Goal: Task Accomplishment & Management: Manage account settings

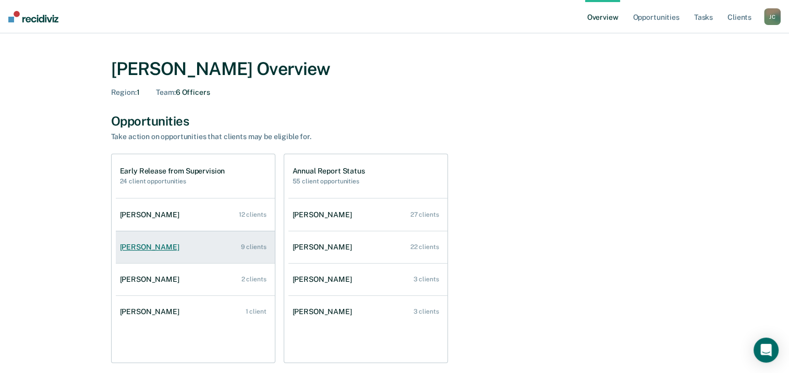
click at [162, 247] on div "[PERSON_NAME]" at bounding box center [152, 247] width 64 height 9
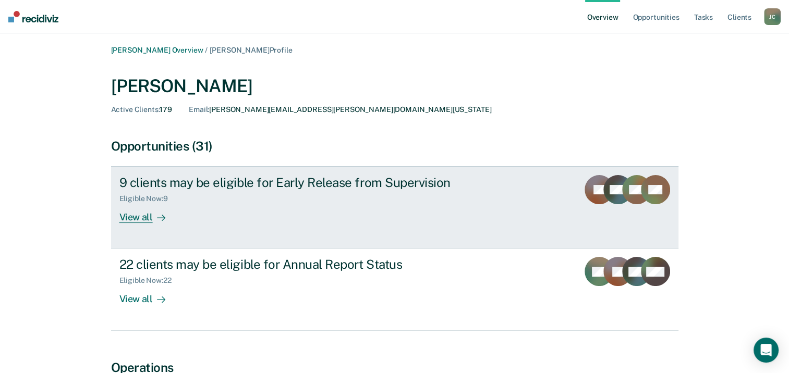
click at [145, 217] on div "View all" at bounding box center [148, 213] width 58 height 20
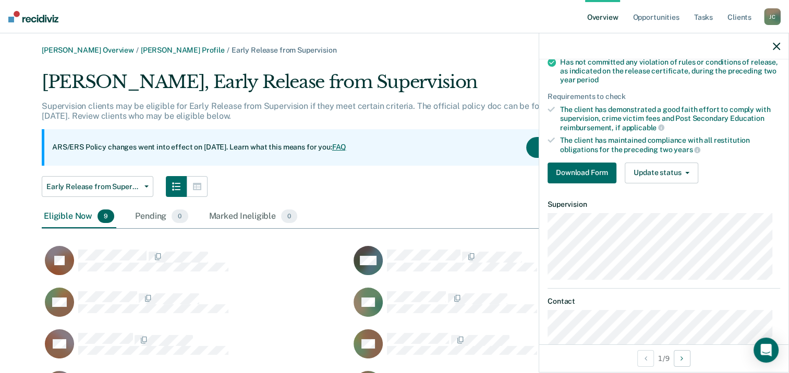
scroll to position [187, 0]
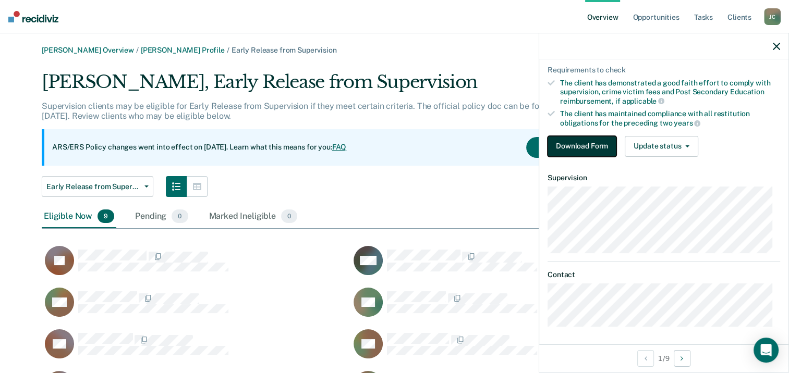
click at [590, 144] on button "Download Form" at bounding box center [581, 146] width 69 height 21
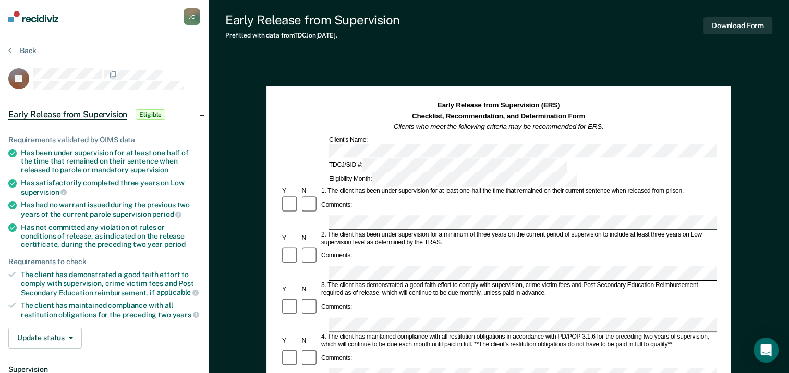
click at [726, 25] on button "Download Form" at bounding box center [737, 25] width 69 height 17
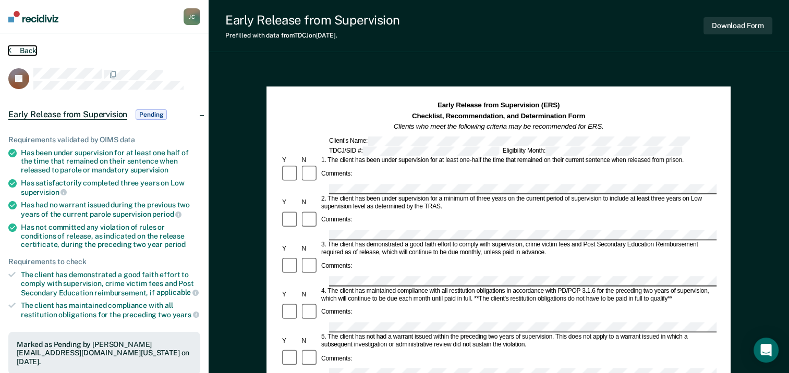
click at [13, 52] on button "Back" at bounding box center [22, 50] width 28 height 9
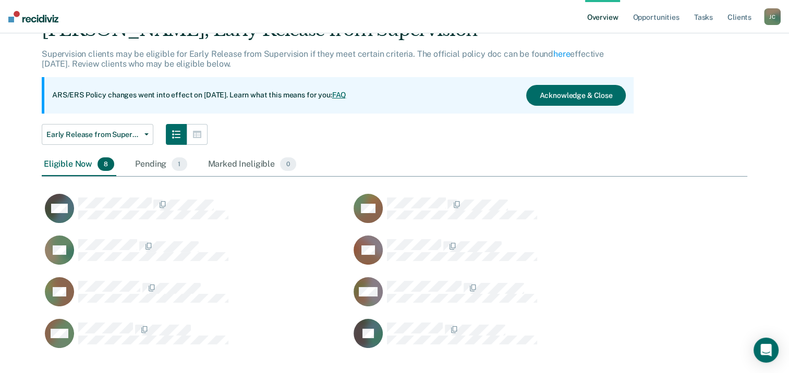
scroll to position [72, 0]
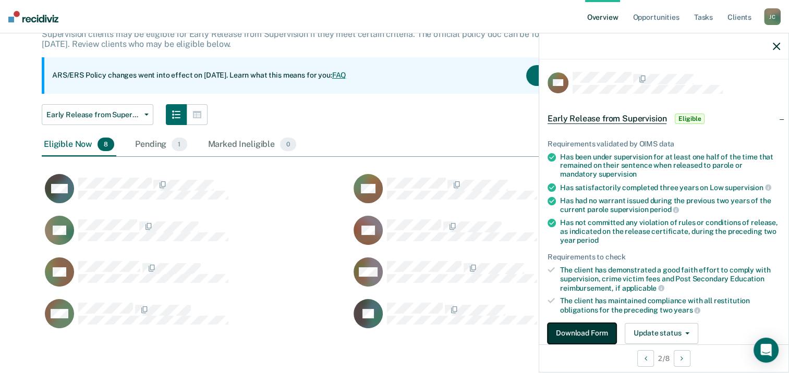
click at [564, 332] on button "Download Form" at bounding box center [581, 333] width 69 height 21
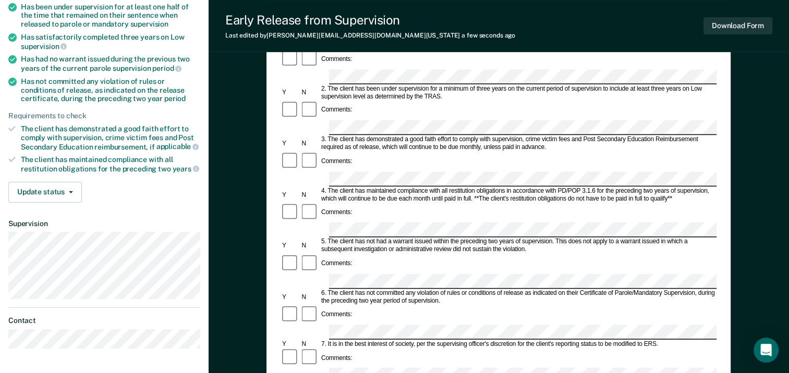
scroll to position [138, 0]
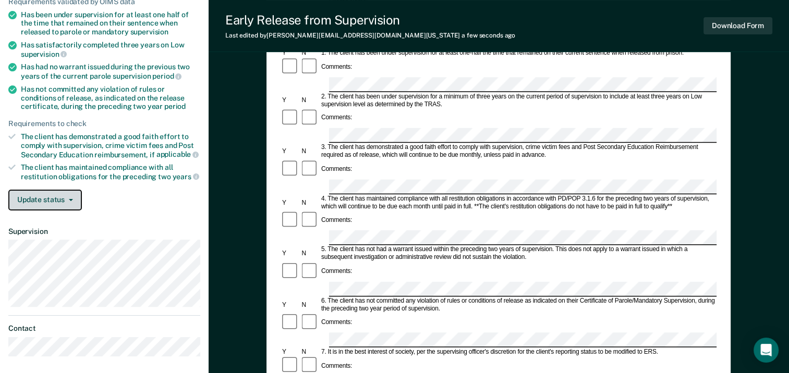
click at [73, 194] on button "Update status" at bounding box center [45, 200] width 74 height 21
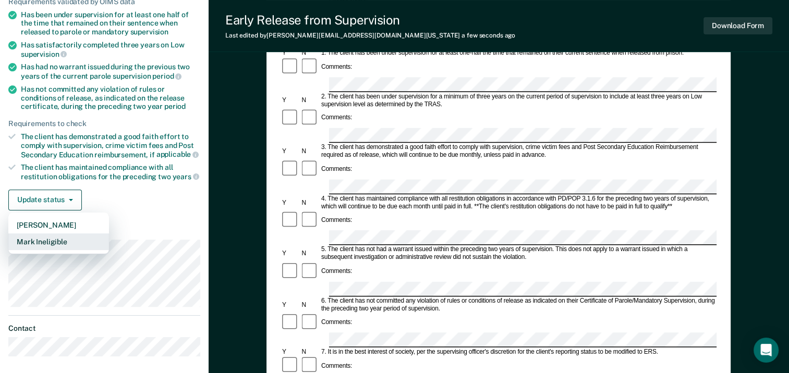
click at [83, 242] on button "Mark Ineligible" at bounding box center [58, 242] width 101 height 17
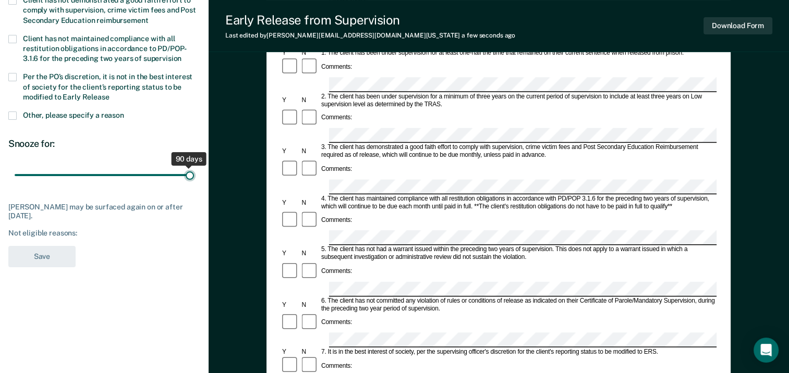
drag, startPoint x: 76, startPoint y: 175, endPoint x: 202, endPoint y: 180, distance: 125.7
type input "90"
click at [194, 180] on input "range" at bounding box center [104, 175] width 179 height 18
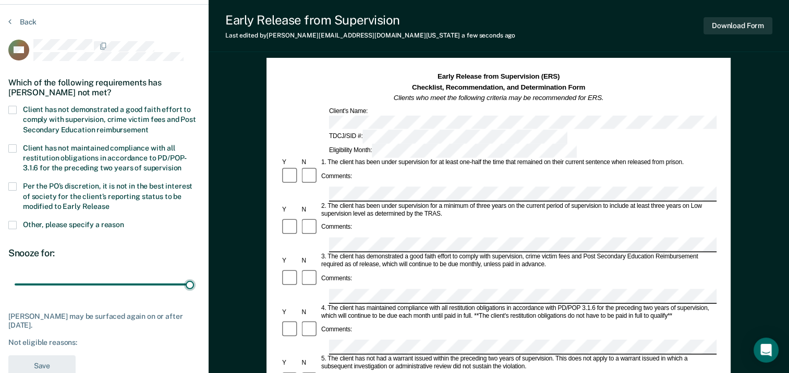
scroll to position [0, 0]
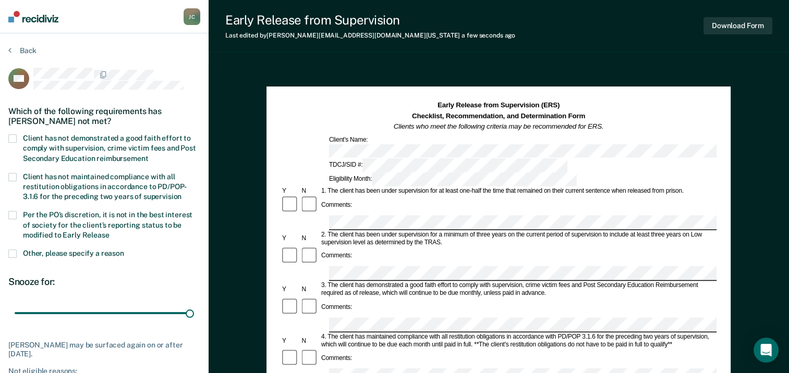
click at [17, 138] on label "Client has not demonstrated a good faith effort to comply with supervision, cri…" at bounding box center [104, 149] width 192 height 30
click at [148, 155] on input "Client has not demonstrated a good faith effort to comply with supervision, cri…" at bounding box center [148, 155] width 0 height 0
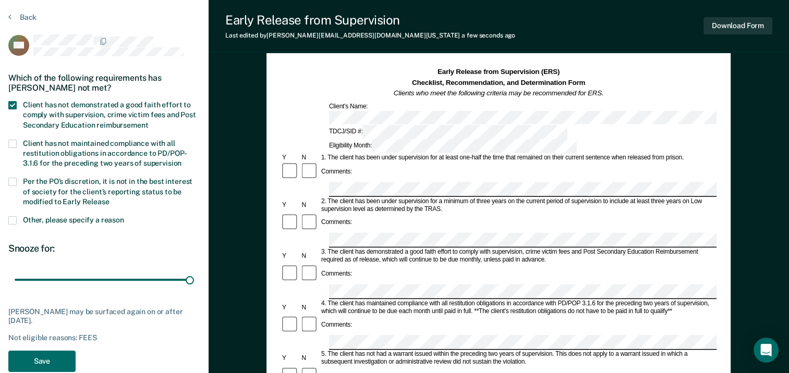
scroll to position [52, 0]
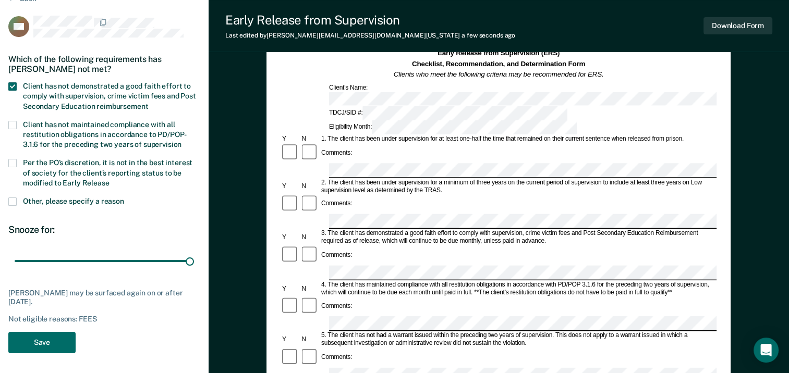
click at [13, 163] on span at bounding box center [12, 163] width 8 height 8
click at [109, 179] on input "Per the PO’s discretion, it is not in the best interest of society for the clie…" at bounding box center [109, 179] width 0 height 0
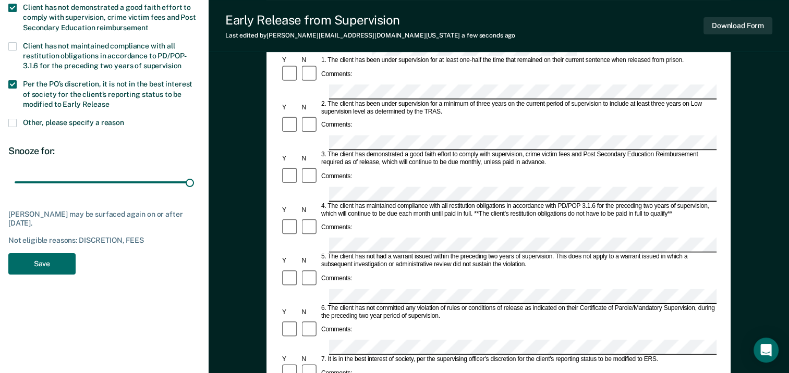
scroll to position [156, 0]
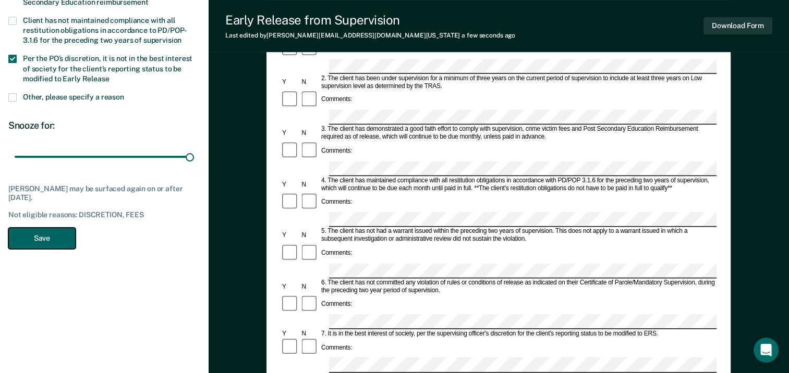
click at [50, 240] on button "Save" at bounding box center [41, 238] width 67 height 21
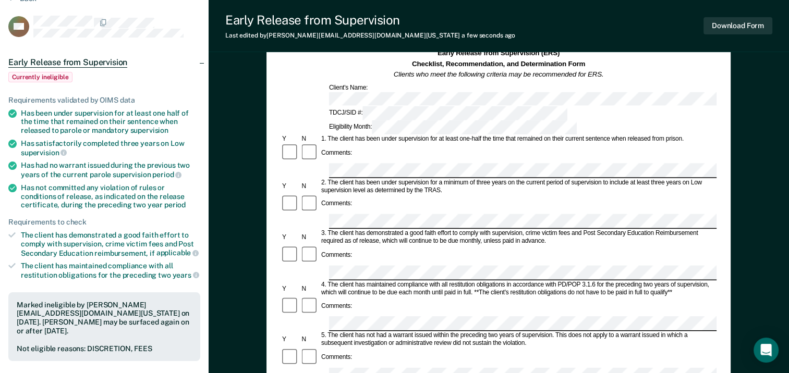
scroll to position [0, 0]
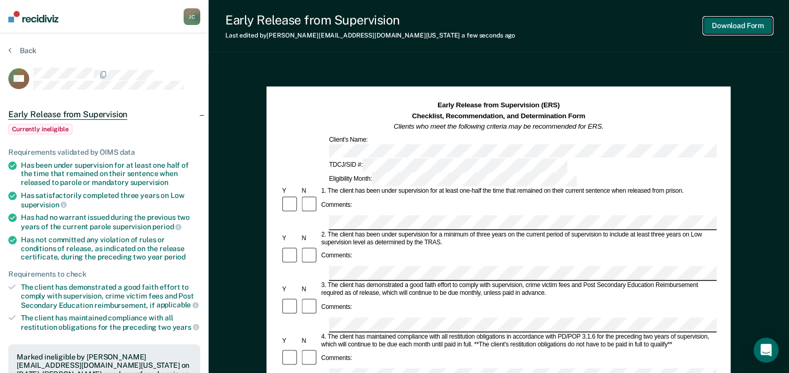
click at [738, 30] on button "Download Form" at bounding box center [737, 25] width 69 height 17
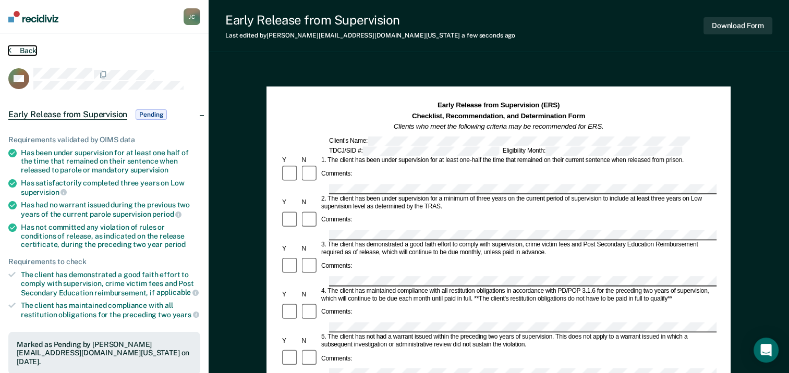
click at [10, 53] on icon at bounding box center [9, 50] width 3 height 8
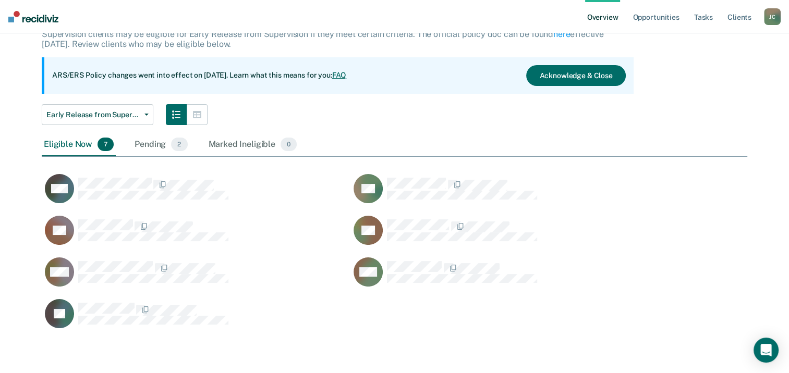
scroll to position [332, 697]
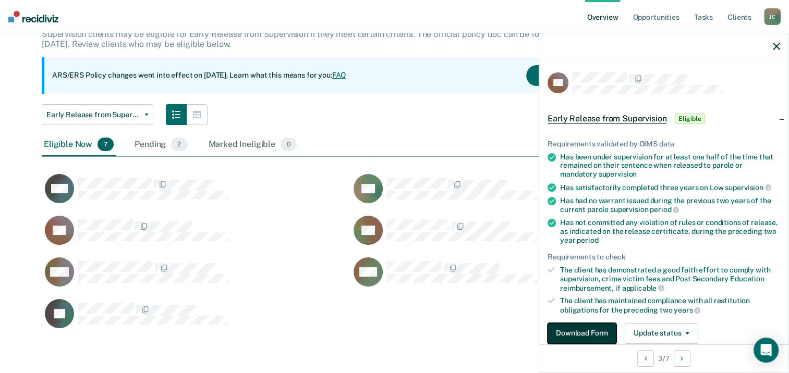
click at [589, 334] on button "Download Form" at bounding box center [581, 333] width 69 height 21
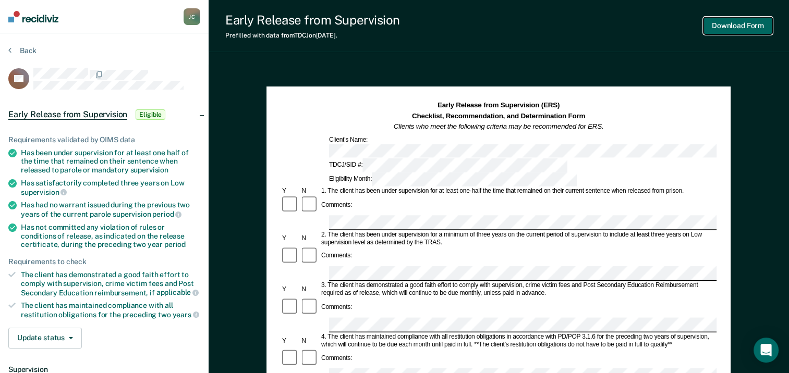
click at [742, 28] on button "Download Form" at bounding box center [737, 25] width 69 height 17
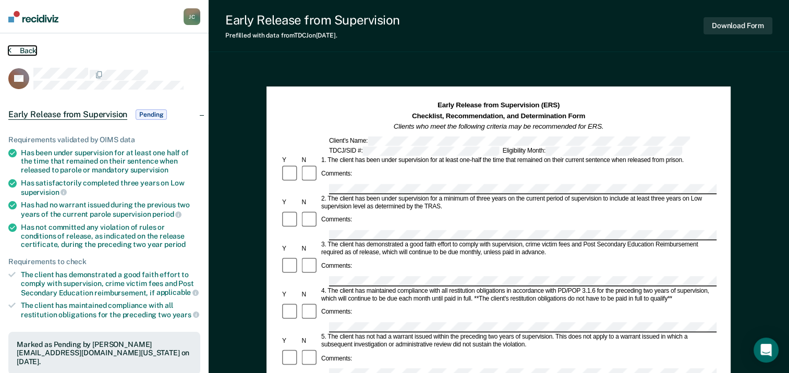
click at [18, 51] on button "Back" at bounding box center [22, 50] width 28 height 9
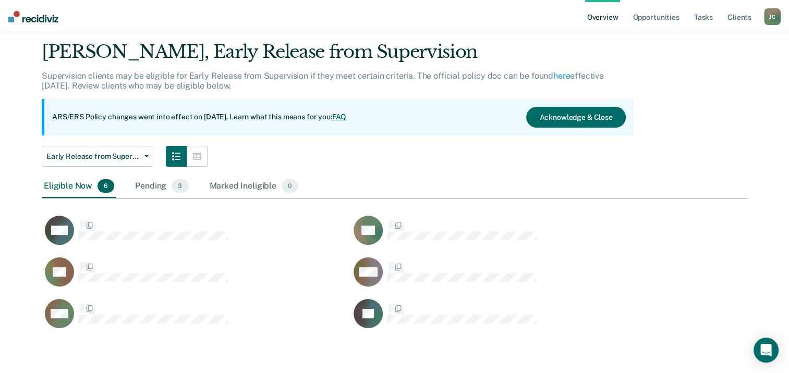
scroll to position [290, 697]
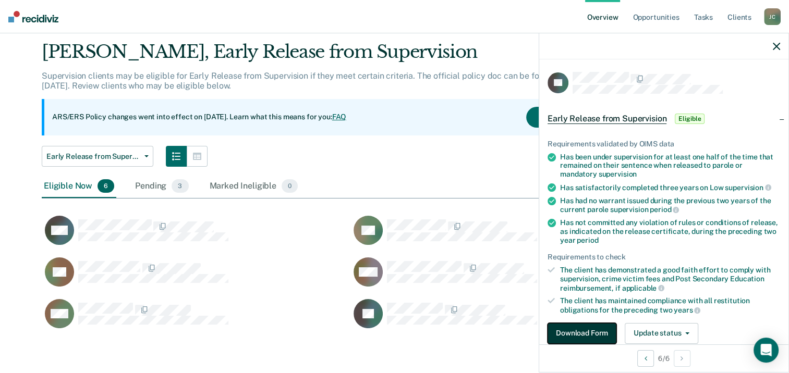
click at [601, 338] on button "Download Form" at bounding box center [581, 333] width 69 height 21
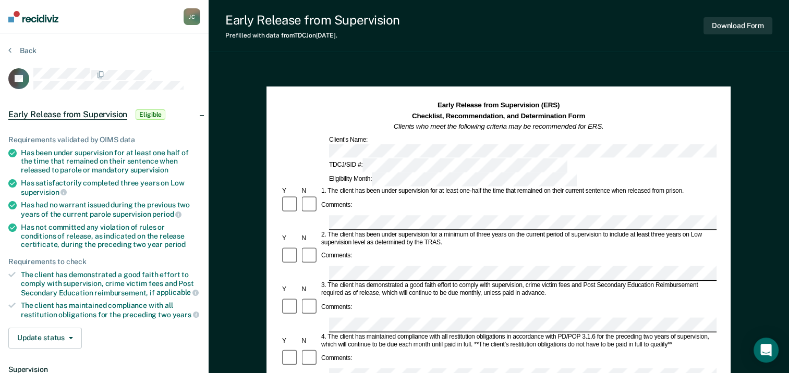
click at [313, 298] on div at bounding box center [309, 308] width 19 height 20
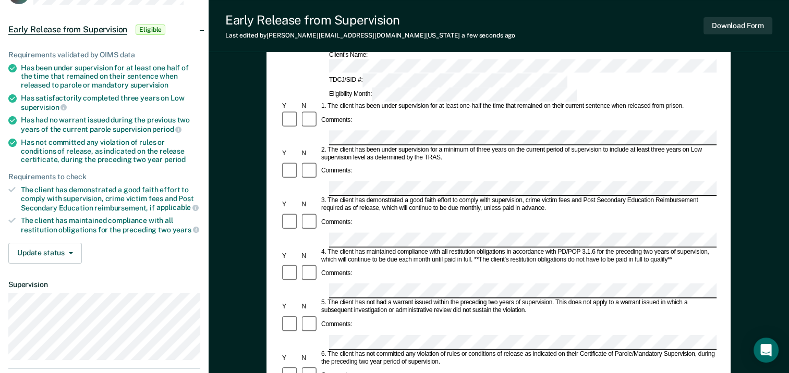
scroll to position [104, 0]
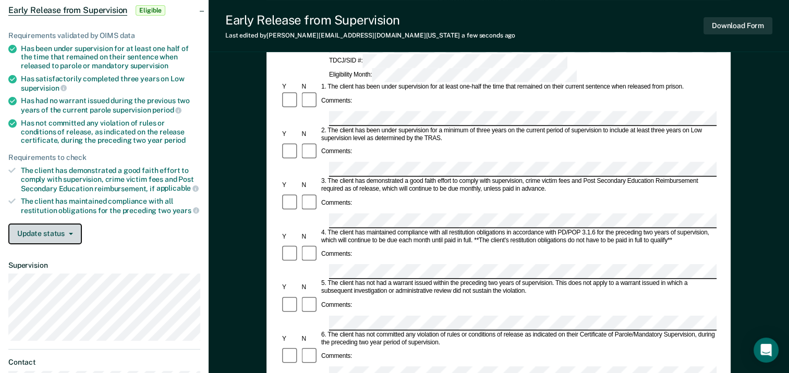
click at [34, 229] on button "Update status" at bounding box center [45, 234] width 74 height 21
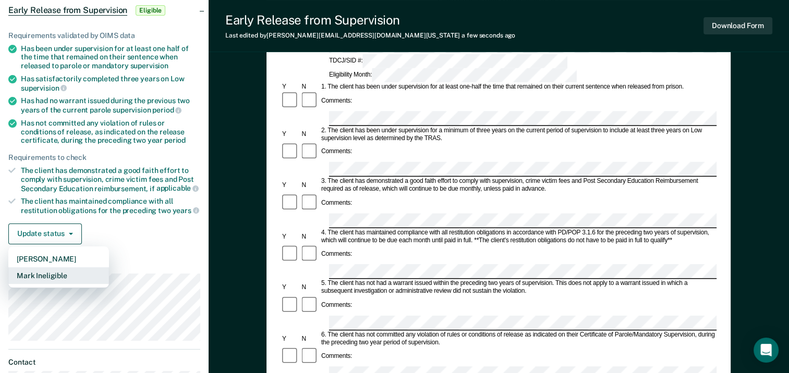
click at [35, 273] on button "Mark Ineligible" at bounding box center [58, 275] width 101 height 17
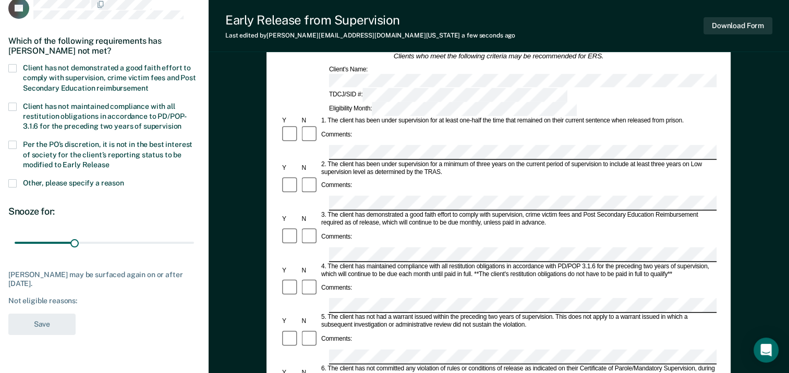
scroll to position [52, 0]
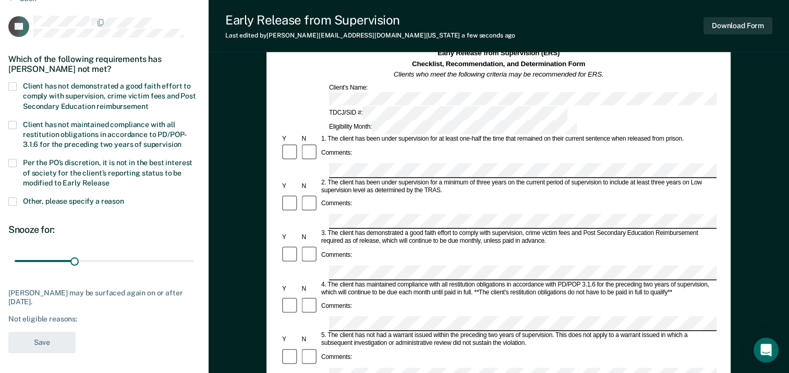
click at [10, 85] on span at bounding box center [12, 86] width 8 height 8
click at [148, 103] on input "Client has not demonstrated a good faith effort to comply with supervision, cri…" at bounding box center [148, 103] width 0 height 0
click at [59, 342] on button "Save" at bounding box center [41, 342] width 67 height 21
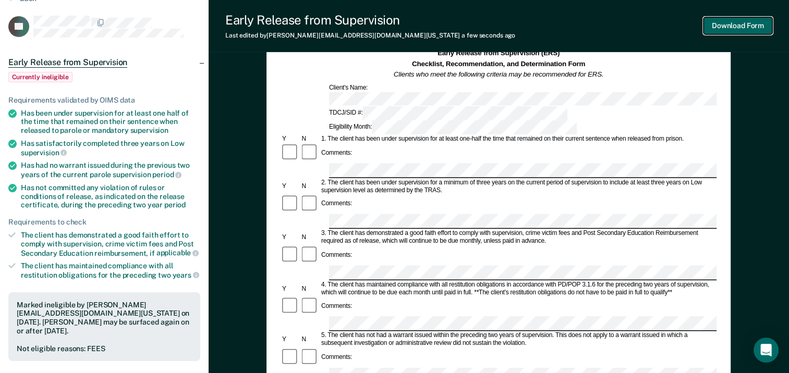
click at [715, 21] on button "Download Form" at bounding box center [737, 25] width 69 height 17
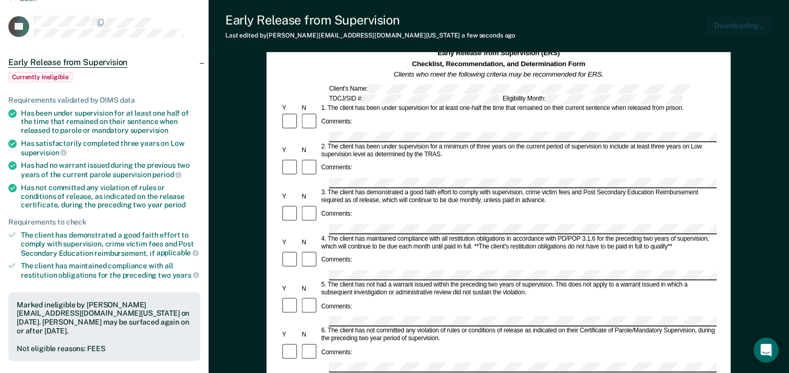
scroll to position [0, 0]
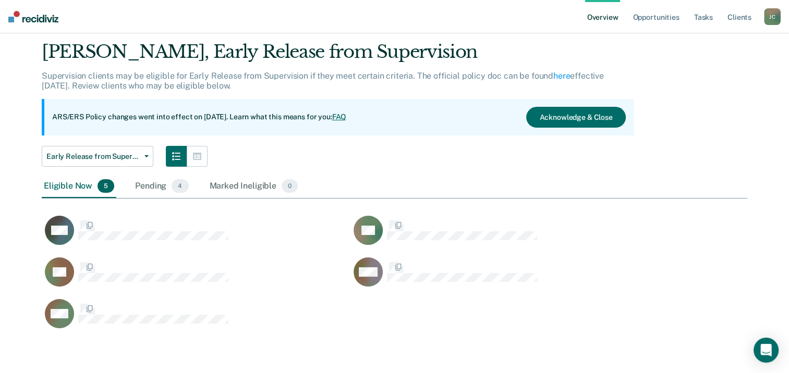
scroll to position [290, 697]
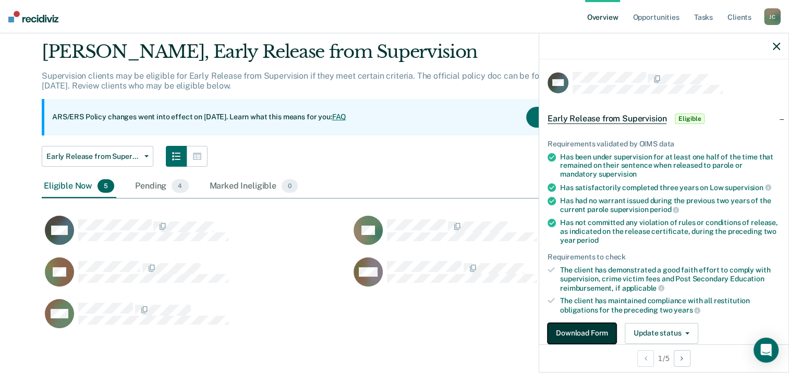
click at [593, 334] on button "Download Form" at bounding box center [581, 333] width 69 height 21
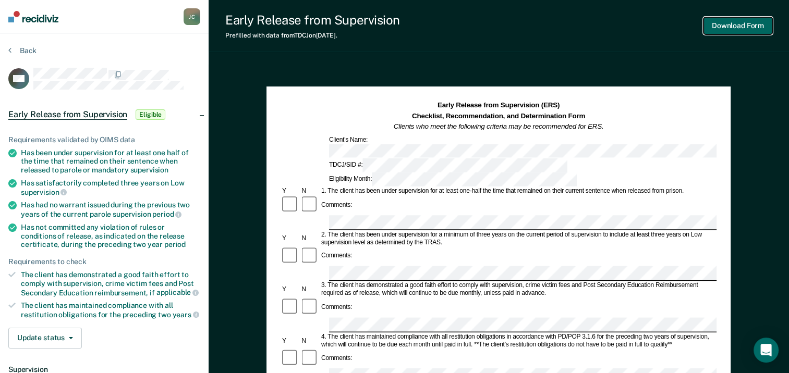
click at [748, 27] on button "Download Form" at bounding box center [737, 25] width 69 height 17
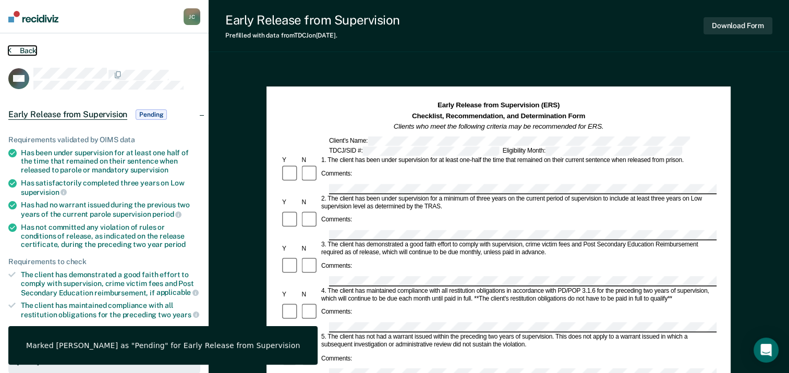
click at [10, 50] on icon at bounding box center [9, 50] width 3 height 8
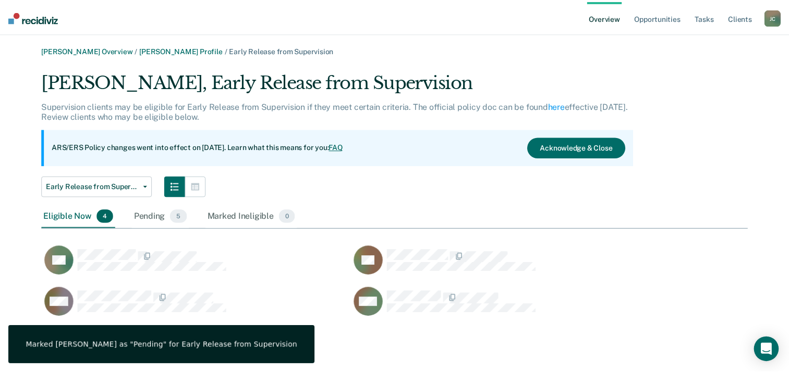
scroll to position [249, 705]
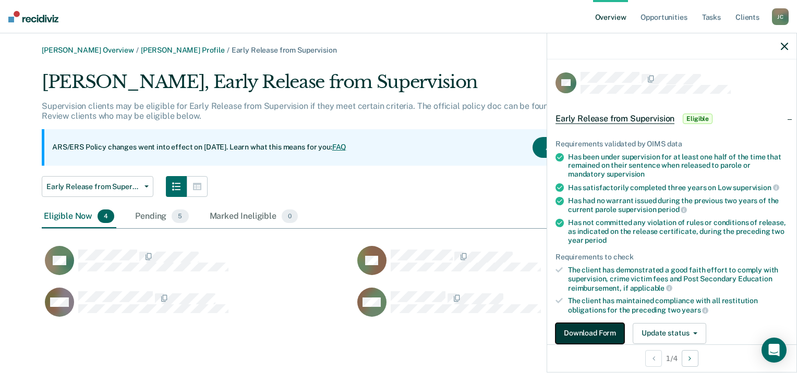
click at [586, 331] on button "Download Form" at bounding box center [589, 333] width 69 height 21
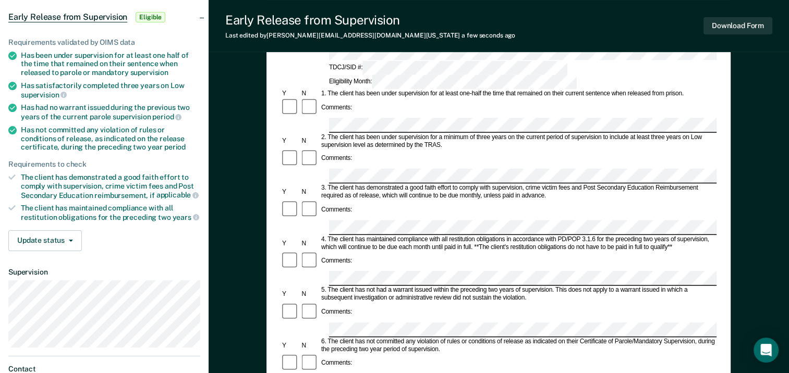
scroll to position [104, 0]
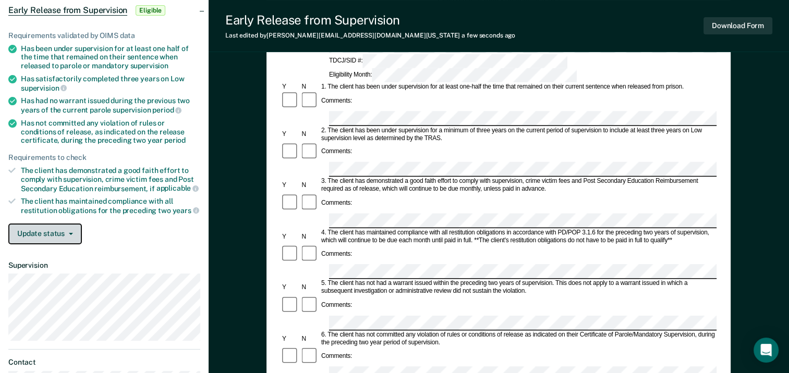
click at [38, 234] on button "Update status" at bounding box center [45, 234] width 74 height 21
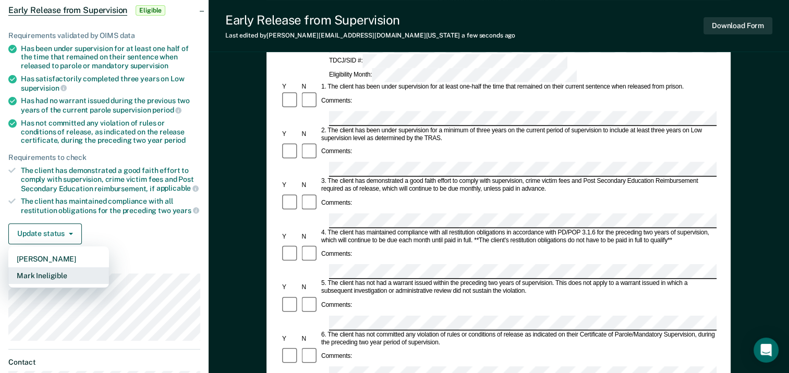
click at [37, 270] on button "Mark Ineligible" at bounding box center [58, 275] width 101 height 17
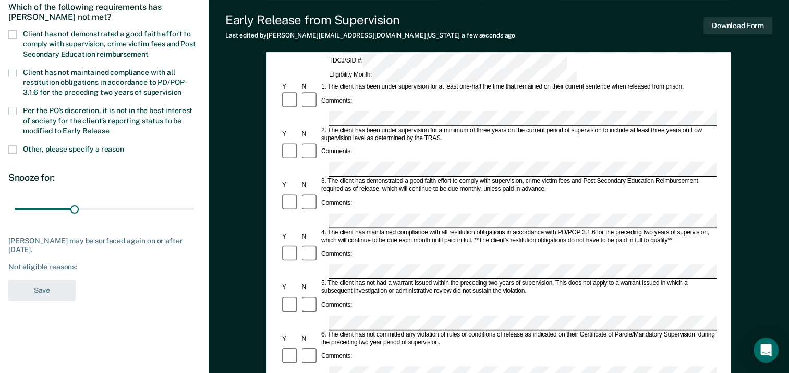
click at [15, 32] on span at bounding box center [12, 34] width 8 height 8
click at [148, 51] on input "Client has not demonstrated a good faith effort to comply with supervision, cri…" at bounding box center [148, 51] width 0 height 0
click at [52, 288] on button "Save" at bounding box center [41, 290] width 67 height 21
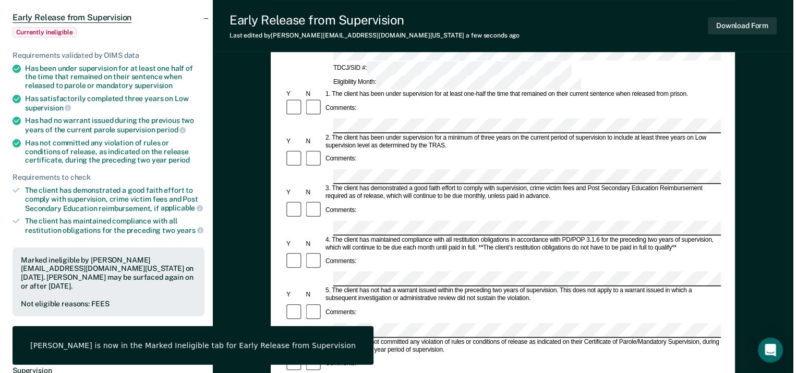
scroll to position [0, 0]
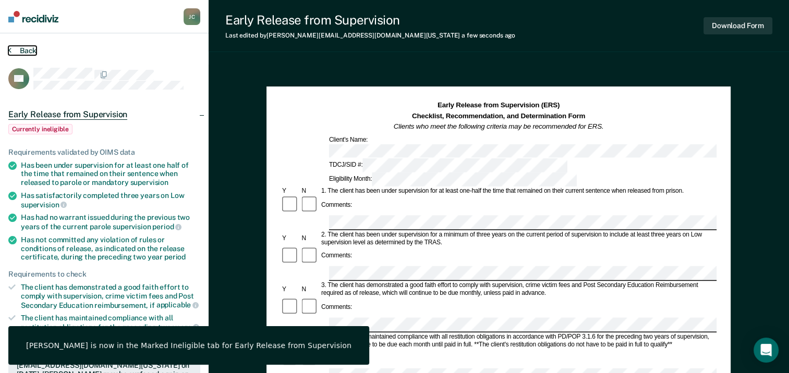
click at [13, 49] on button "Back" at bounding box center [22, 50] width 28 height 9
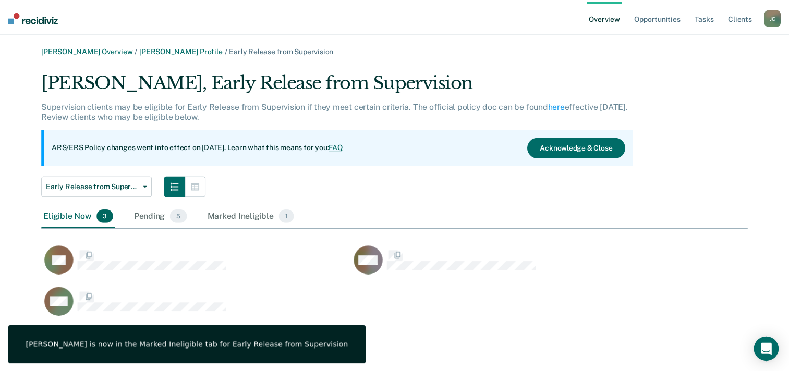
scroll to position [249, 705]
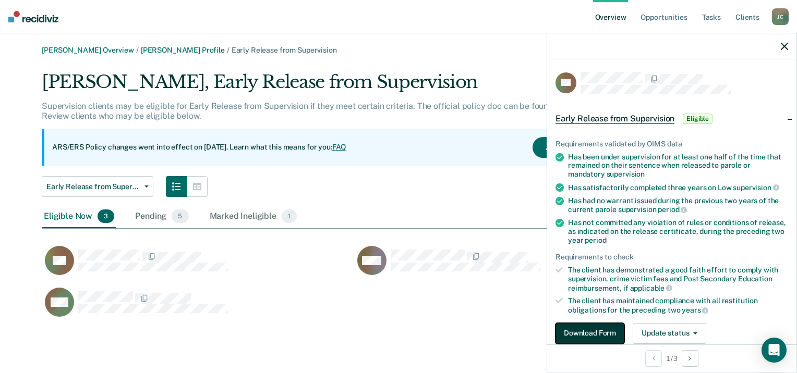
click at [582, 335] on button "Download Form" at bounding box center [589, 333] width 69 height 21
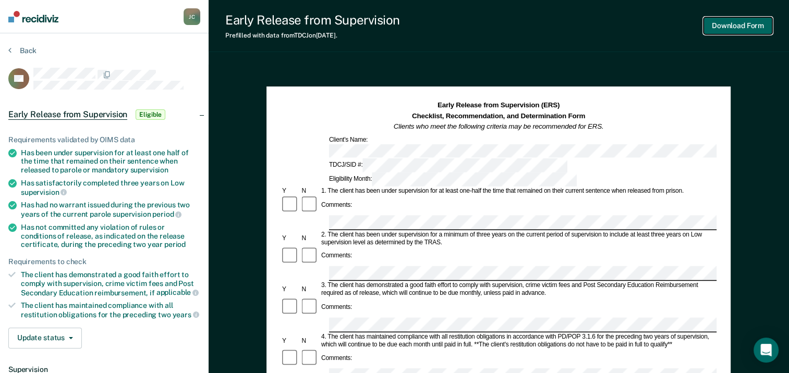
click at [737, 26] on button "Download Form" at bounding box center [737, 25] width 69 height 17
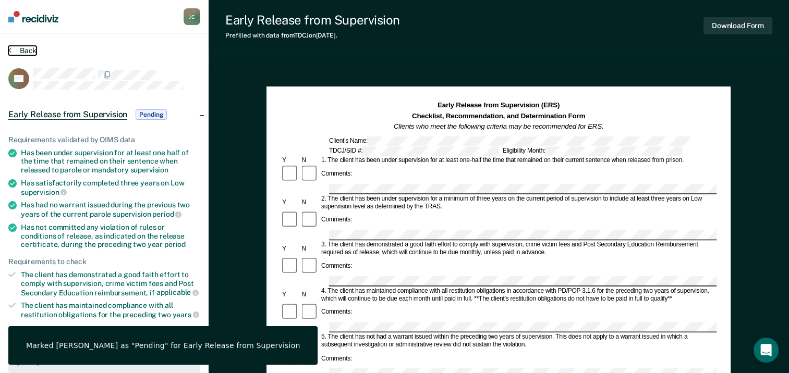
click at [29, 51] on button "Back" at bounding box center [22, 50] width 28 height 9
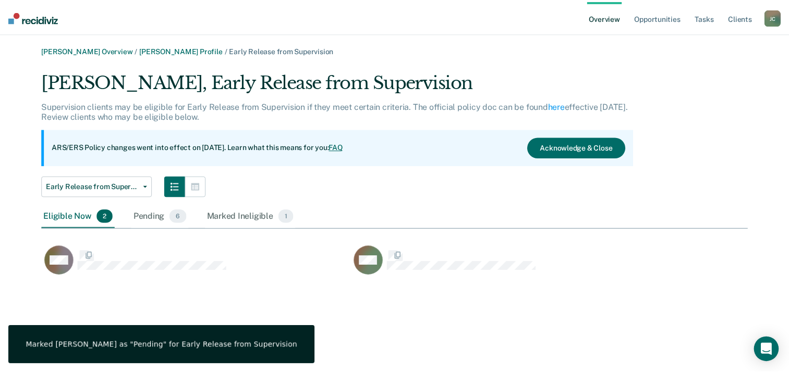
scroll to position [207, 705]
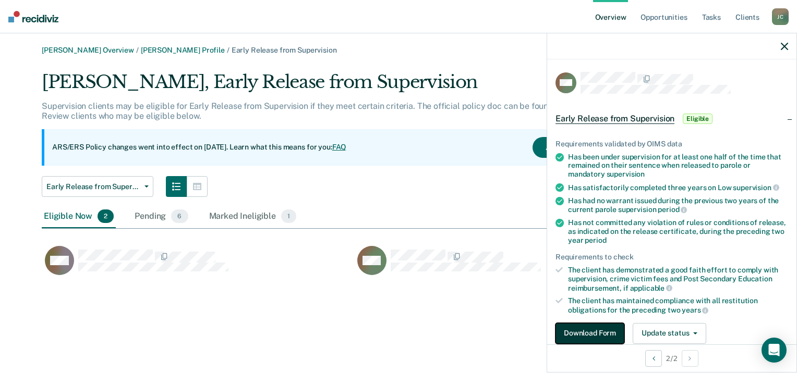
click at [596, 329] on button "Download Form" at bounding box center [589, 333] width 69 height 21
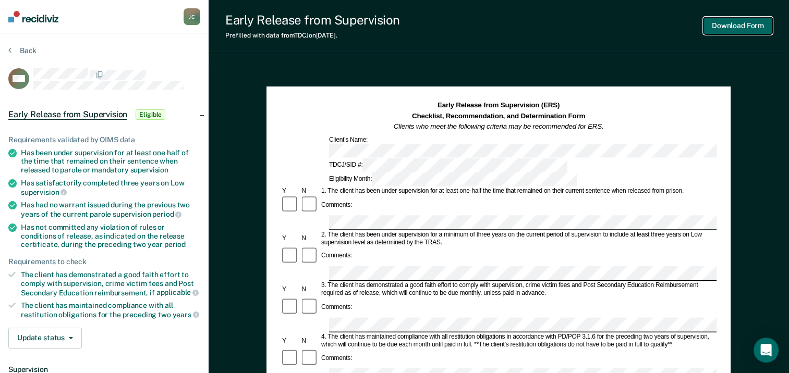
click at [754, 26] on button "Download Form" at bounding box center [737, 25] width 69 height 17
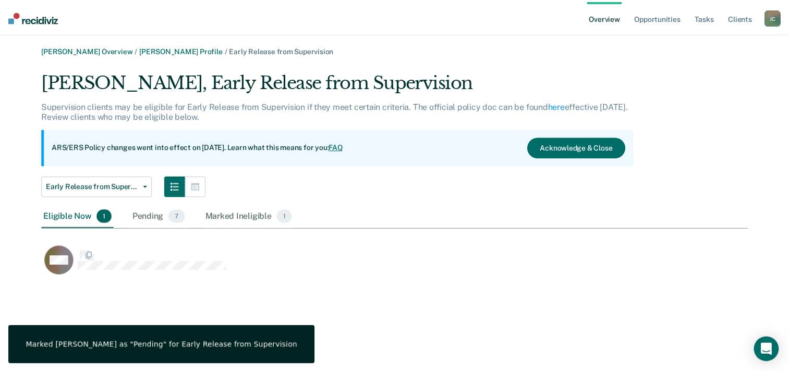
scroll to position [207, 705]
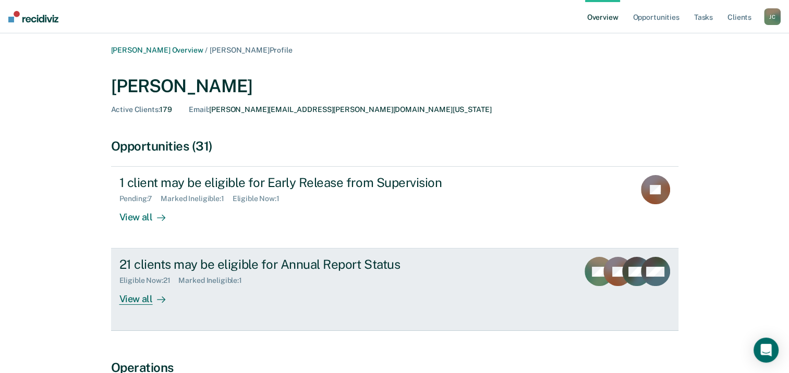
click at [142, 297] on div "View all" at bounding box center [148, 295] width 58 height 20
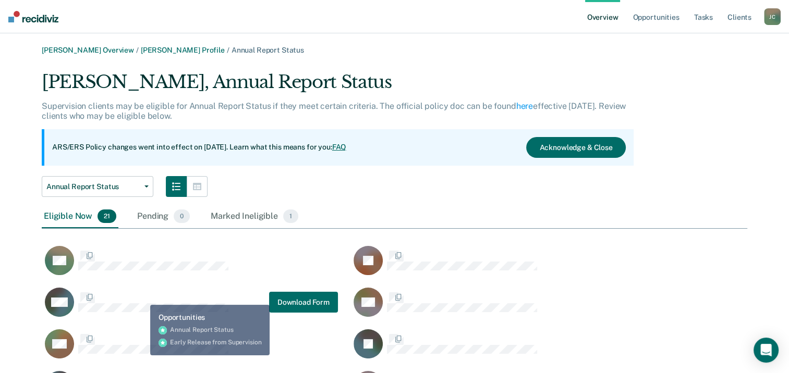
scroll to position [624, 697]
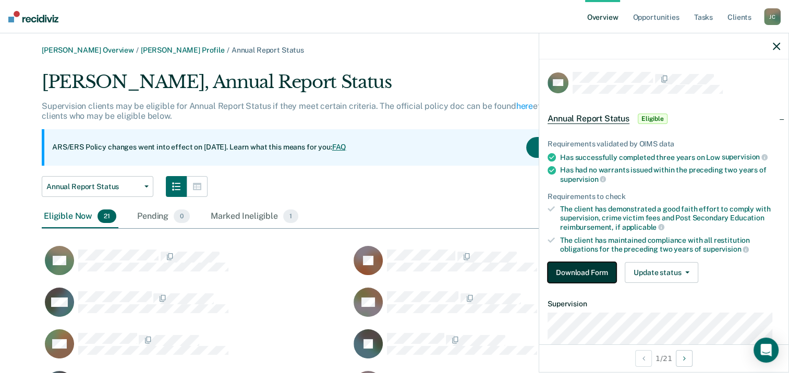
click at [567, 271] on button "Download Form" at bounding box center [581, 272] width 69 height 21
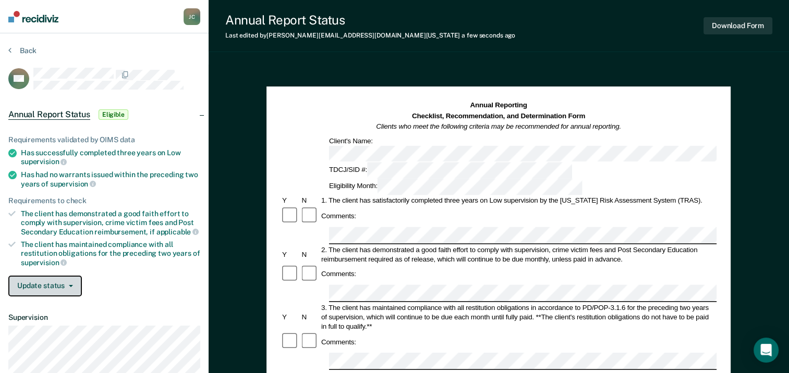
click at [35, 289] on button "Update status" at bounding box center [45, 286] width 74 height 21
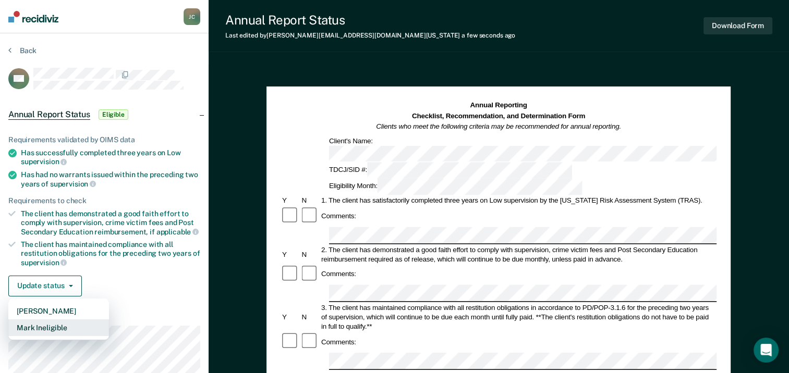
click at [40, 322] on button "Mark Ineligible" at bounding box center [58, 328] width 101 height 17
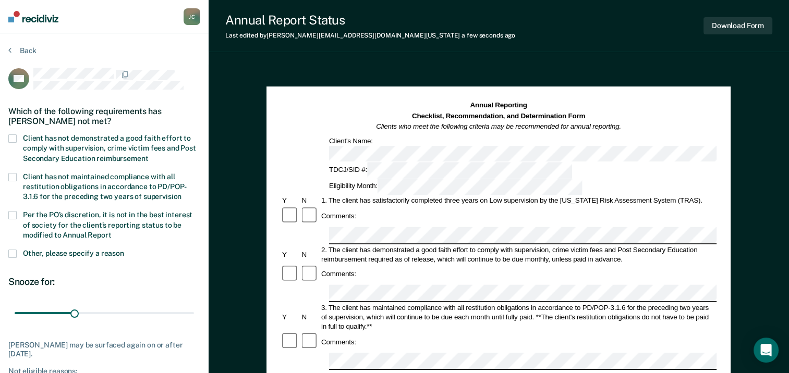
click at [16, 132] on div "HB Which of the following requirements has [PERSON_NAME] not met? Client has no…" at bounding box center [104, 240] width 192 height 344
click at [15, 139] on span at bounding box center [12, 138] width 8 height 8
click at [148, 155] on input "Client has not demonstrated a good faith effort to comply with supervision, cri…" at bounding box center [148, 155] width 0 height 0
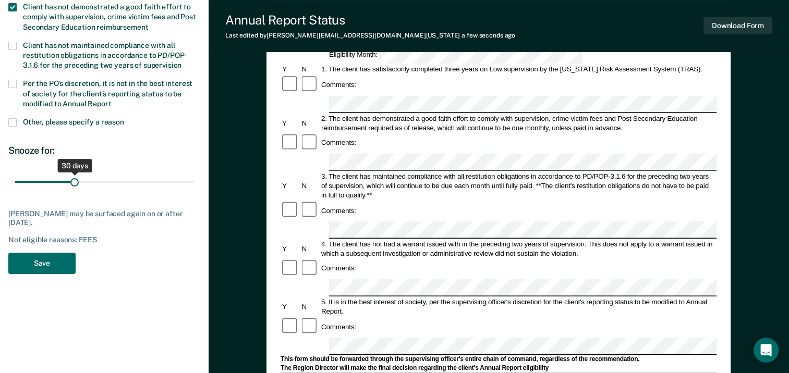
scroll to position [209, 0]
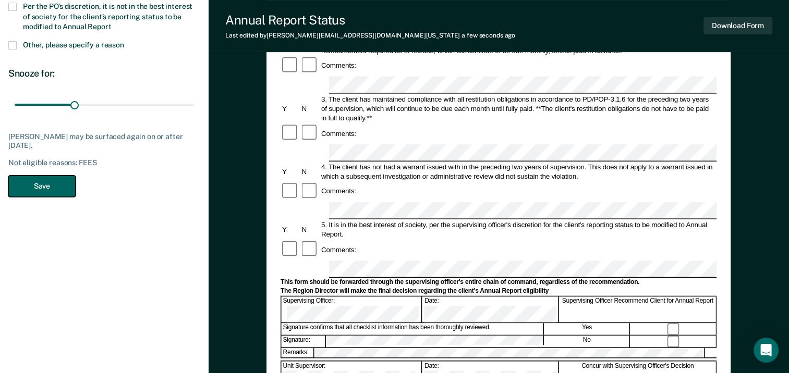
click at [44, 185] on button "Save" at bounding box center [41, 186] width 67 height 21
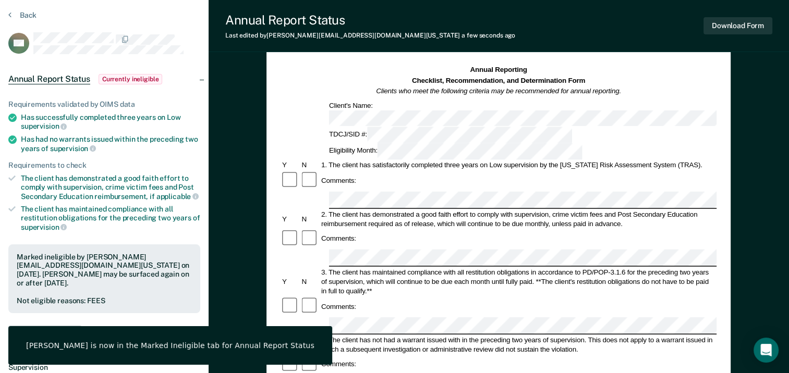
scroll to position [0, 0]
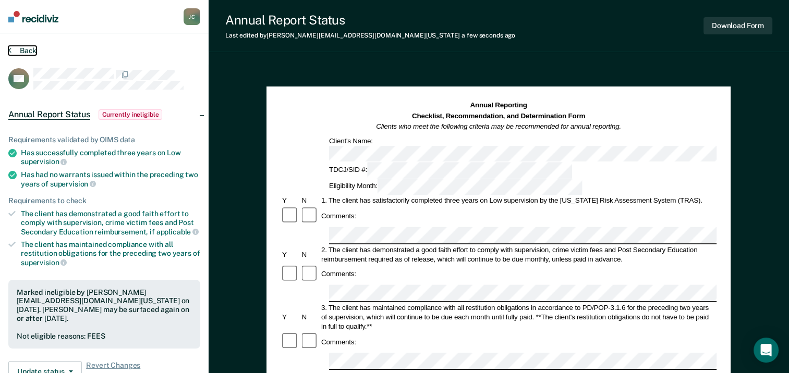
click at [10, 52] on icon at bounding box center [9, 50] width 3 height 8
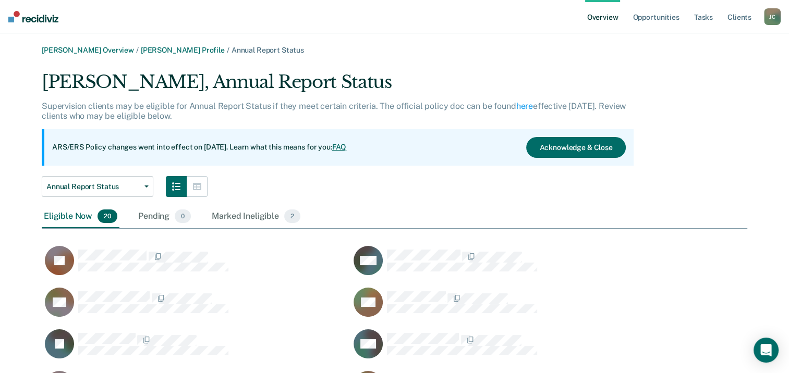
scroll to position [582, 697]
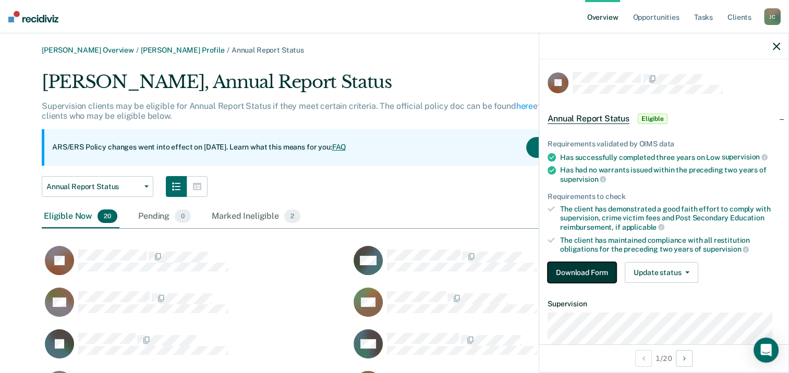
click at [563, 268] on button "Download Form" at bounding box center [581, 272] width 69 height 21
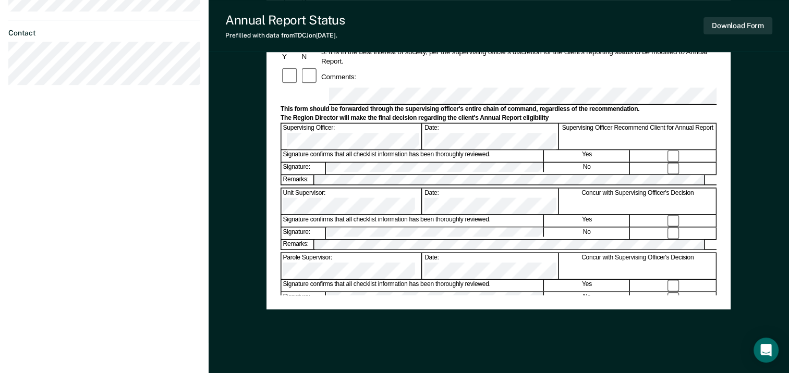
scroll to position [399, 0]
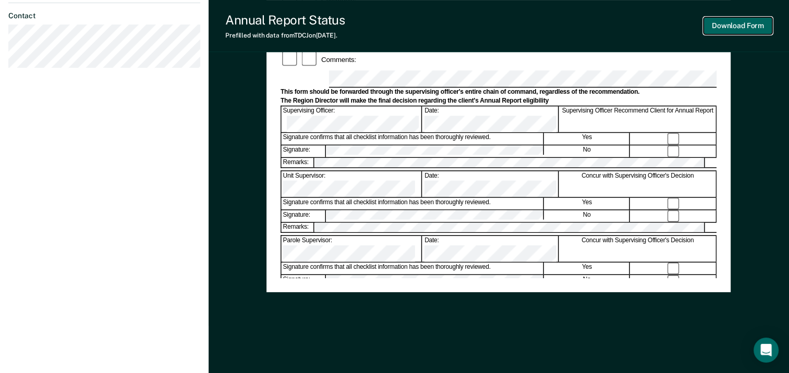
click at [745, 28] on button "Download Form" at bounding box center [737, 25] width 69 height 17
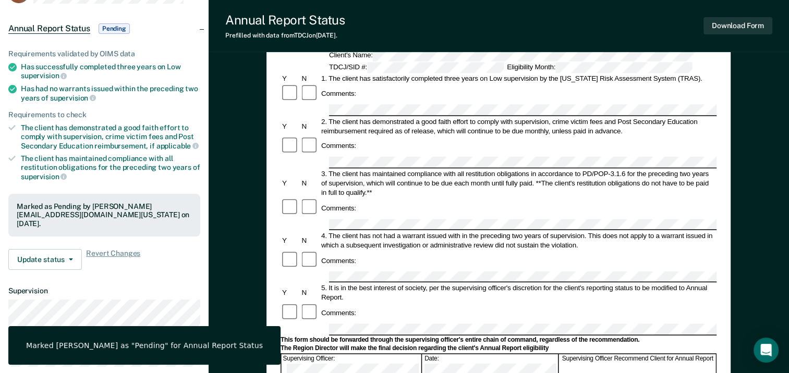
scroll to position [0, 0]
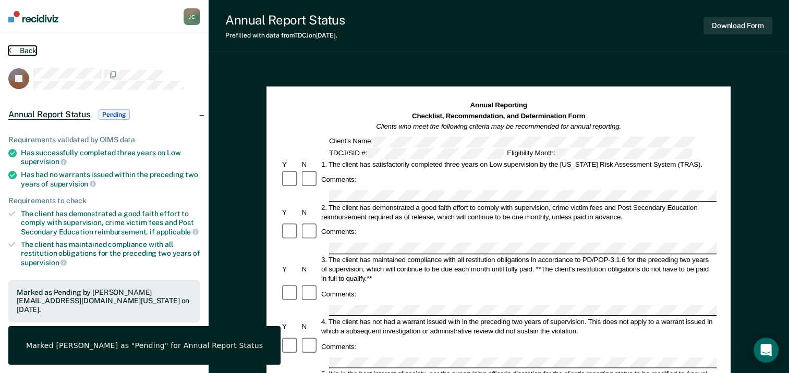
click at [27, 53] on button "Back" at bounding box center [22, 50] width 28 height 9
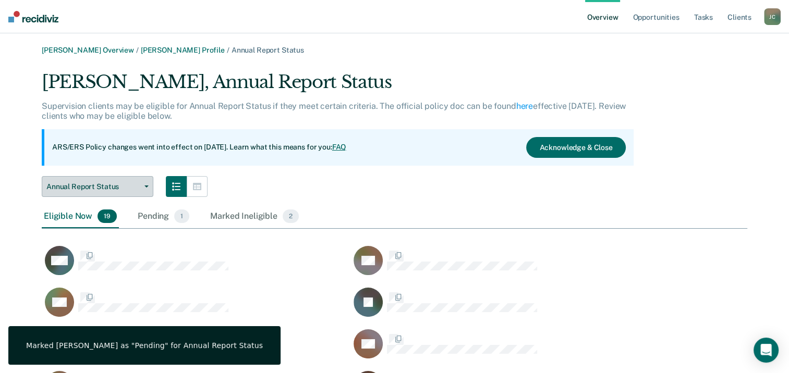
scroll to position [582, 697]
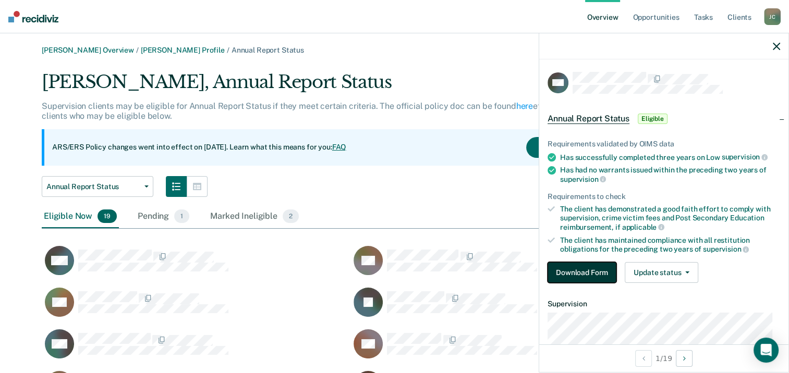
click at [588, 271] on button "Download Form" at bounding box center [581, 272] width 69 height 21
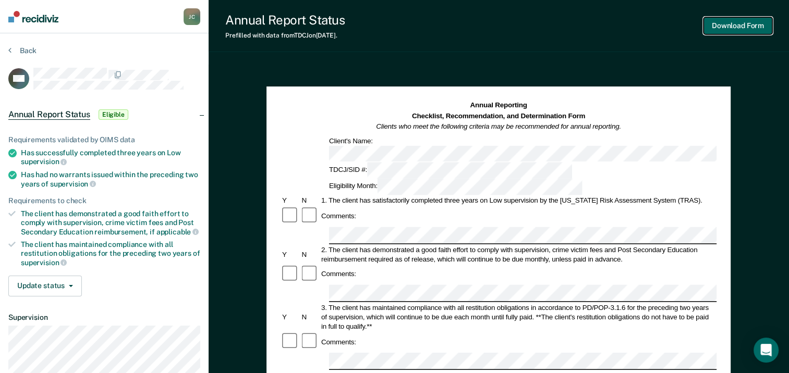
click at [761, 30] on button "Download Form" at bounding box center [737, 25] width 69 height 17
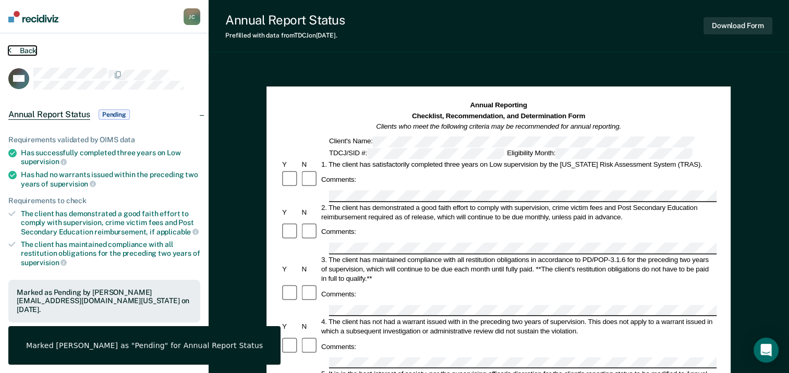
click at [23, 52] on button "Back" at bounding box center [22, 50] width 28 height 9
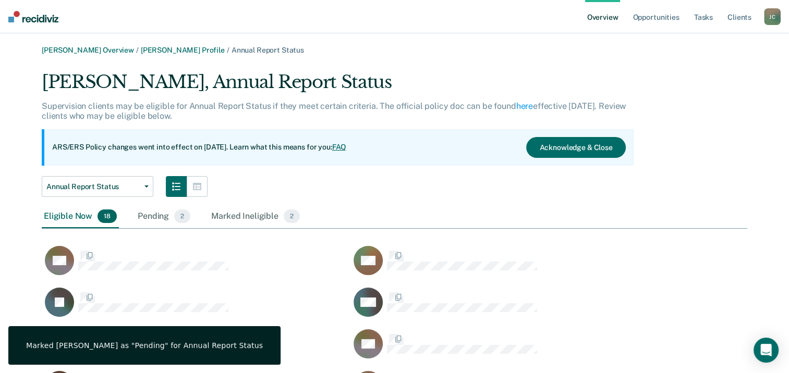
scroll to position [541, 697]
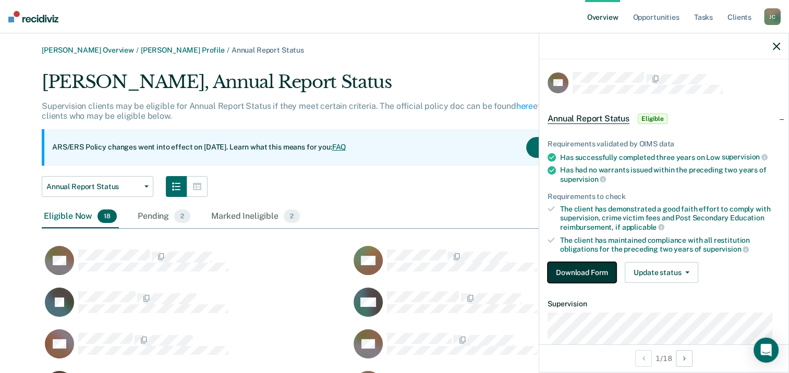
click at [593, 269] on button "Download Form" at bounding box center [581, 272] width 69 height 21
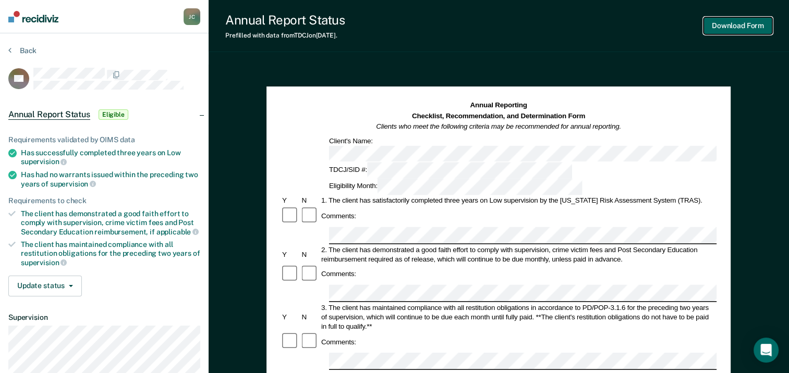
click at [737, 26] on button "Download Form" at bounding box center [737, 25] width 69 height 17
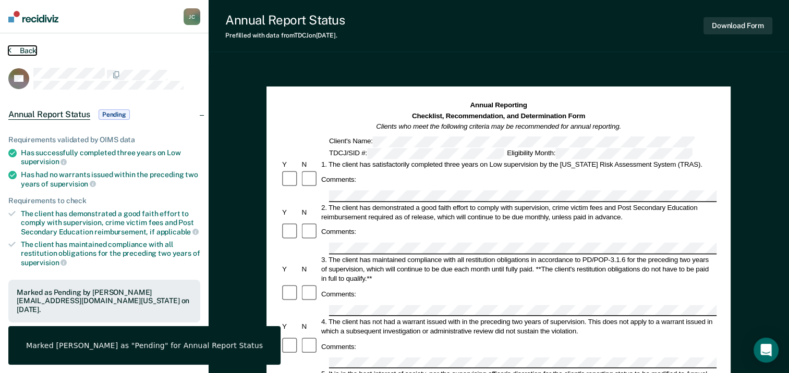
click at [19, 52] on button "Back" at bounding box center [22, 50] width 28 height 9
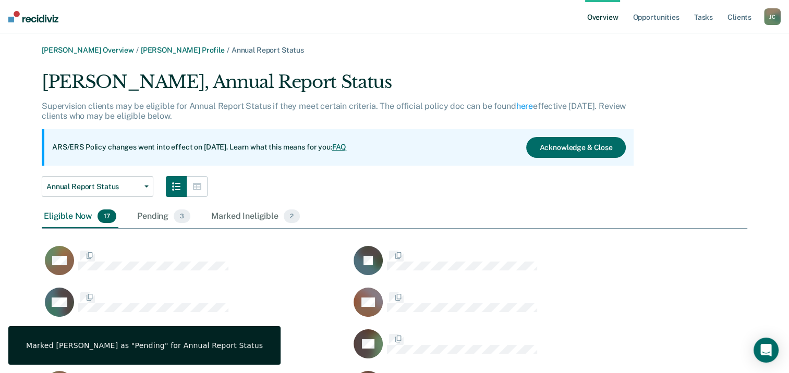
scroll to position [541, 697]
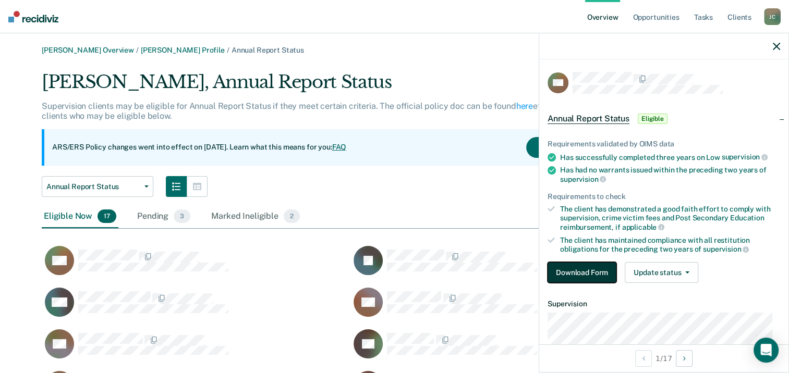
click at [592, 275] on button "Download Form" at bounding box center [581, 272] width 69 height 21
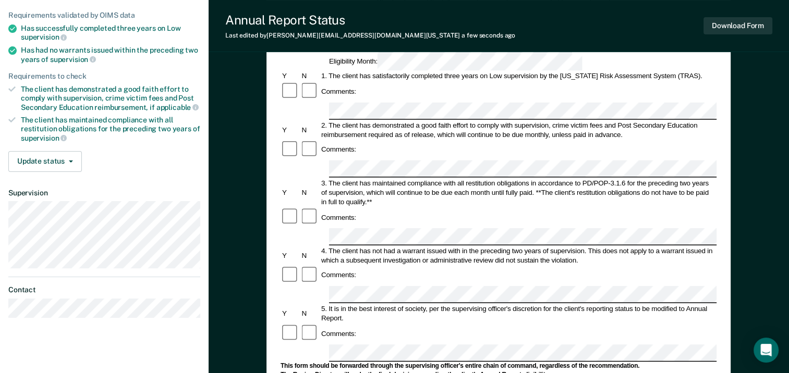
scroll to position [156, 0]
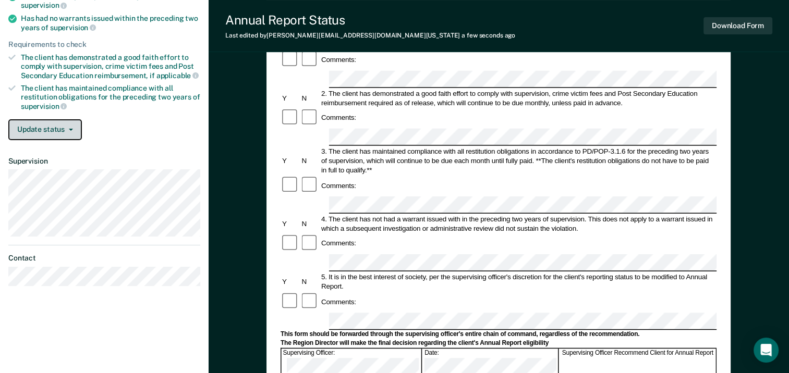
click at [50, 128] on button "Update status" at bounding box center [45, 129] width 74 height 21
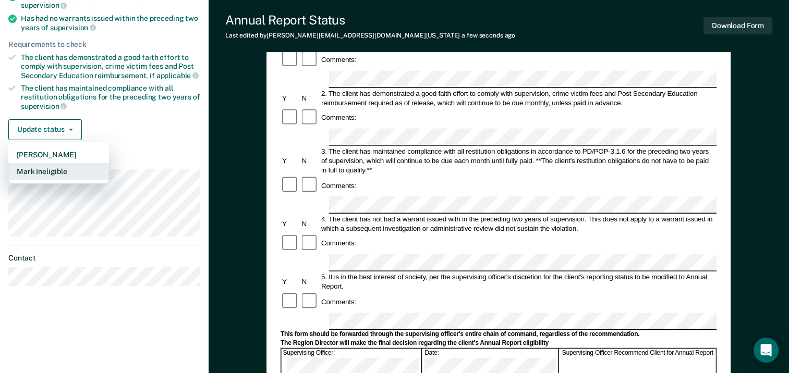
click at [52, 172] on button "Mark Ineligible" at bounding box center [58, 171] width 101 height 17
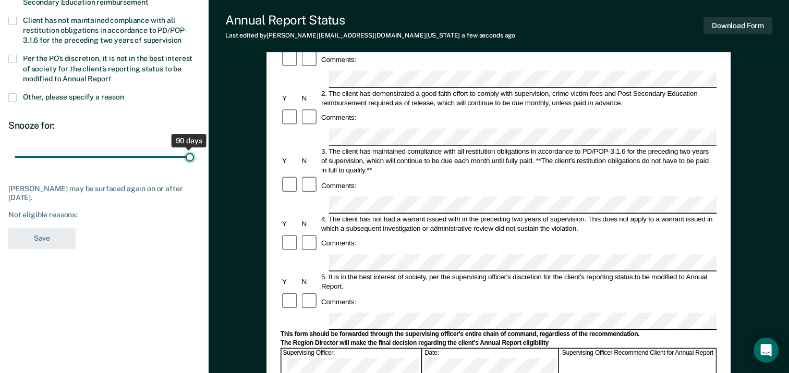
drag, startPoint x: 73, startPoint y: 158, endPoint x: 226, endPoint y: 168, distance: 153.1
type input "90"
click at [194, 166] on input "range" at bounding box center [104, 157] width 179 height 18
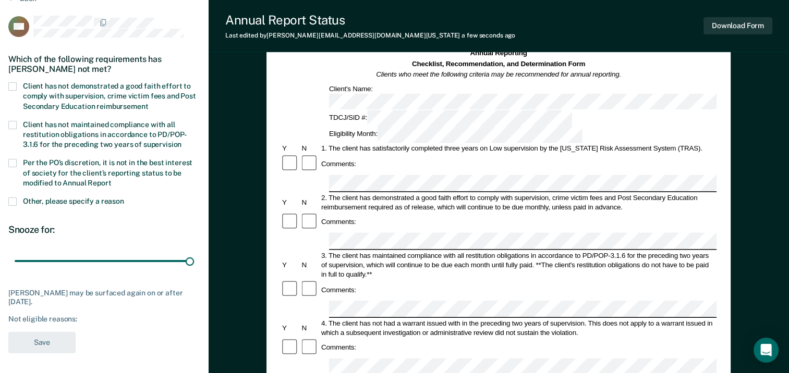
click at [13, 82] on span at bounding box center [12, 86] width 8 height 8
click at [148, 103] on input "Client has not demonstrated a good faith effort to comply with supervision, cri…" at bounding box center [148, 103] width 0 height 0
click at [48, 341] on button "Save" at bounding box center [41, 342] width 67 height 21
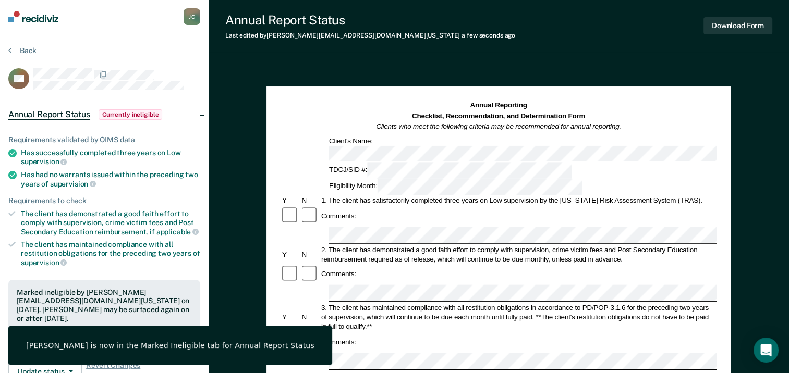
scroll to position [0, 0]
click at [30, 51] on button "Back" at bounding box center [22, 50] width 28 height 9
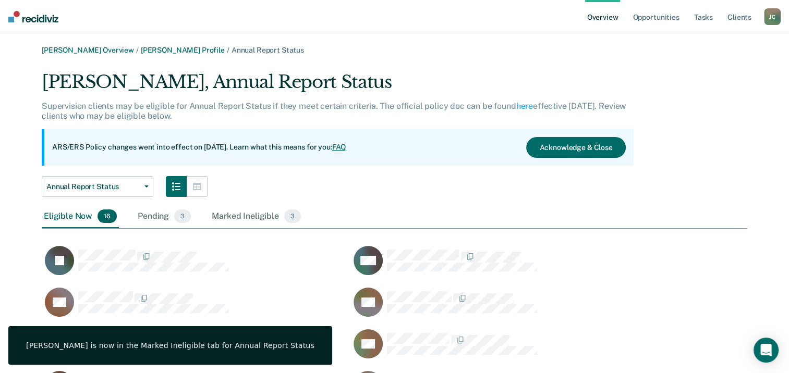
scroll to position [499, 697]
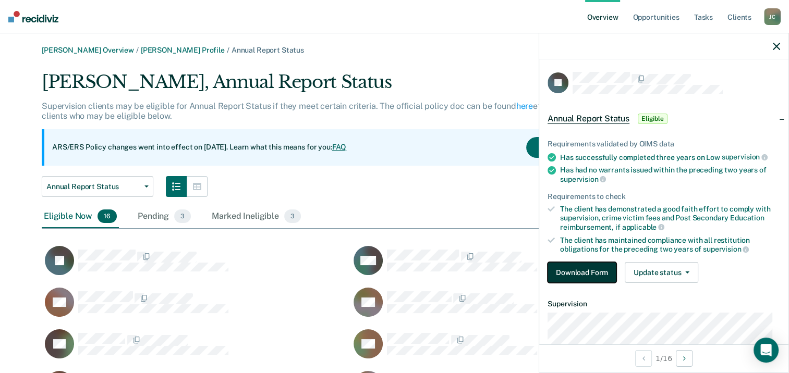
click at [579, 269] on button "Download Form" at bounding box center [581, 272] width 69 height 21
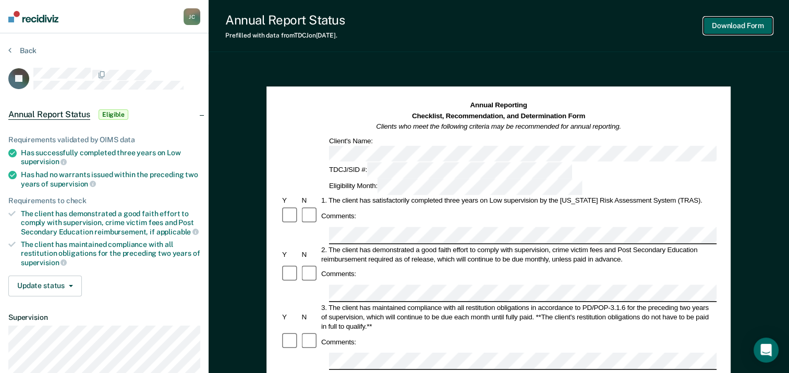
click at [726, 26] on button "Download Form" at bounding box center [737, 25] width 69 height 17
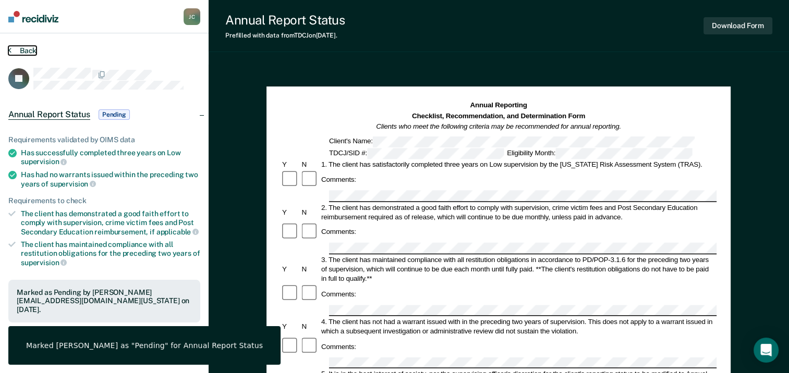
click at [17, 53] on button "Back" at bounding box center [22, 50] width 28 height 9
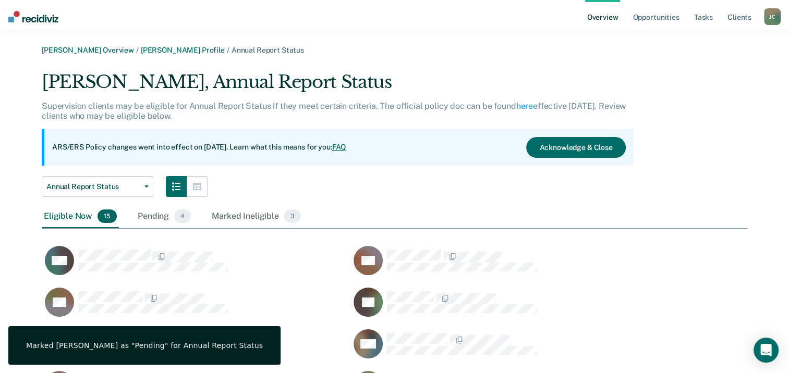
scroll to position [499, 697]
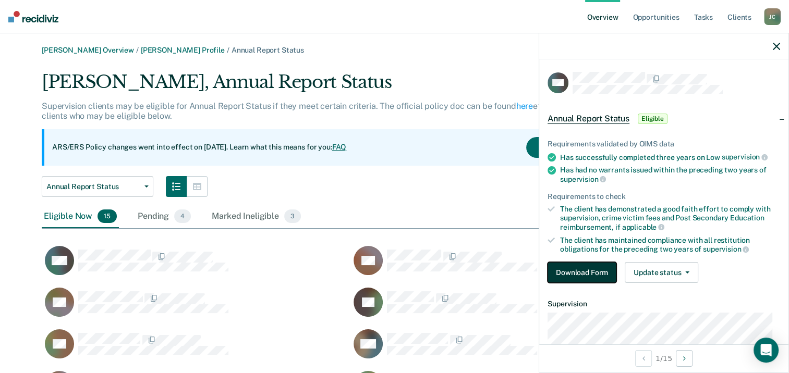
click at [587, 270] on button "Download Form" at bounding box center [581, 272] width 69 height 21
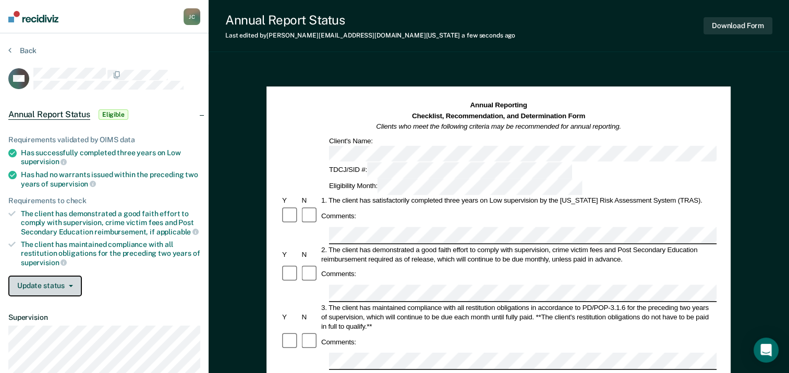
click at [46, 284] on button "Update status" at bounding box center [45, 286] width 74 height 21
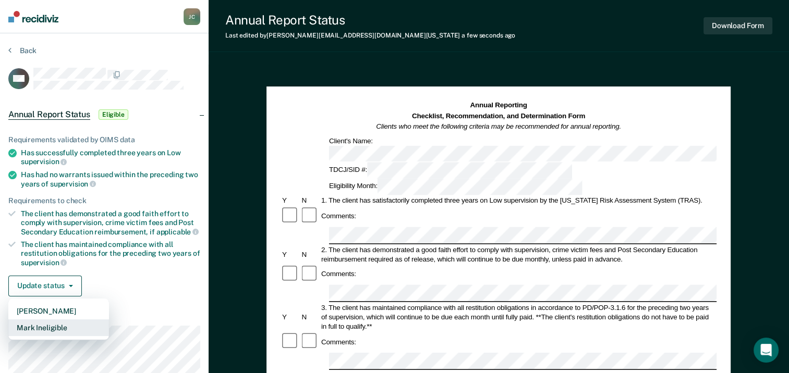
click at [56, 323] on button "Mark Ineligible" at bounding box center [58, 328] width 101 height 17
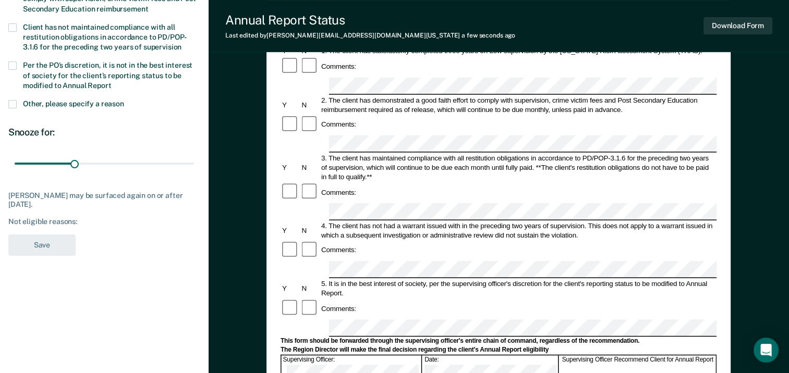
scroll to position [156, 0]
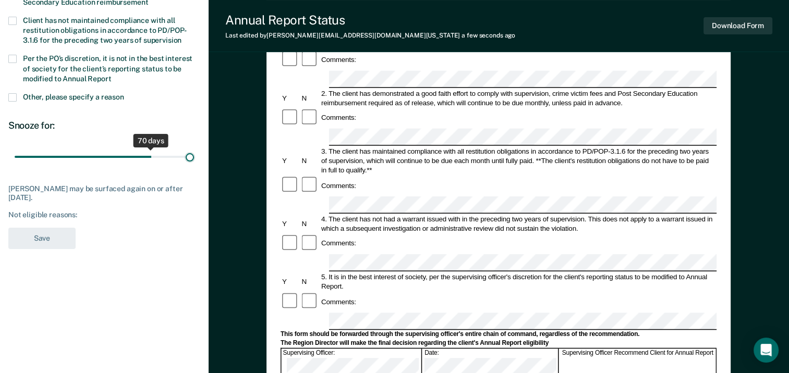
drag, startPoint x: 72, startPoint y: 152, endPoint x: 198, endPoint y: 158, distance: 125.3
type input "90"
click at [194, 158] on input "range" at bounding box center [104, 157] width 179 height 18
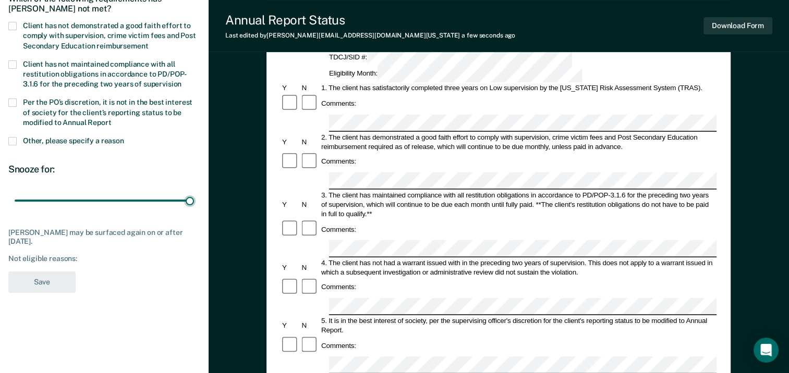
scroll to position [52, 0]
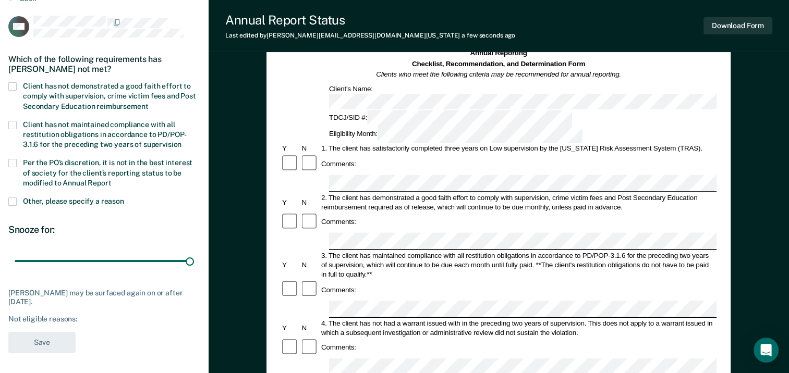
click at [17, 87] on label "Client has not demonstrated a good faith effort to comply with supervision, cri…" at bounding box center [104, 97] width 192 height 30
click at [148, 103] on input "Client has not demonstrated a good faith effort to comply with supervision, cri…" at bounding box center [148, 103] width 0 height 0
click at [48, 347] on button "Save" at bounding box center [41, 342] width 67 height 21
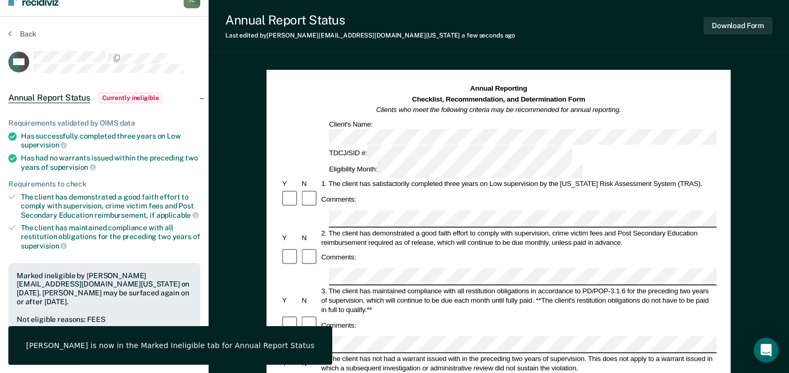
scroll to position [0, 0]
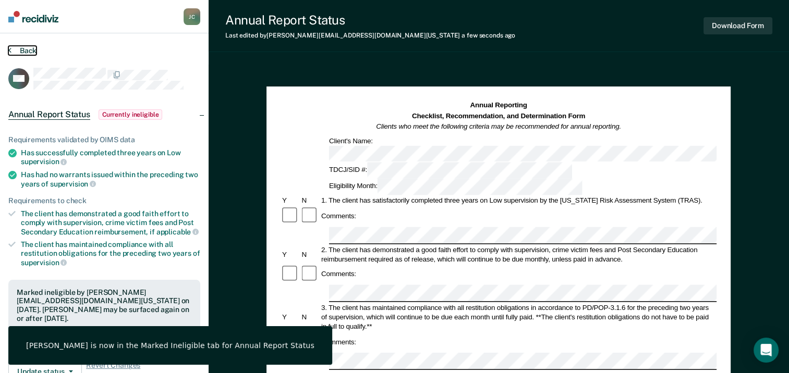
click at [29, 51] on button "Back" at bounding box center [22, 50] width 28 height 9
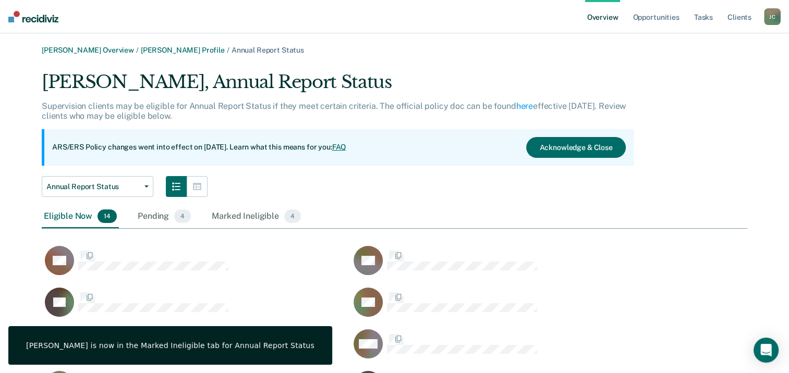
scroll to position [457, 697]
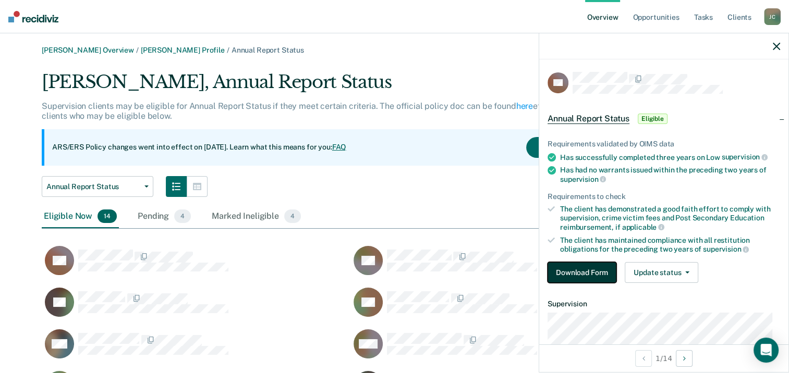
click at [582, 266] on button "Download Form" at bounding box center [581, 272] width 69 height 21
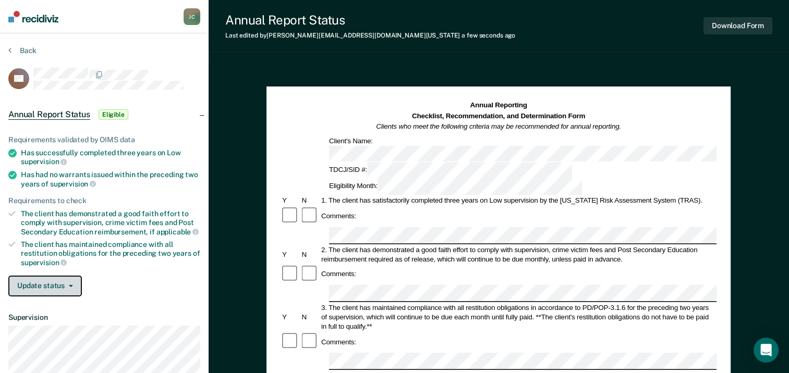
click at [40, 287] on button "Update status" at bounding box center [45, 286] width 74 height 21
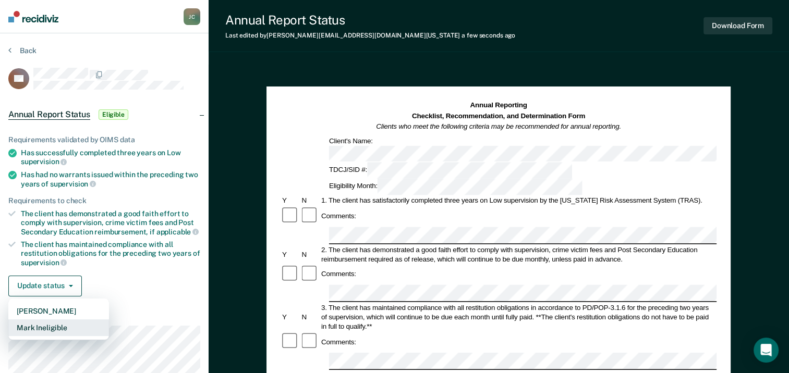
click at [52, 324] on button "Mark Ineligible" at bounding box center [58, 328] width 101 height 17
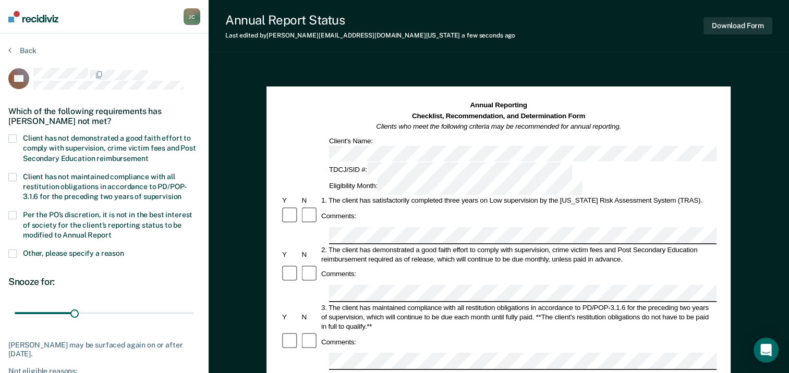
click at [13, 138] on span at bounding box center [12, 138] width 8 height 8
click at [148, 155] on input "Client has not demonstrated a good faith effort to comply with supervision, cri…" at bounding box center [148, 155] width 0 height 0
drag, startPoint x: 73, startPoint y: 312, endPoint x: 237, endPoint y: 325, distance: 164.8
type input "90"
click at [194, 323] on input "range" at bounding box center [104, 313] width 179 height 18
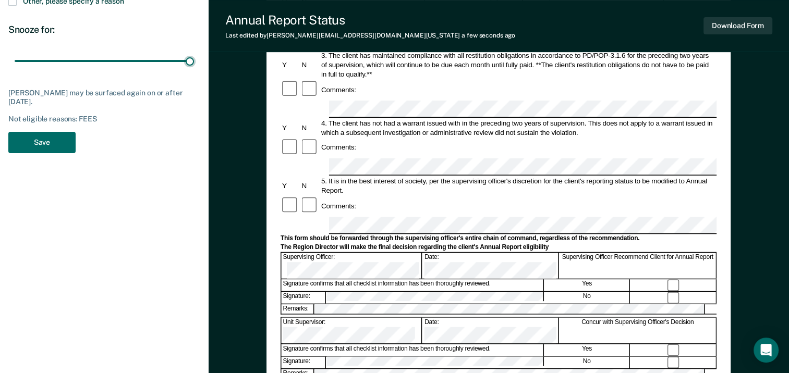
scroll to position [261, 0]
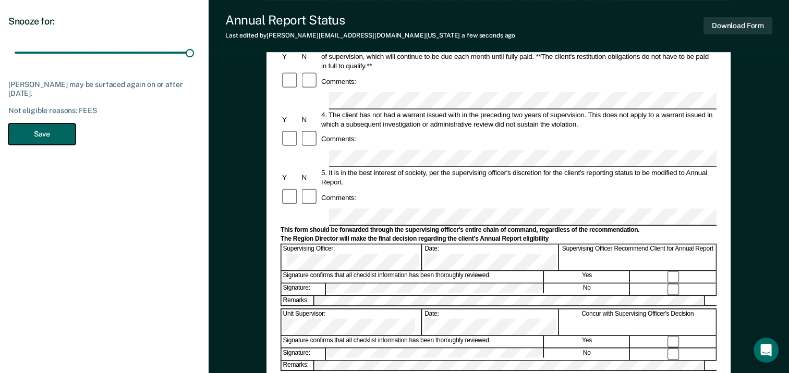
click at [37, 124] on button "Save" at bounding box center [41, 134] width 67 height 21
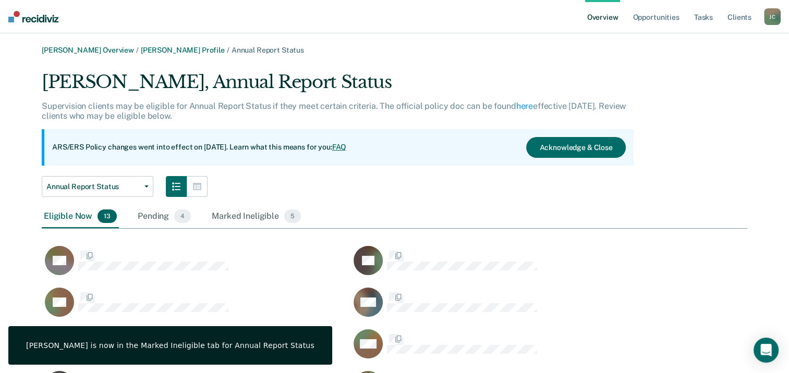
scroll to position [457, 697]
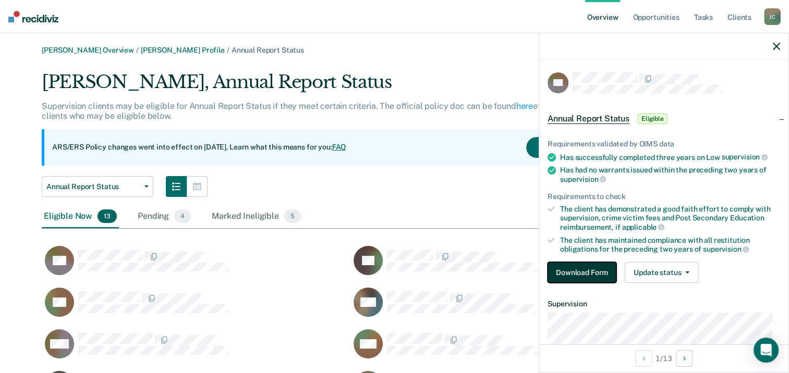
click at [568, 264] on button "Download Form" at bounding box center [581, 272] width 69 height 21
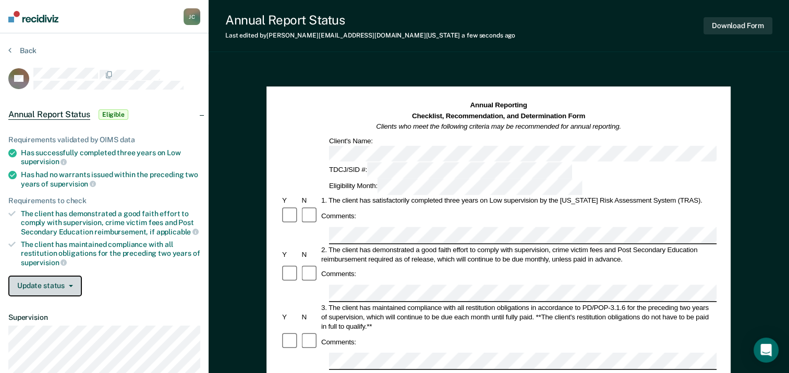
click at [48, 284] on button "Update status" at bounding box center [45, 286] width 74 height 21
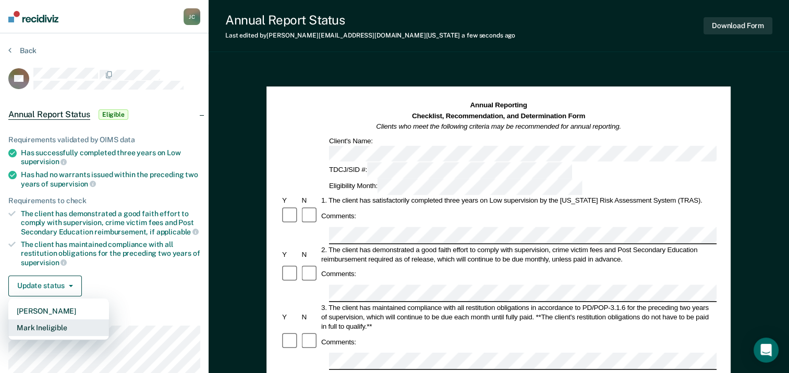
click at [57, 324] on button "Mark Ineligible" at bounding box center [58, 328] width 101 height 17
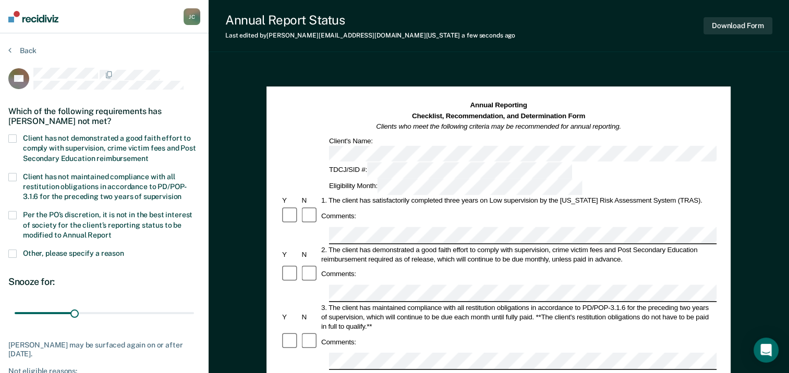
drag, startPoint x: 11, startPoint y: 139, endPoint x: 29, endPoint y: 162, distance: 29.3
click at [11, 138] on span at bounding box center [12, 138] width 8 height 8
click at [148, 155] on input "Client has not demonstrated a good faith effort to comply with supervision, cri…" at bounding box center [148, 155] width 0 height 0
drag, startPoint x: 79, startPoint y: 315, endPoint x: 193, endPoint y: 323, distance: 113.9
type input "90"
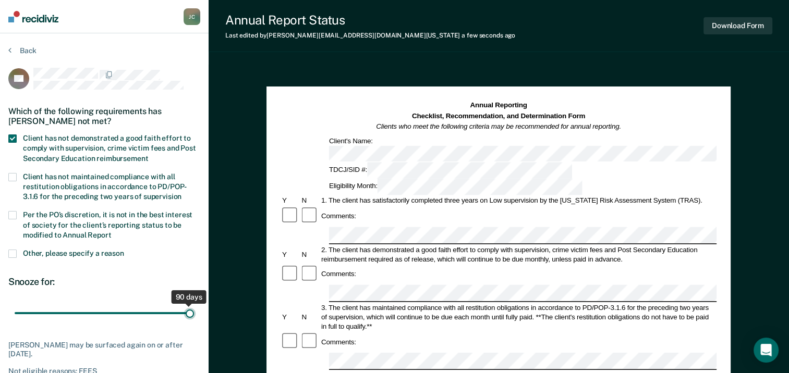
click at [193, 323] on input "range" at bounding box center [104, 313] width 179 height 18
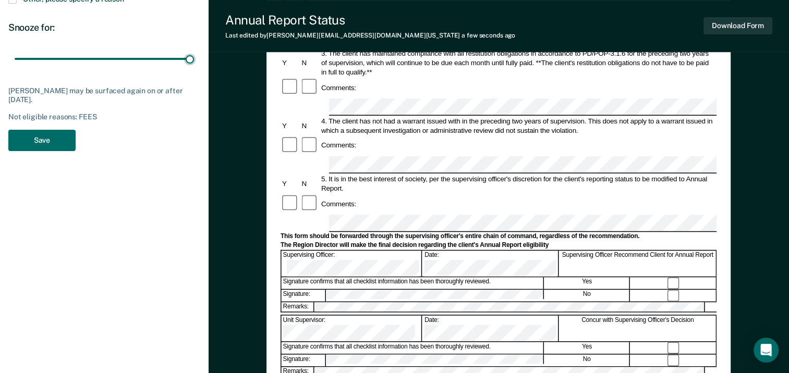
scroll to position [261, 0]
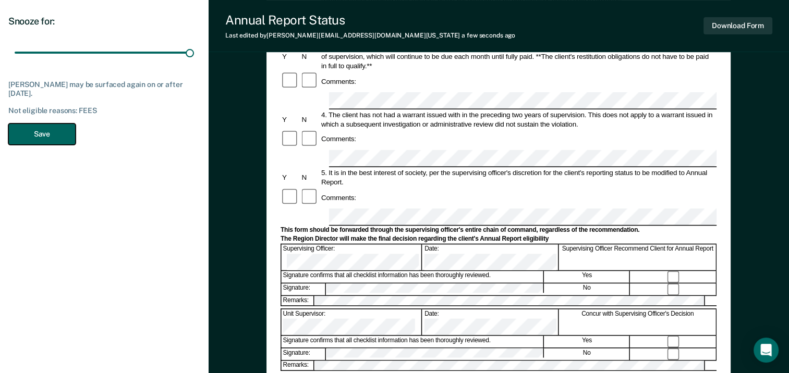
click at [48, 136] on button "Save" at bounding box center [41, 134] width 67 height 21
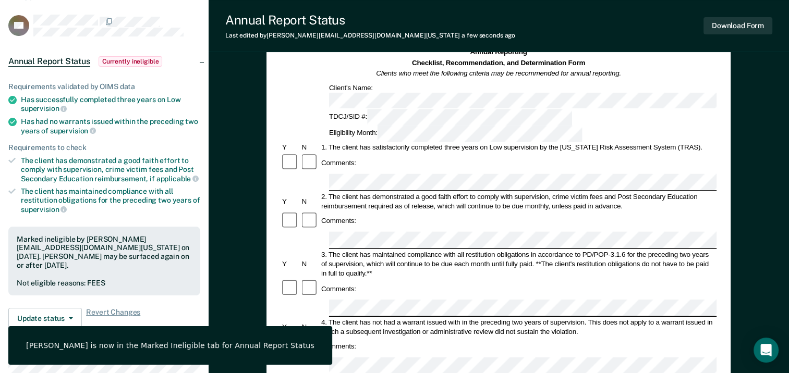
scroll to position [0, 0]
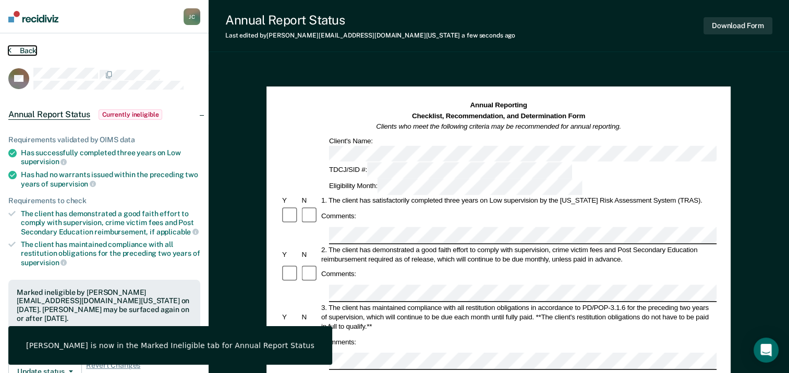
click at [23, 48] on button "Back" at bounding box center [22, 50] width 28 height 9
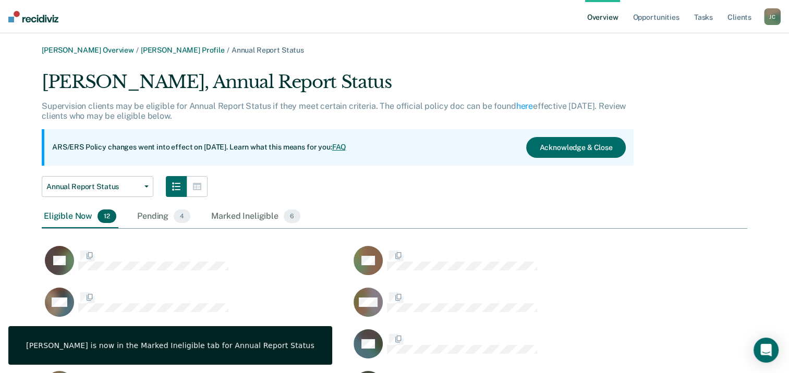
scroll to position [415, 697]
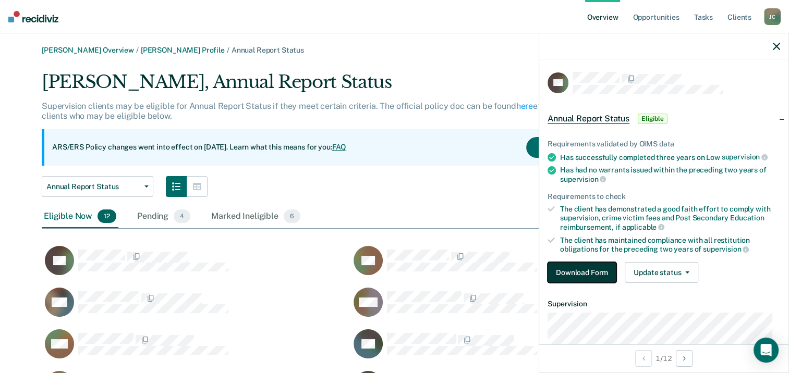
click at [570, 267] on button "Download Form" at bounding box center [581, 272] width 69 height 21
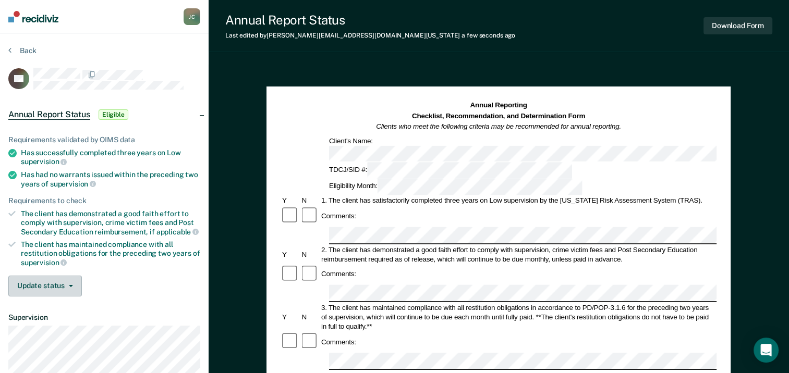
scroll to position [52, 0]
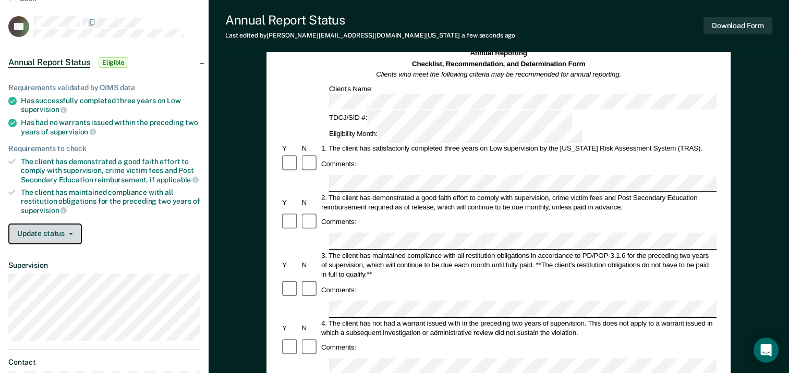
click at [51, 229] on button "Update status" at bounding box center [45, 234] width 74 height 21
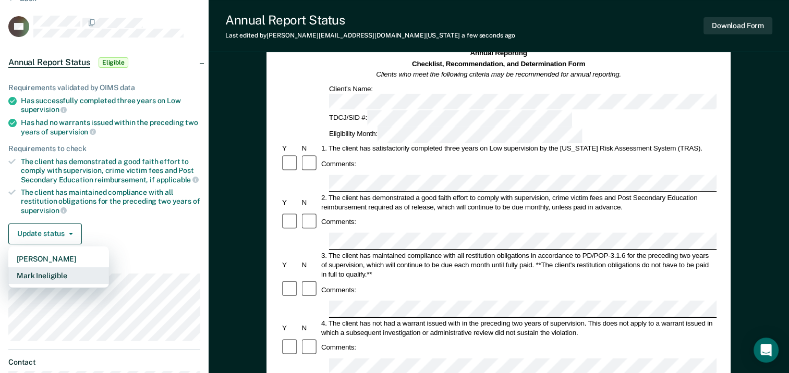
click at [55, 276] on button "Mark Ineligible" at bounding box center [58, 275] width 101 height 17
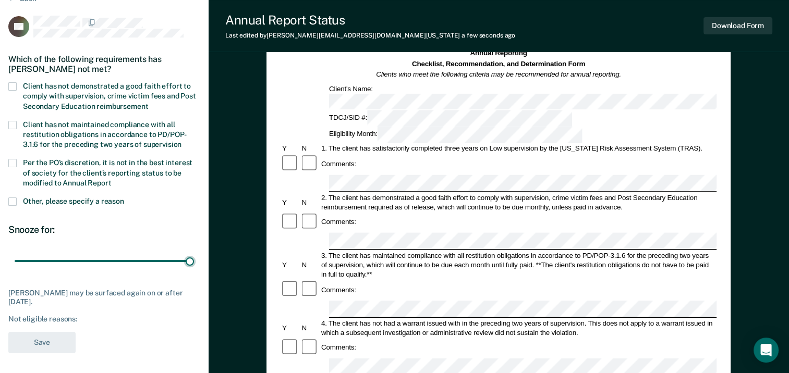
drag, startPoint x: 71, startPoint y: 261, endPoint x: 263, endPoint y: 277, distance: 192.6
type input "90"
click at [194, 271] on input "range" at bounding box center [104, 261] width 179 height 18
drag, startPoint x: 13, startPoint y: 87, endPoint x: 53, endPoint y: 213, distance: 132.4
click at [13, 86] on span at bounding box center [12, 86] width 8 height 8
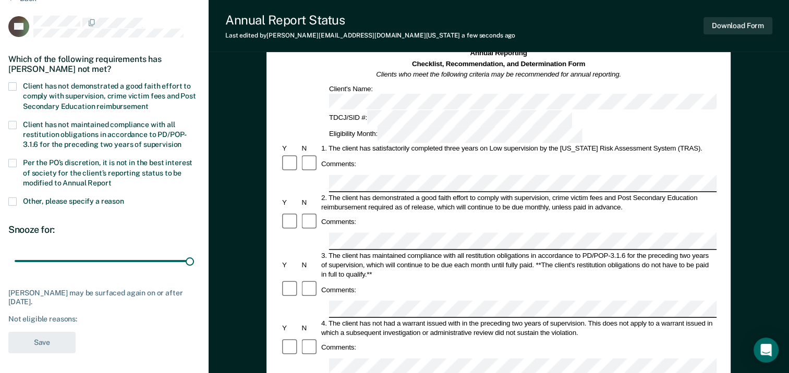
click at [148, 103] on input "Client has not demonstrated a good faith effort to comply with supervision, cri…" at bounding box center [148, 103] width 0 height 0
click at [56, 345] on button "Save" at bounding box center [41, 342] width 67 height 21
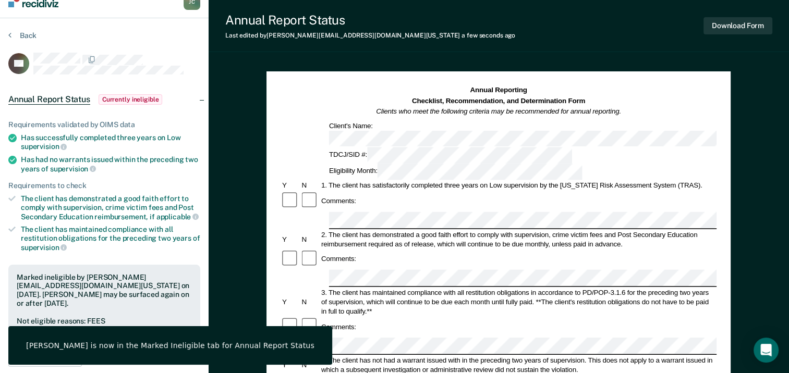
scroll to position [0, 0]
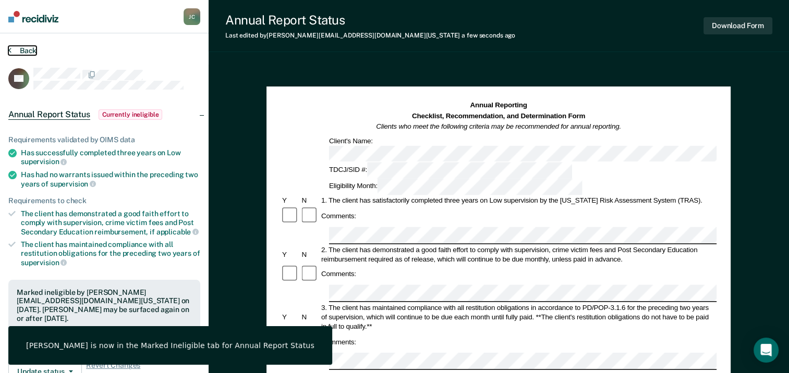
click at [24, 47] on button "Back" at bounding box center [22, 50] width 28 height 9
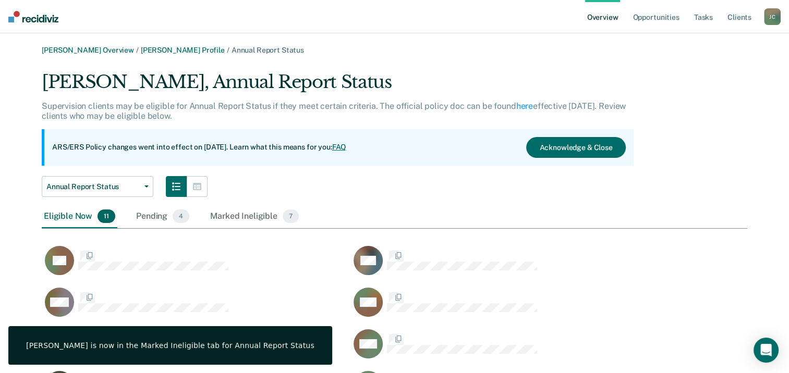
scroll to position [415, 697]
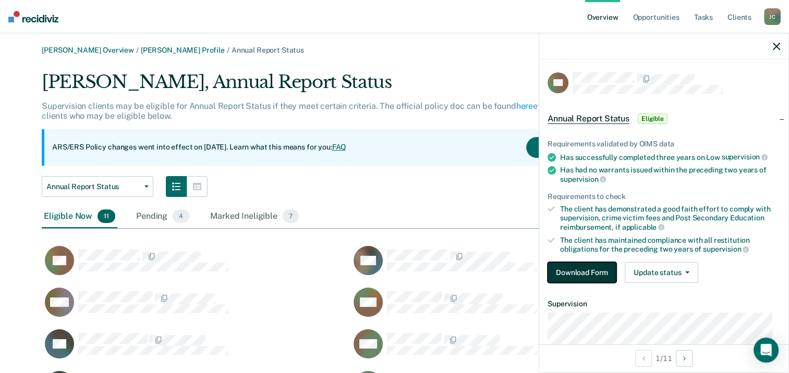
click at [580, 270] on button "Download Form" at bounding box center [581, 272] width 69 height 21
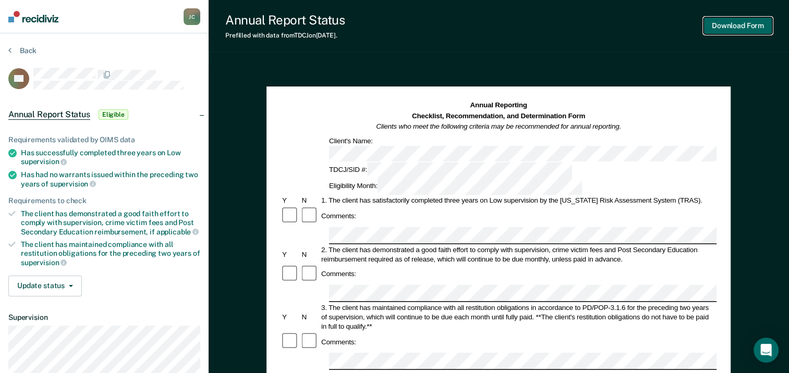
click at [749, 31] on button "Download Form" at bounding box center [737, 25] width 69 height 17
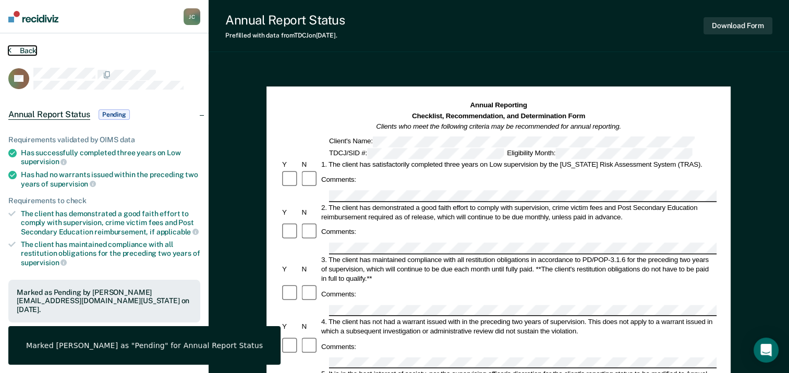
click at [20, 53] on button "Back" at bounding box center [22, 50] width 28 height 9
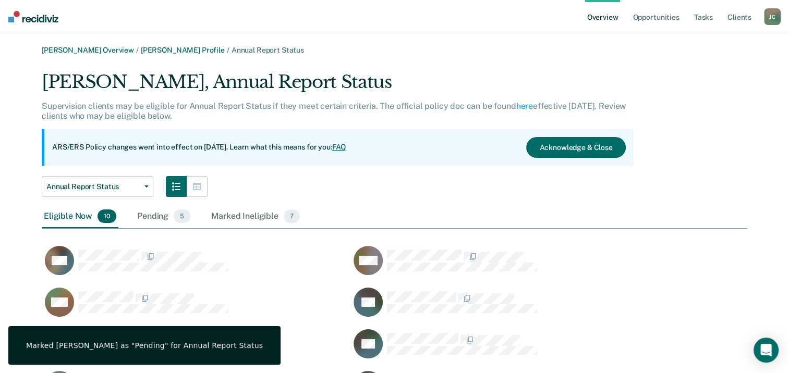
scroll to position [374, 697]
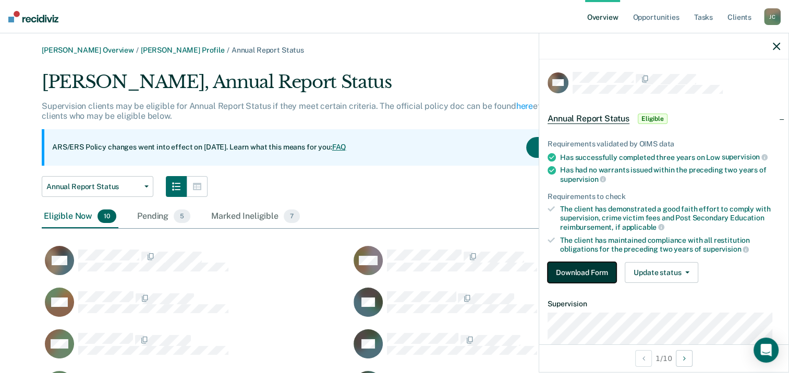
click at [584, 270] on button "Download Form" at bounding box center [581, 272] width 69 height 21
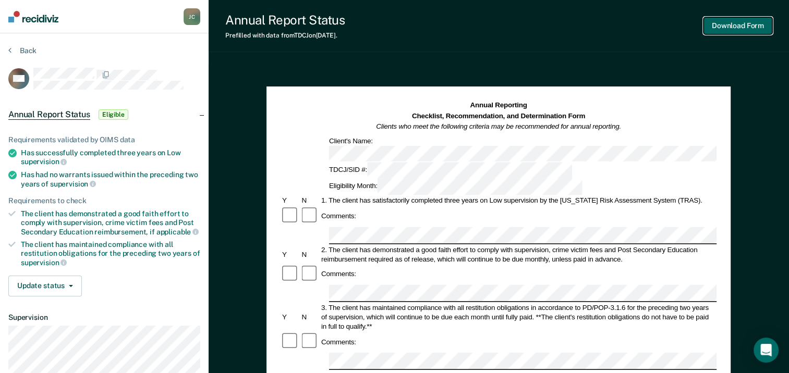
click at [721, 27] on button "Download Form" at bounding box center [737, 25] width 69 height 17
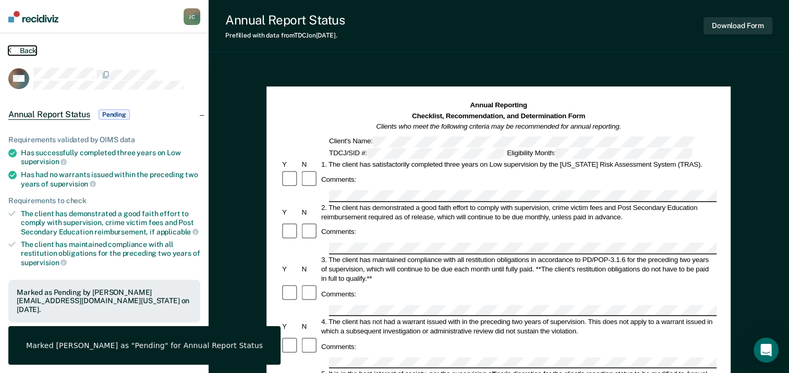
click at [29, 50] on button "Back" at bounding box center [22, 50] width 28 height 9
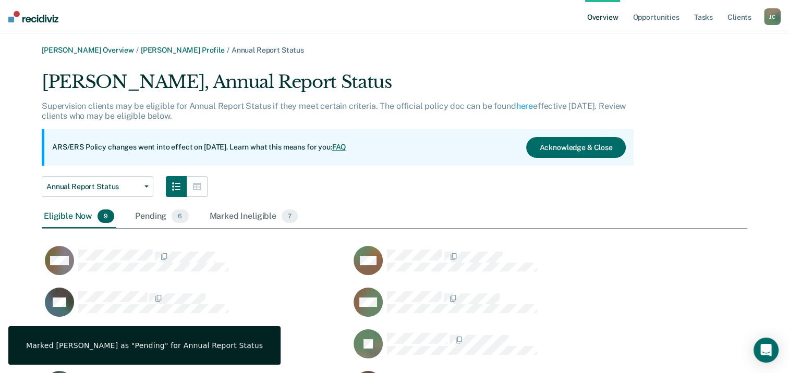
scroll to position [374, 697]
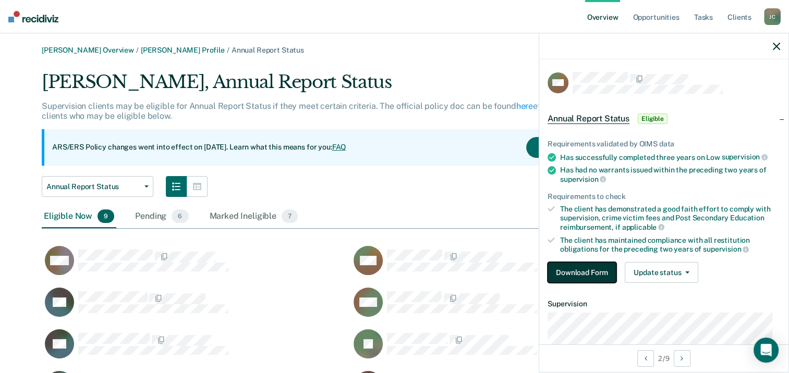
click at [596, 271] on button "Download Form" at bounding box center [581, 272] width 69 height 21
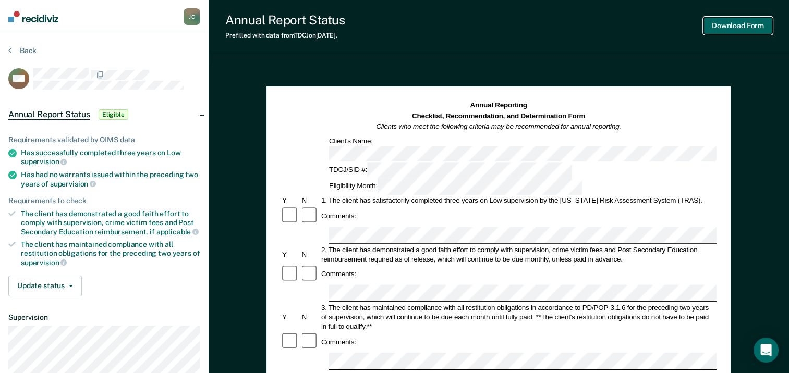
click at [746, 29] on button "Download Form" at bounding box center [737, 25] width 69 height 17
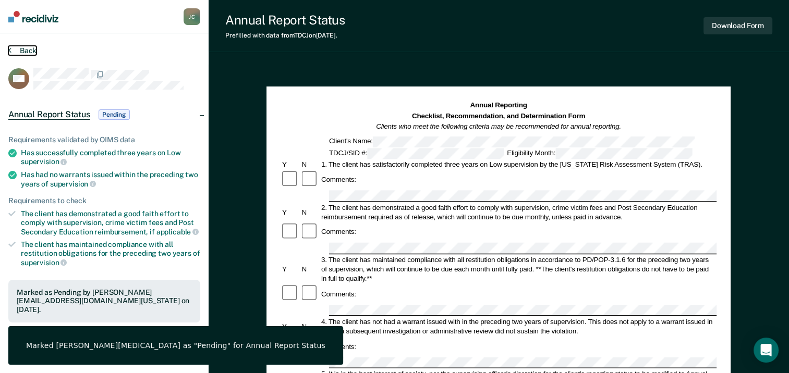
click at [21, 51] on button "Back" at bounding box center [22, 50] width 28 height 9
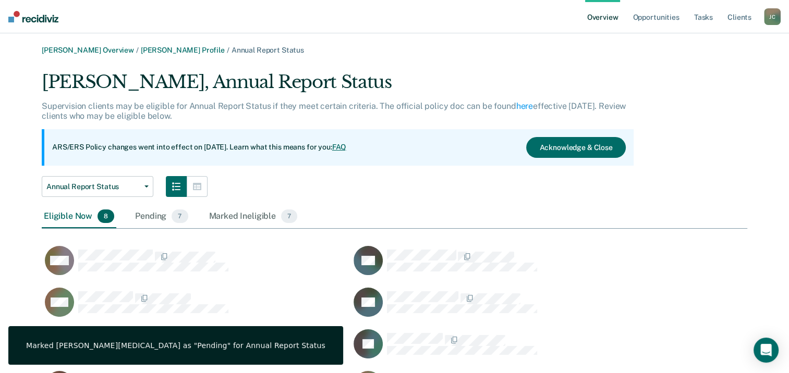
scroll to position [332, 697]
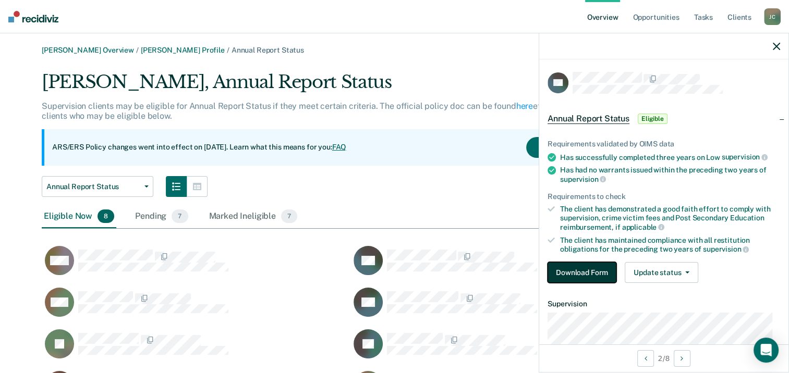
click at [602, 274] on button "Download Form" at bounding box center [581, 272] width 69 height 21
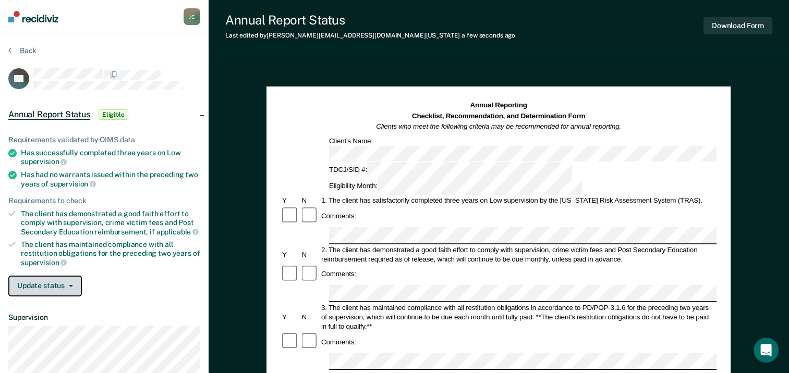
click at [43, 283] on button "Update status" at bounding box center [45, 286] width 74 height 21
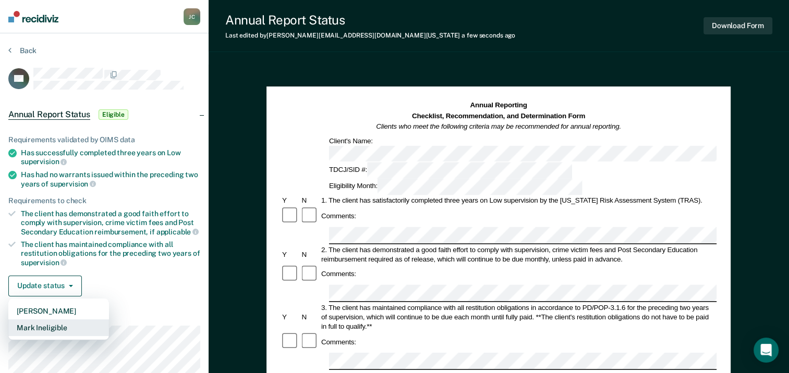
click at [40, 328] on button "Mark Ineligible" at bounding box center [58, 328] width 101 height 17
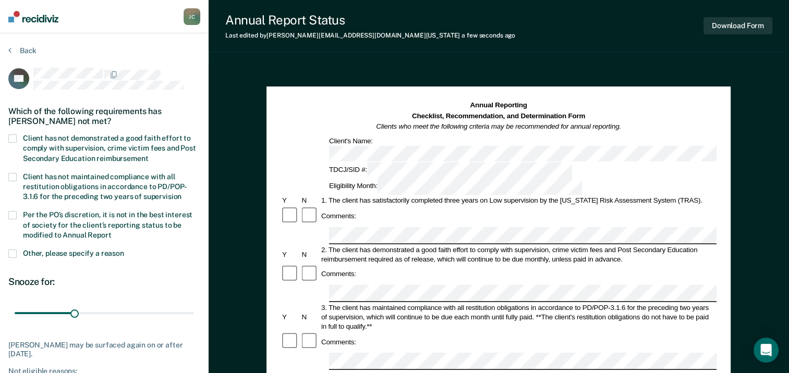
click at [13, 139] on span at bounding box center [12, 138] width 8 height 8
click at [148, 155] on input "Client has not demonstrated a good faith effort to comply with supervision, cri…" at bounding box center [148, 155] width 0 height 0
drag, startPoint x: 75, startPoint y: 315, endPoint x: 228, endPoint y: 322, distance: 152.9
type input "90"
click at [194, 322] on input "range" at bounding box center [104, 313] width 179 height 18
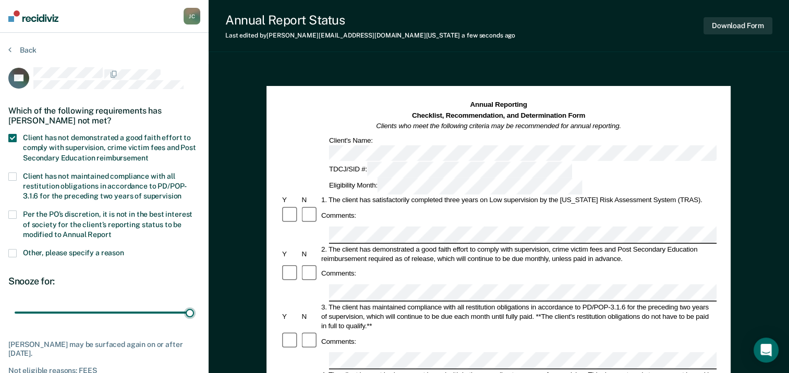
scroll to position [209, 0]
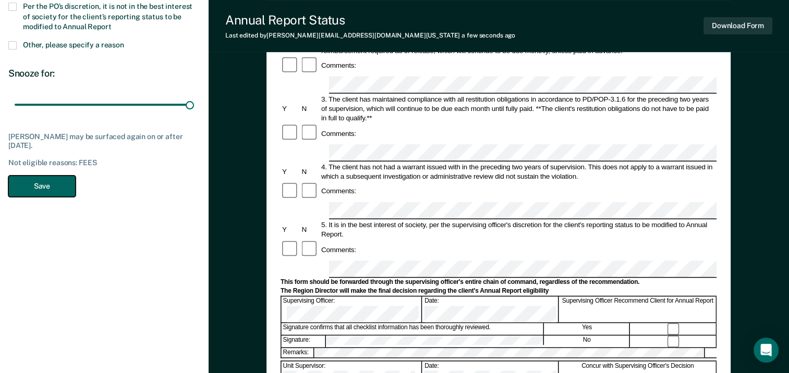
click at [39, 189] on button "Save" at bounding box center [41, 186] width 67 height 21
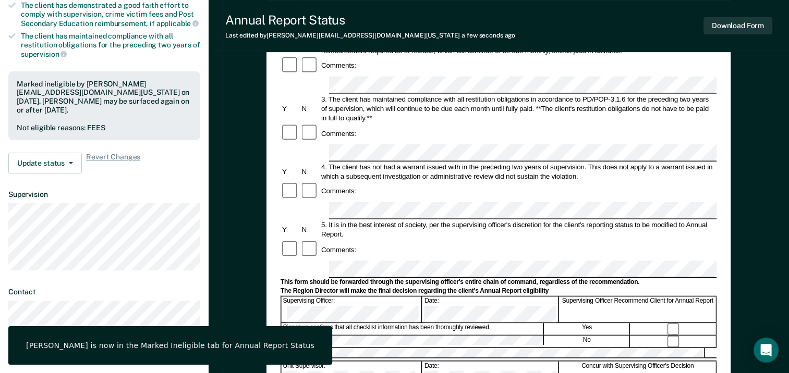
scroll to position [0, 0]
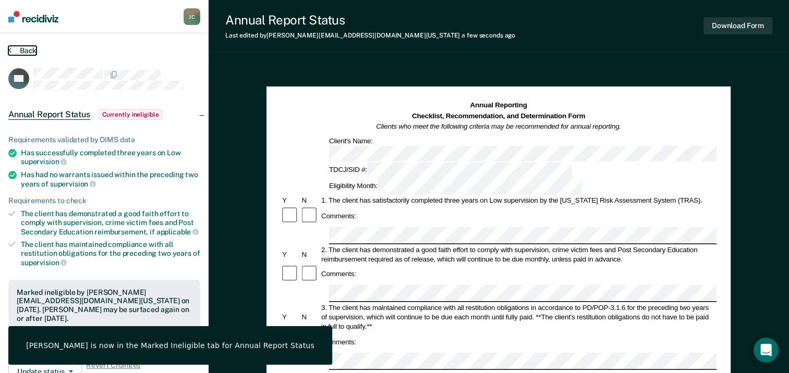
click at [16, 48] on button "Back" at bounding box center [22, 50] width 28 height 9
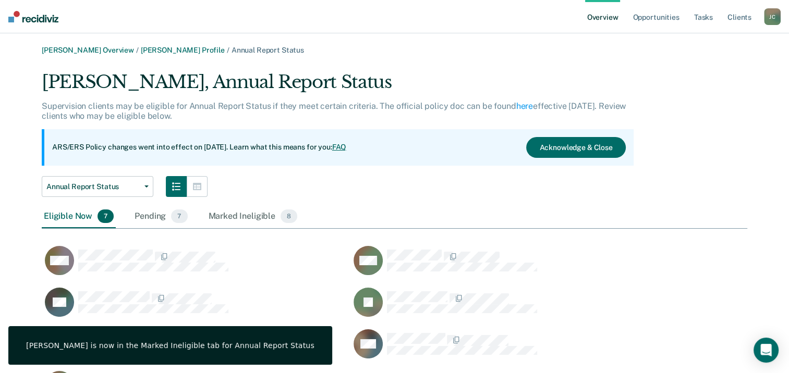
scroll to position [332, 697]
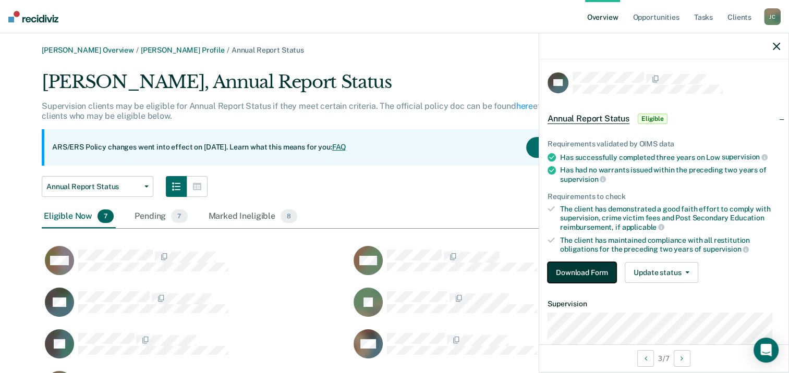
click at [577, 270] on button "Download Form" at bounding box center [581, 272] width 69 height 21
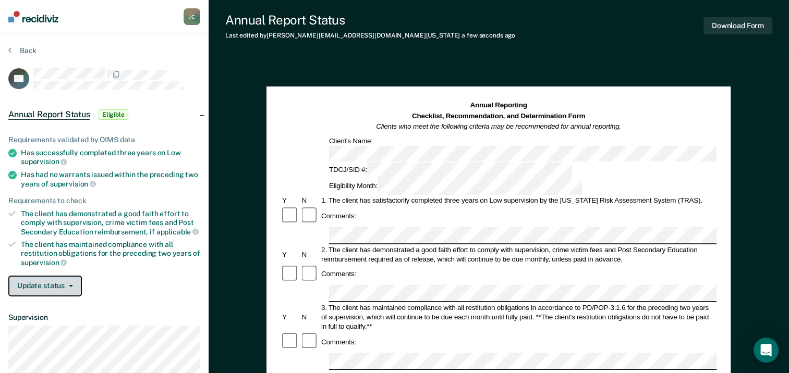
click at [60, 286] on button "Update status" at bounding box center [45, 286] width 74 height 21
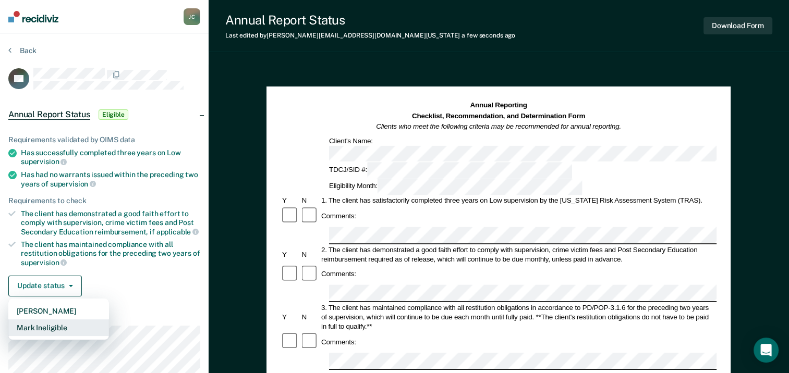
click at [61, 322] on button "Mark Ineligible" at bounding box center [58, 328] width 101 height 17
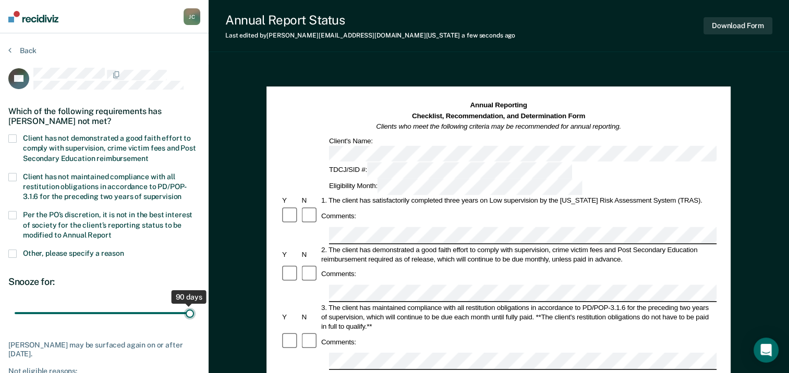
drag, startPoint x: 75, startPoint y: 314, endPoint x: 163, endPoint y: 314, distance: 87.6
type input "90"
click at [194, 321] on input "range" at bounding box center [104, 313] width 179 height 18
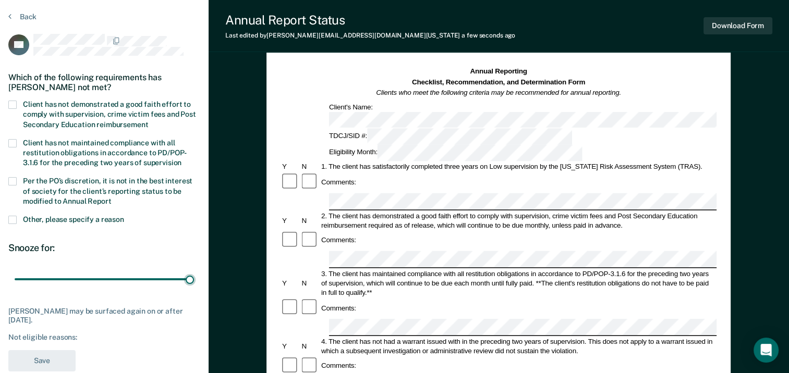
scroll to position [52, 0]
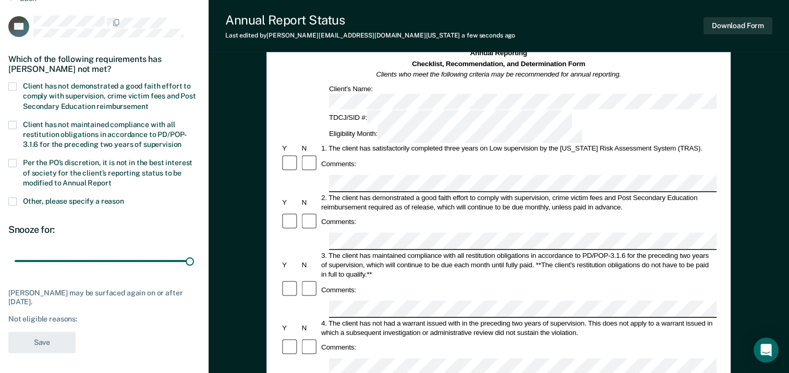
click at [15, 85] on span at bounding box center [12, 86] width 8 height 8
click at [148, 103] on input "Client has not demonstrated a good faith effort to comply with supervision, cri…" at bounding box center [148, 103] width 0 height 0
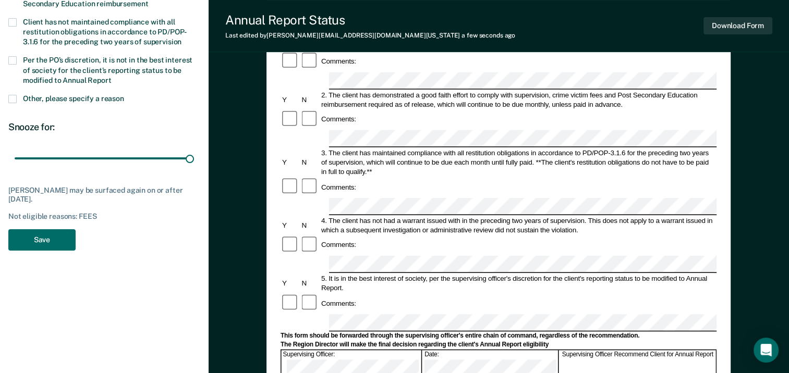
scroll to position [156, 0]
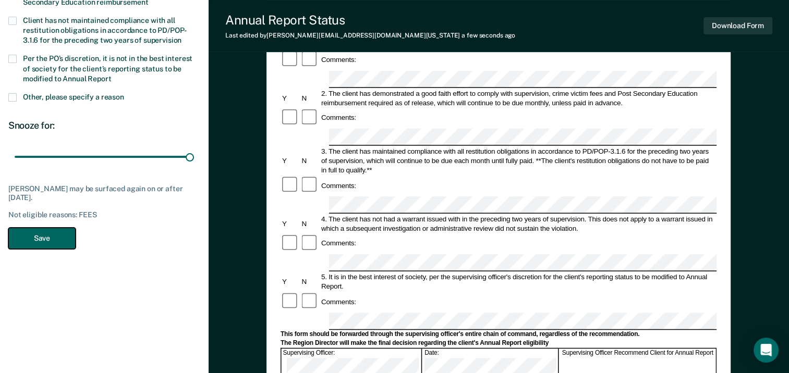
click at [47, 240] on button "Save" at bounding box center [41, 238] width 67 height 21
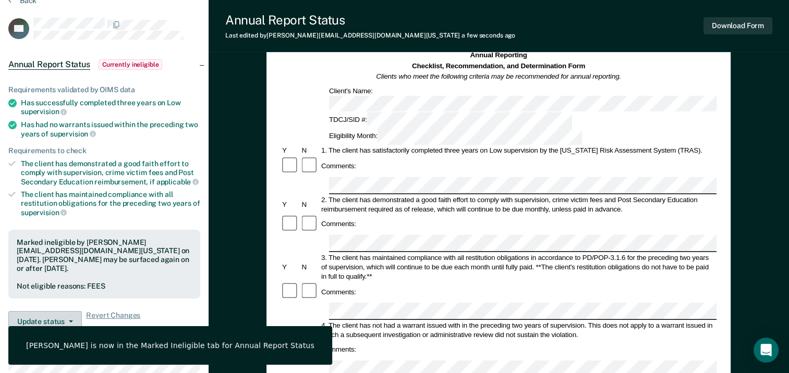
scroll to position [0, 0]
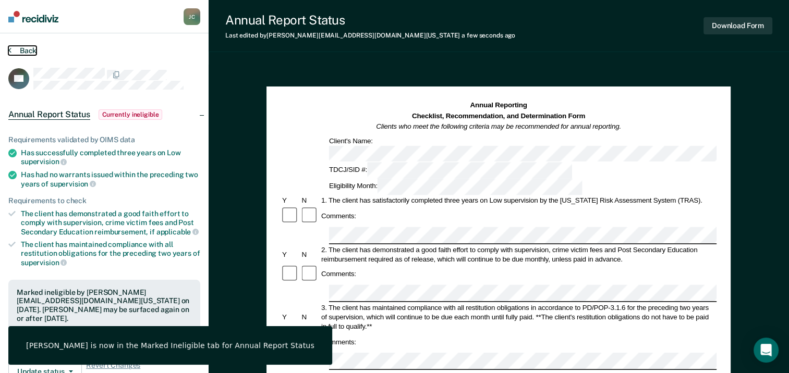
click at [28, 51] on button "Back" at bounding box center [22, 50] width 28 height 9
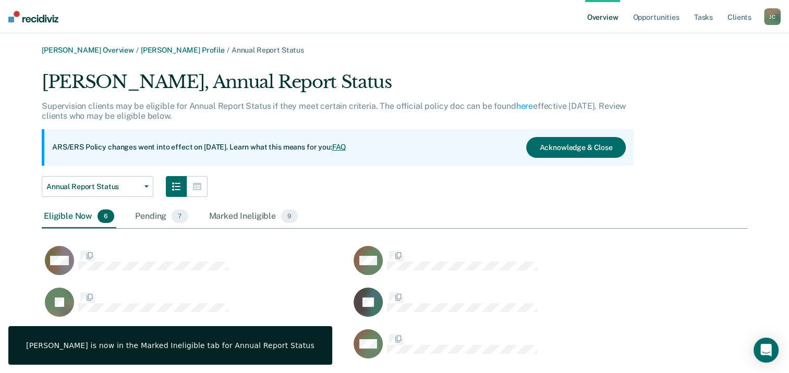
scroll to position [290, 697]
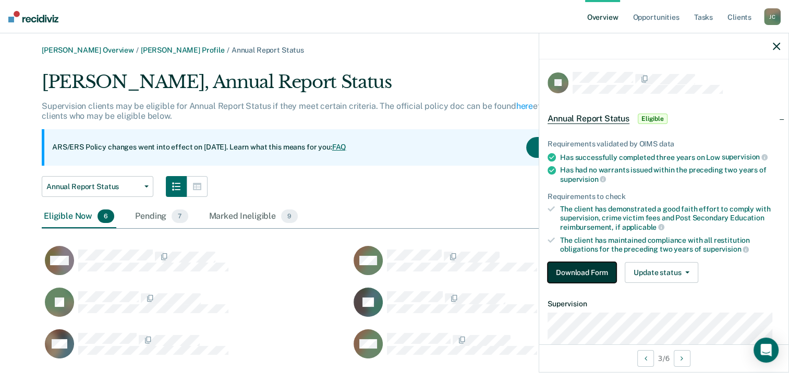
click at [578, 273] on button "Download Form" at bounding box center [581, 272] width 69 height 21
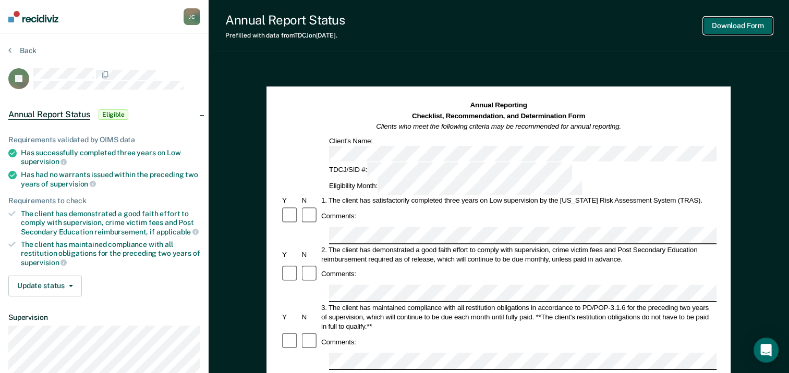
click at [736, 29] on button "Download Form" at bounding box center [737, 25] width 69 height 17
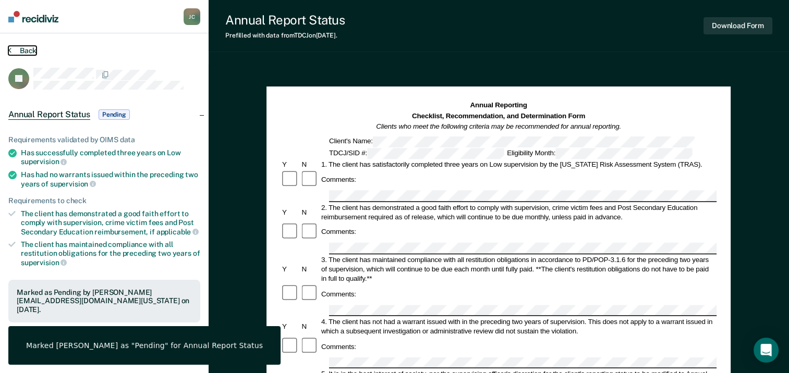
click at [33, 52] on button "Back" at bounding box center [22, 50] width 28 height 9
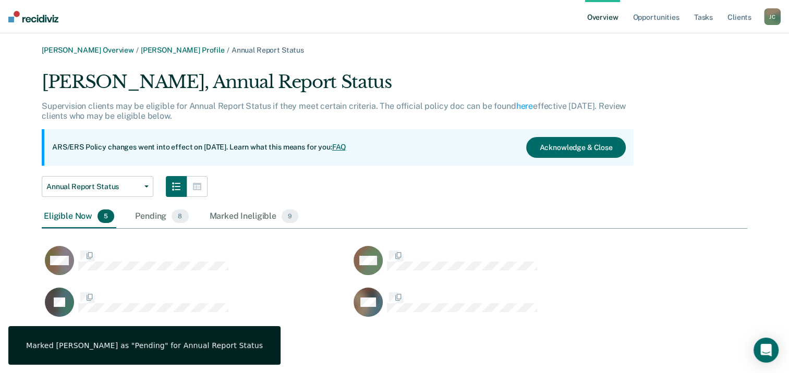
scroll to position [290, 697]
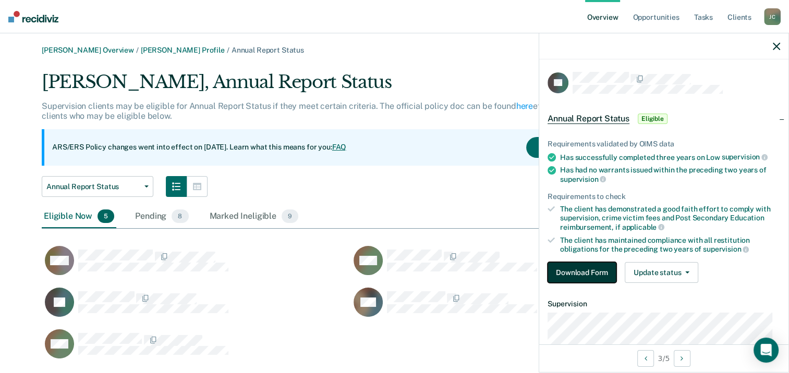
click at [589, 273] on button "Download Form" at bounding box center [581, 272] width 69 height 21
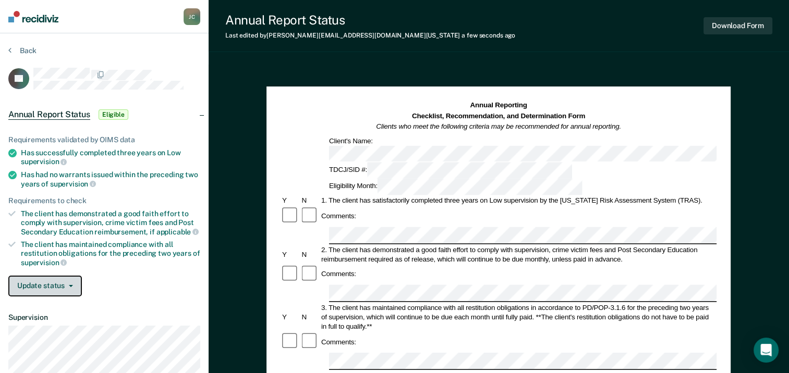
click at [60, 279] on button "Update status" at bounding box center [45, 286] width 74 height 21
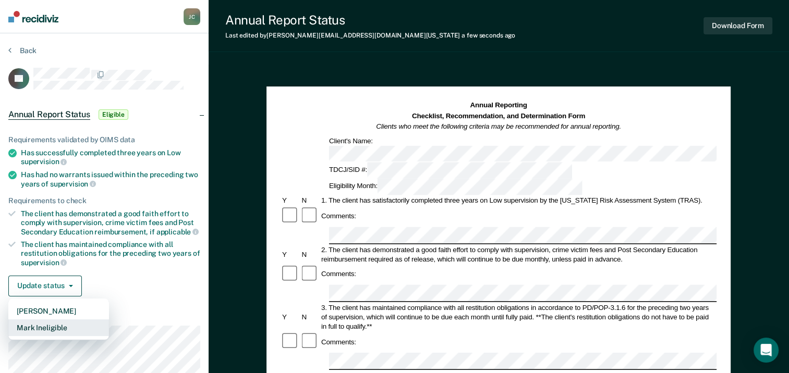
click at [65, 322] on button "Mark Ineligible" at bounding box center [58, 328] width 101 height 17
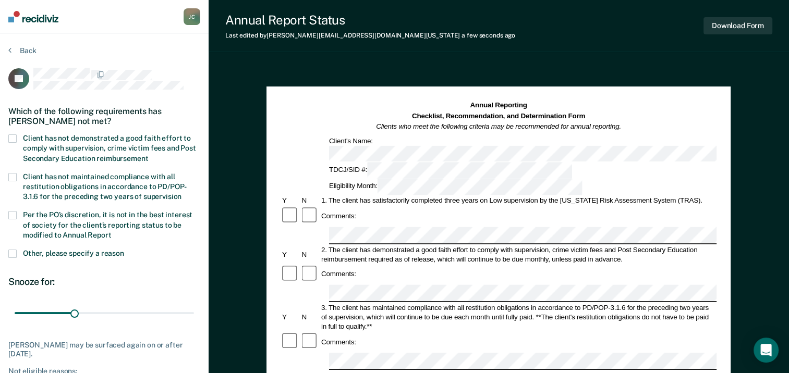
click at [13, 140] on span at bounding box center [12, 138] width 8 height 8
click at [148, 155] on input "Client has not demonstrated a good faith effort to comply with supervision, cri…" at bounding box center [148, 155] width 0 height 0
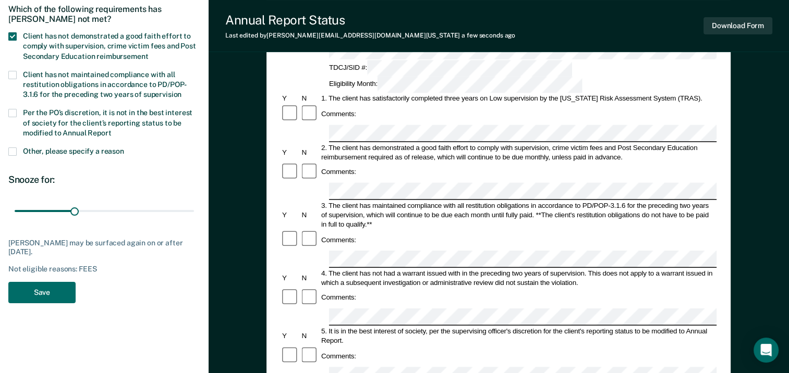
scroll to position [104, 0]
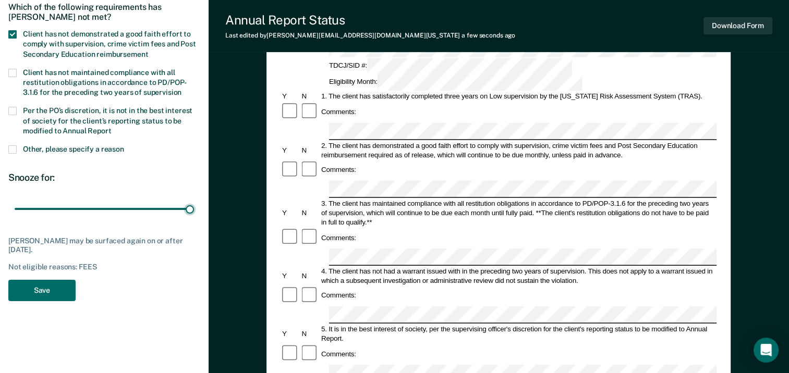
drag, startPoint x: 73, startPoint y: 209, endPoint x: 254, endPoint y: 214, distance: 181.0
type input "90"
click at [194, 214] on input "range" at bounding box center [104, 209] width 179 height 18
click at [35, 292] on button "Save" at bounding box center [41, 290] width 67 height 21
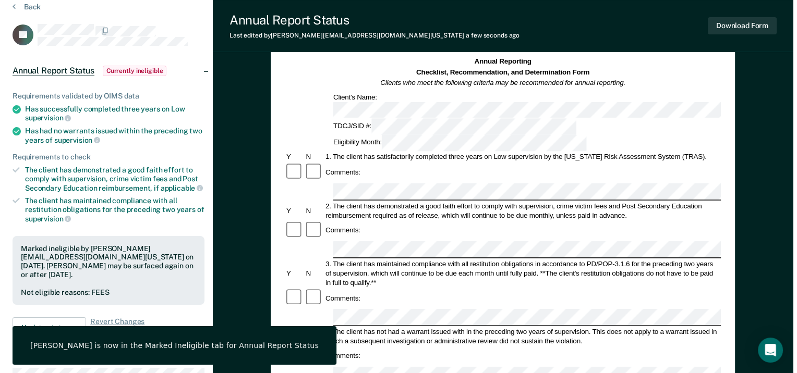
scroll to position [0, 0]
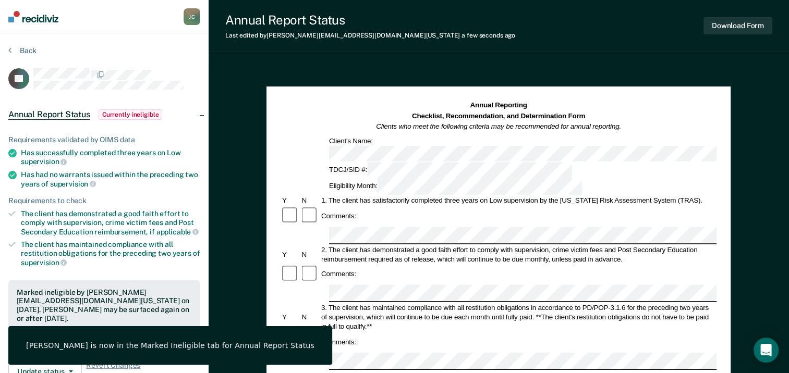
click at [26, 56] on div "Back" at bounding box center [104, 57] width 192 height 22
click at [25, 52] on button "Back" at bounding box center [22, 50] width 28 height 9
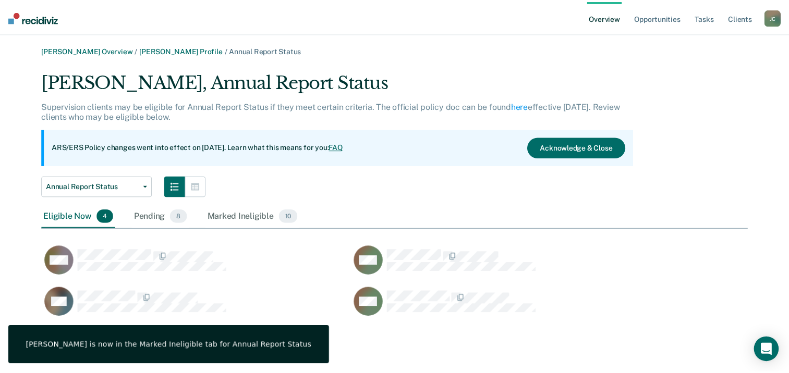
scroll to position [249, 705]
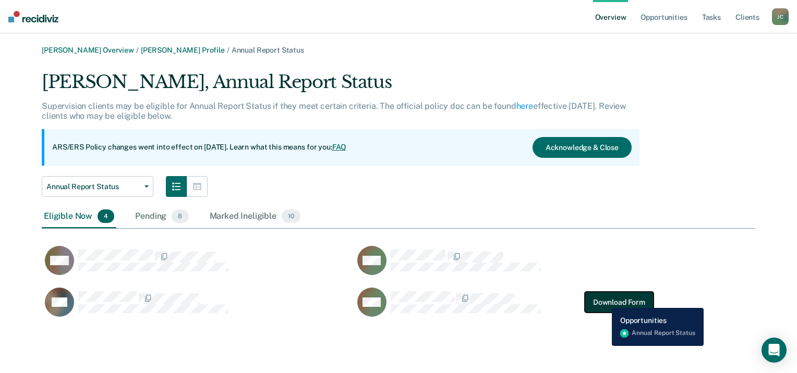
click at [609, 297] on button "Download Form" at bounding box center [618, 302] width 69 height 21
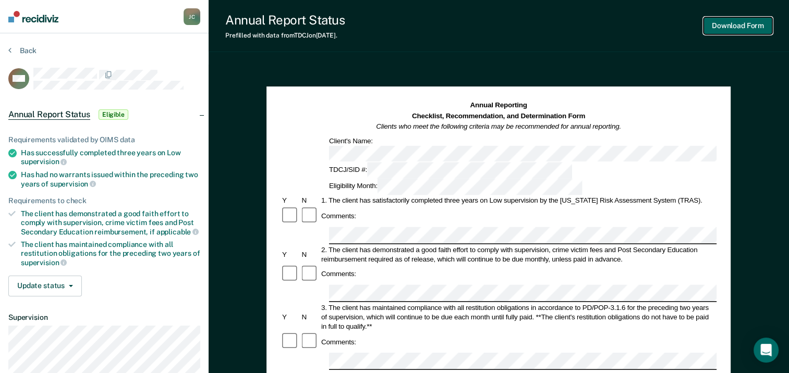
click at [720, 25] on button "Download Form" at bounding box center [737, 25] width 69 height 17
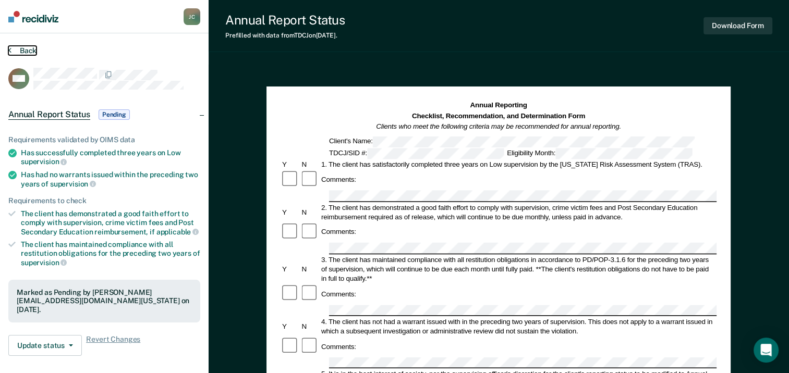
click at [29, 50] on button "Back" at bounding box center [22, 50] width 28 height 9
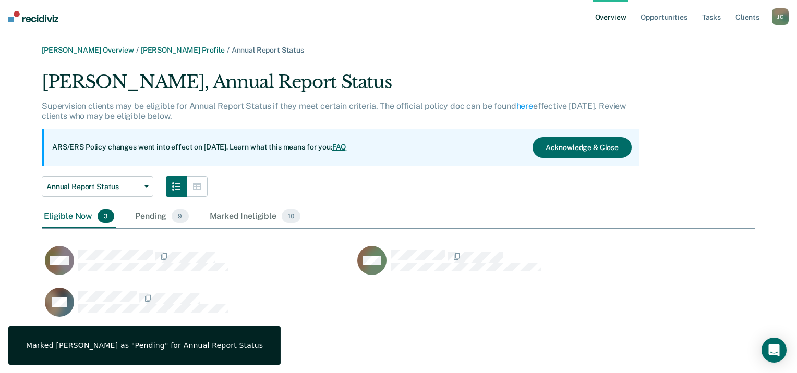
scroll to position [249, 705]
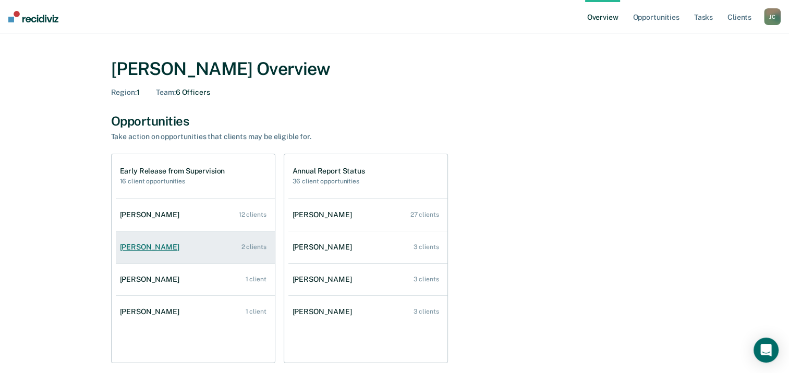
click at [157, 246] on div "[PERSON_NAME]" at bounding box center [152, 247] width 64 height 9
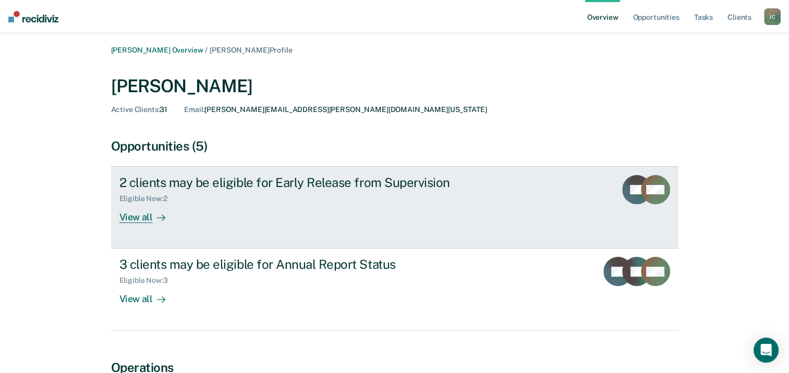
click at [142, 218] on div "View all" at bounding box center [148, 213] width 58 height 20
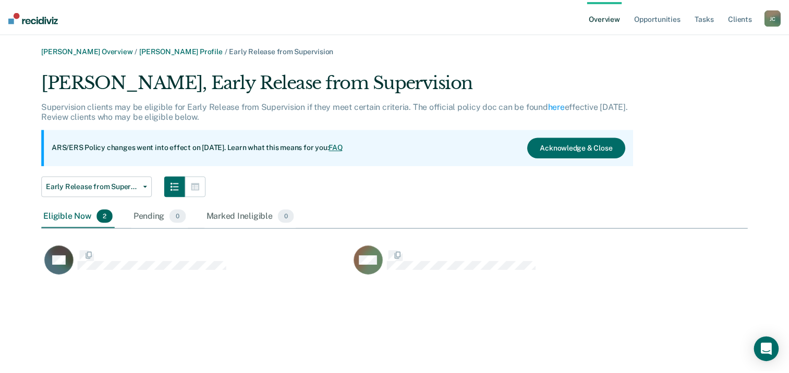
scroll to position [207, 705]
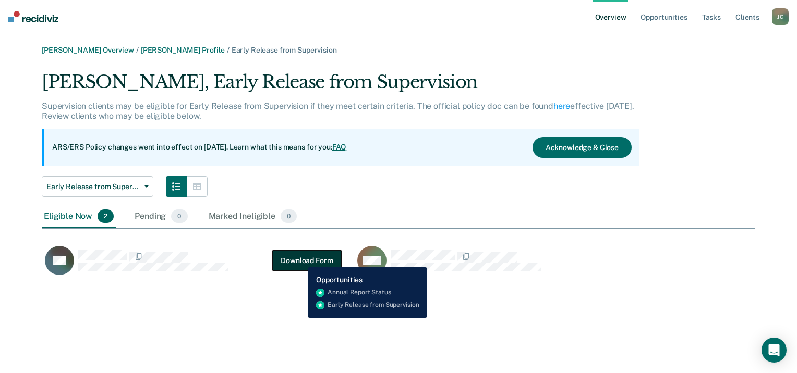
click at [300, 260] on button "Download Form" at bounding box center [306, 260] width 69 height 21
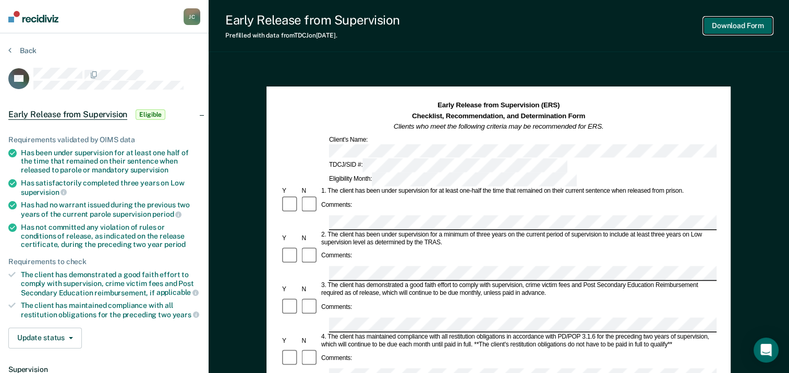
click at [753, 27] on button "Download Form" at bounding box center [737, 25] width 69 height 17
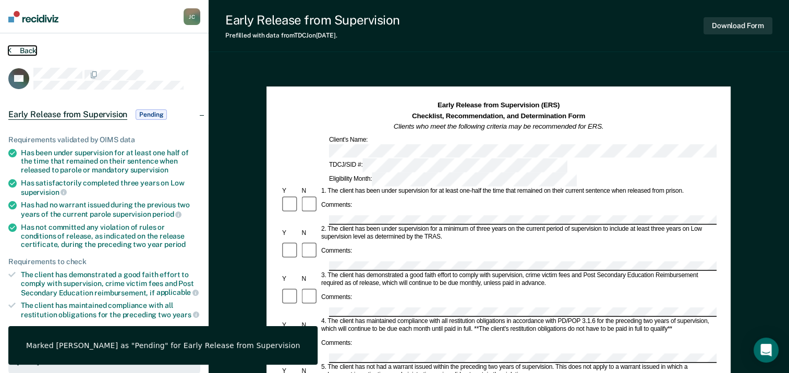
click at [22, 54] on button "Back" at bounding box center [22, 50] width 28 height 9
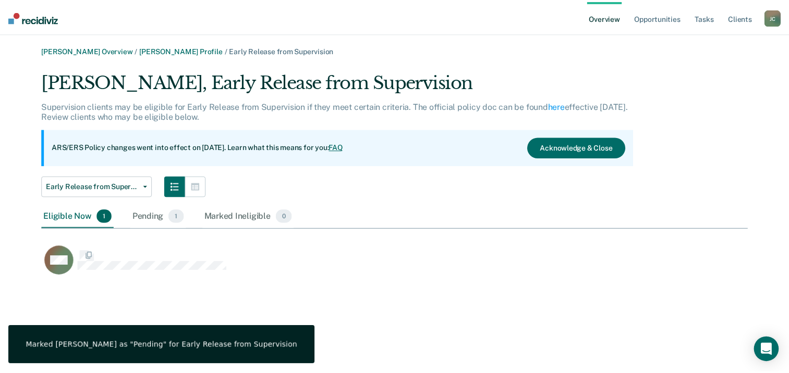
scroll to position [207, 705]
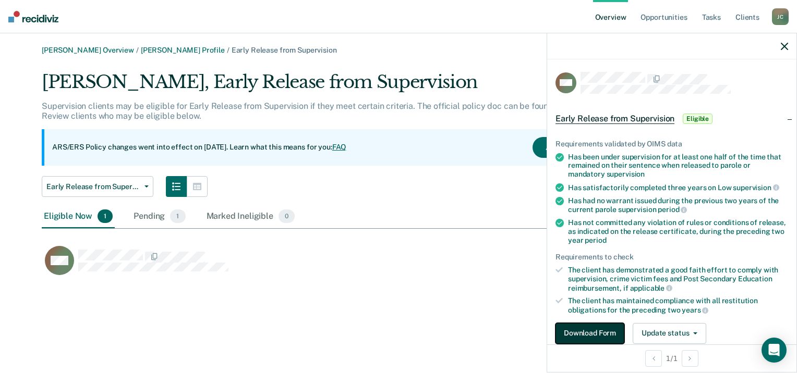
click at [606, 336] on button "Download Form" at bounding box center [589, 333] width 69 height 21
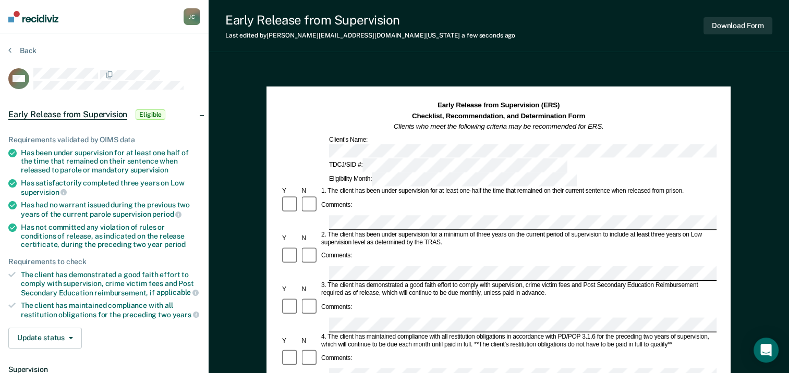
click at [312, 195] on div at bounding box center [309, 205] width 19 height 20
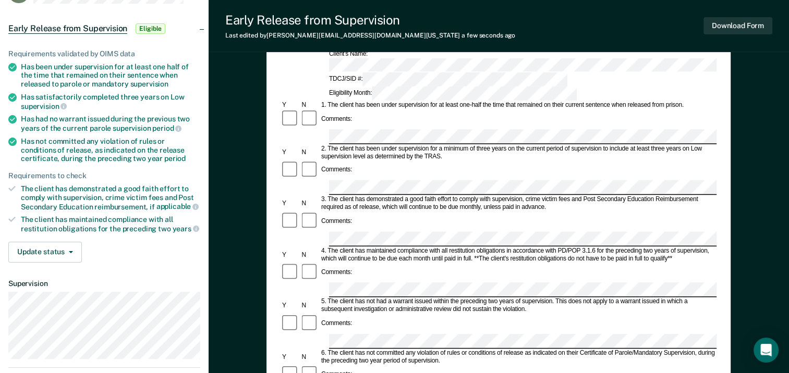
scroll to position [104, 0]
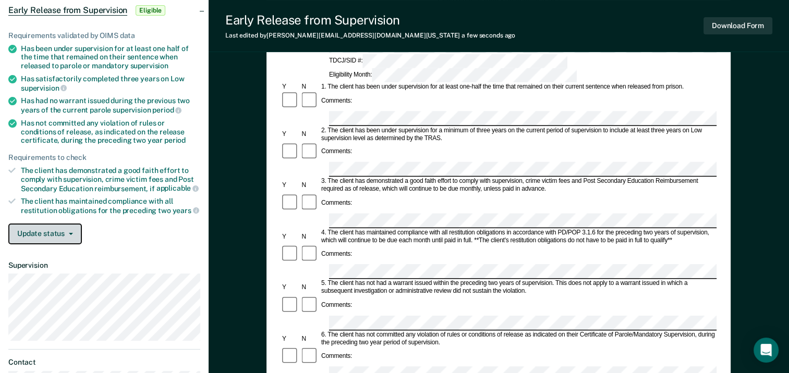
click at [46, 235] on button "Update status" at bounding box center [45, 234] width 74 height 21
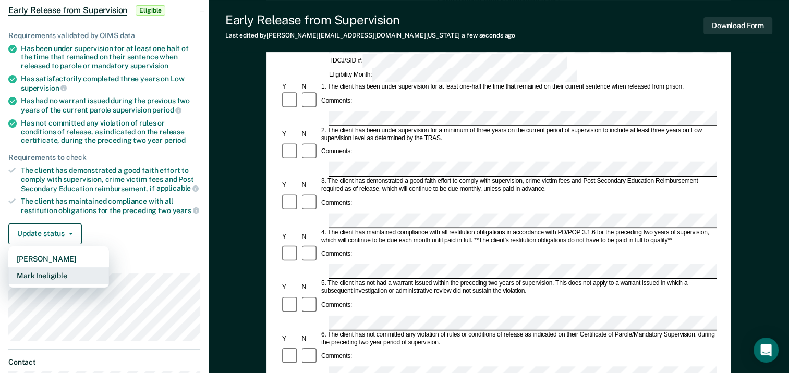
click at [57, 273] on button "Mark Ineligible" at bounding box center [58, 275] width 101 height 17
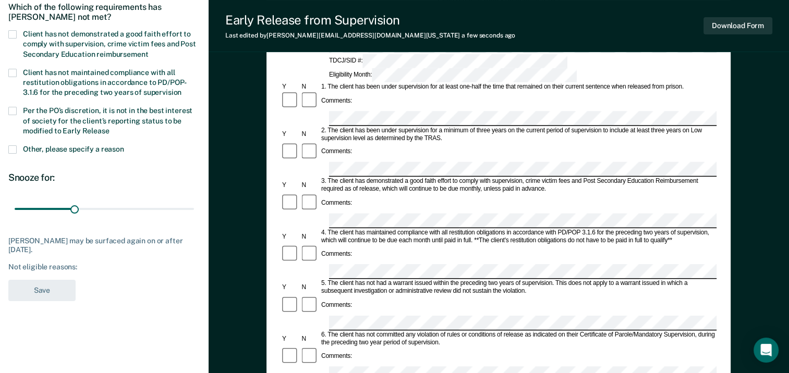
click at [14, 107] on span at bounding box center [12, 111] width 8 height 8
click at [109, 127] on input "Per the PO’s discretion, it is not in the best interest of society for the clie…" at bounding box center [109, 127] width 0 height 0
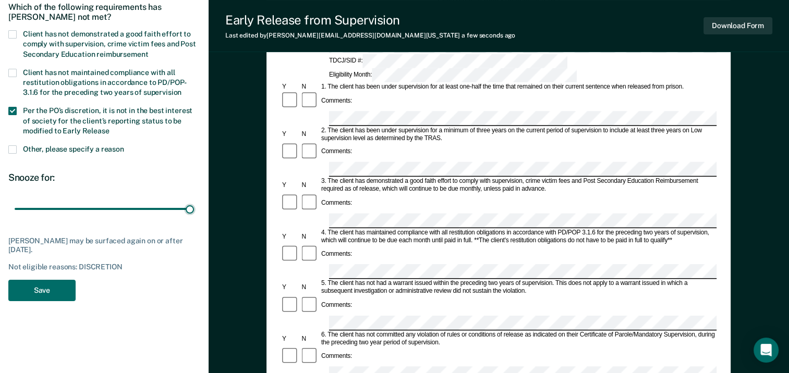
drag, startPoint x: 76, startPoint y: 208, endPoint x: 259, endPoint y: 225, distance: 183.8
type input "90"
click at [194, 218] on input "range" at bounding box center [104, 209] width 179 height 18
click at [39, 287] on button "Save" at bounding box center [41, 290] width 67 height 21
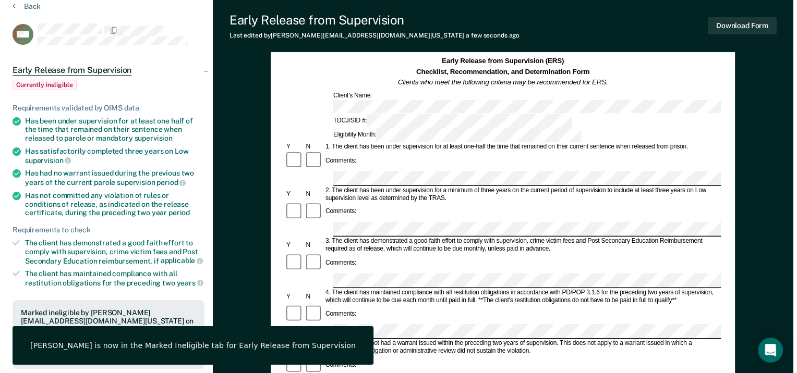
scroll to position [0, 0]
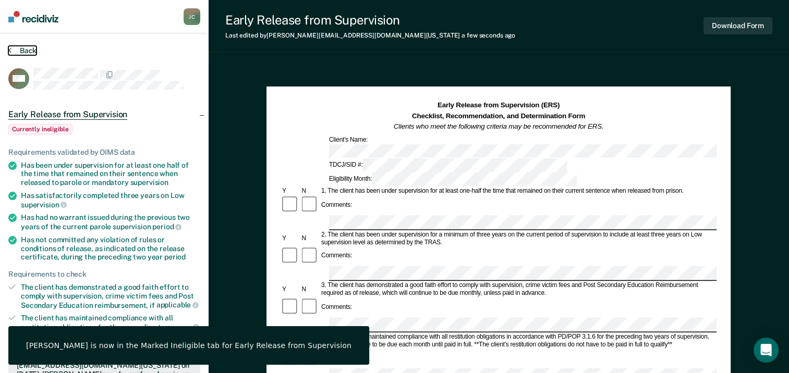
click at [26, 50] on button "Back" at bounding box center [22, 50] width 28 height 9
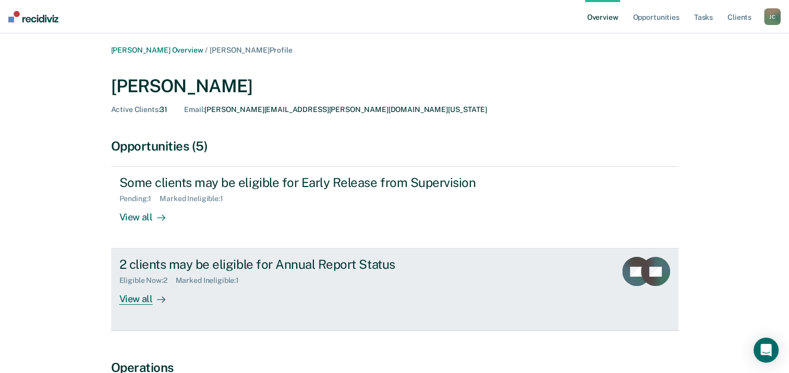
click at [149, 300] on div "View all" at bounding box center [148, 295] width 58 height 20
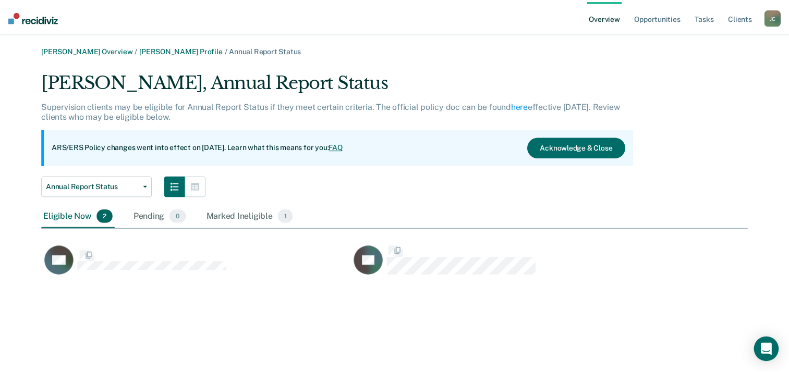
scroll to position [207, 705]
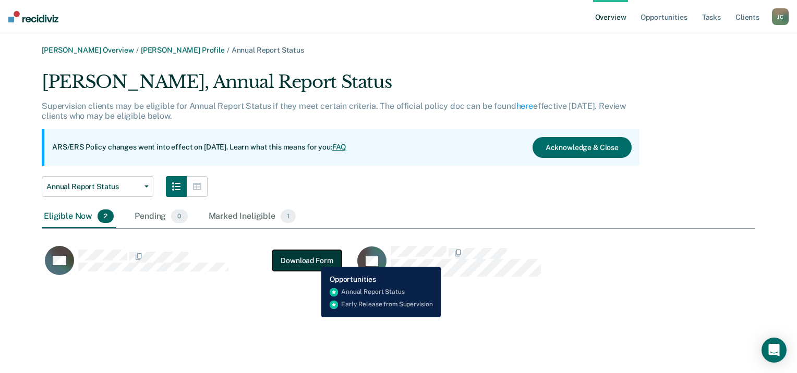
click at [313, 259] on button "Download Form" at bounding box center [306, 260] width 69 height 21
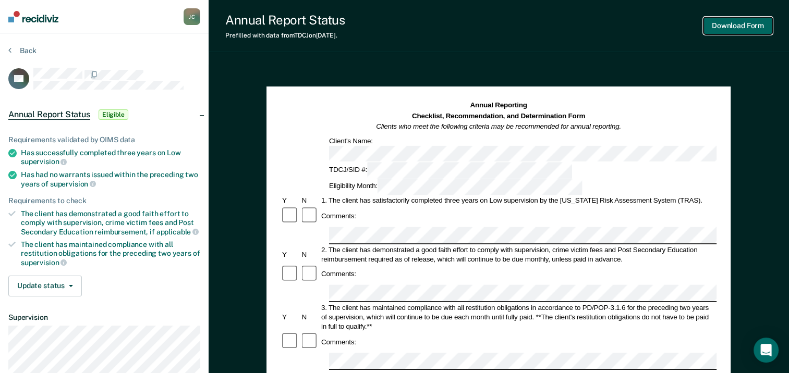
click at [745, 27] on button "Download Form" at bounding box center [737, 25] width 69 height 17
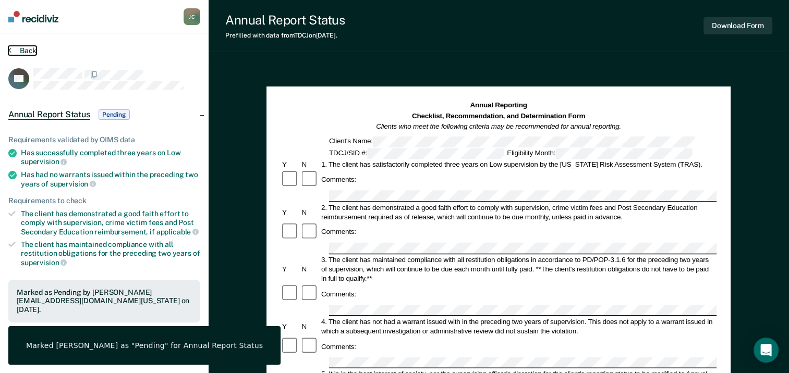
click at [18, 50] on button "Back" at bounding box center [22, 50] width 28 height 9
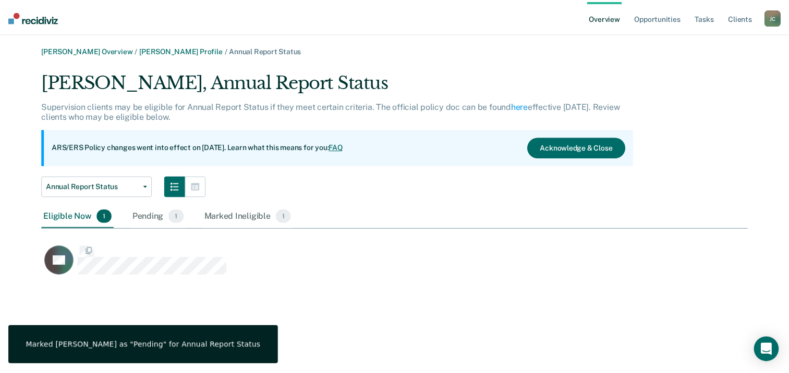
scroll to position [207, 705]
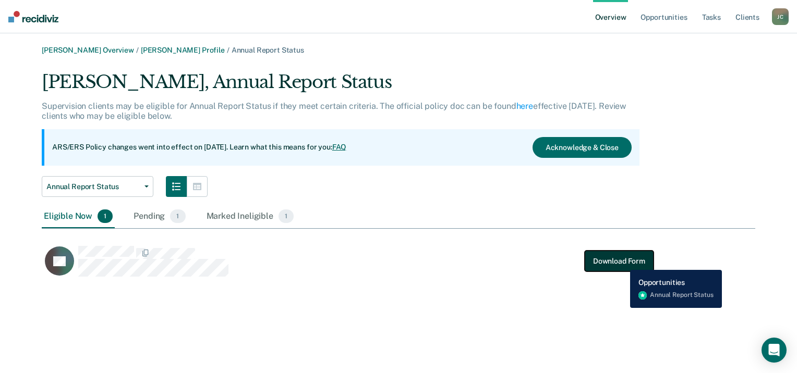
click at [622, 262] on button "Download Form" at bounding box center [618, 261] width 69 height 21
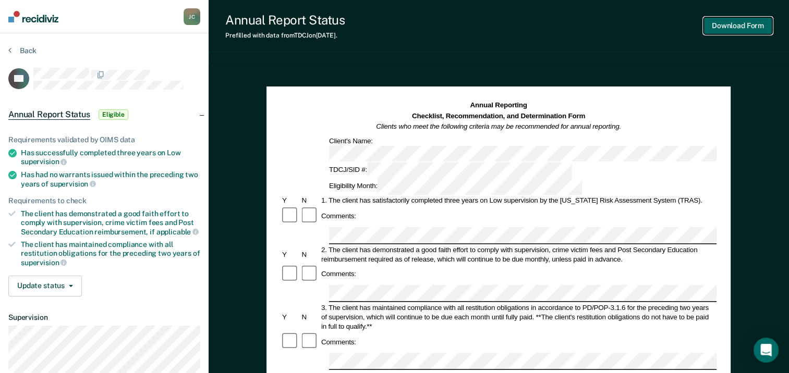
click at [744, 31] on button "Download Form" at bounding box center [737, 25] width 69 height 17
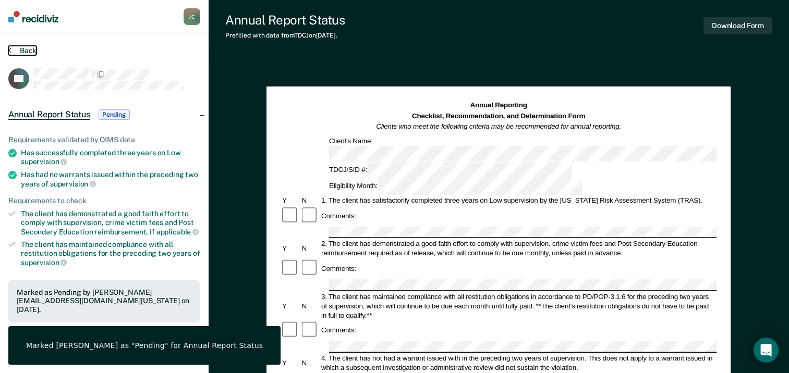
click at [20, 52] on button "Back" at bounding box center [22, 50] width 28 height 9
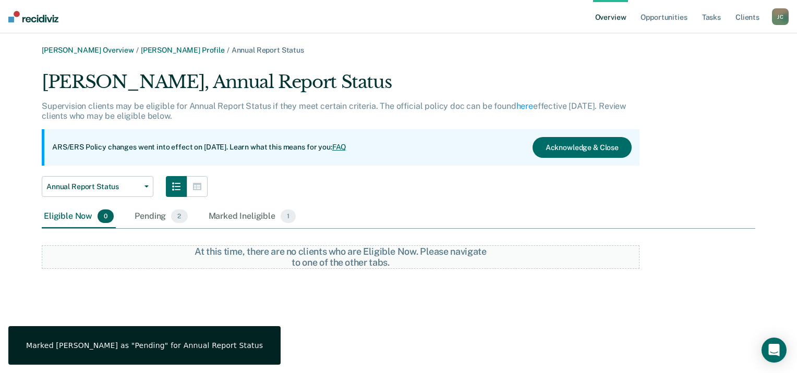
click at [616, 20] on link "Overview" at bounding box center [610, 16] width 35 height 33
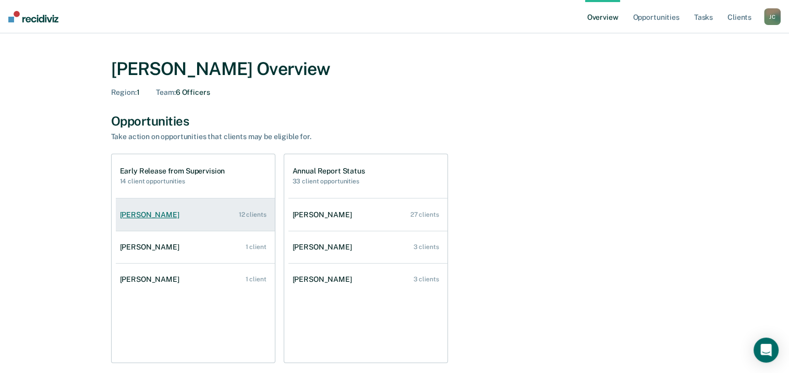
click at [160, 218] on div "[PERSON_NAME]" at bounding box center [152, 215] width 64 height 9
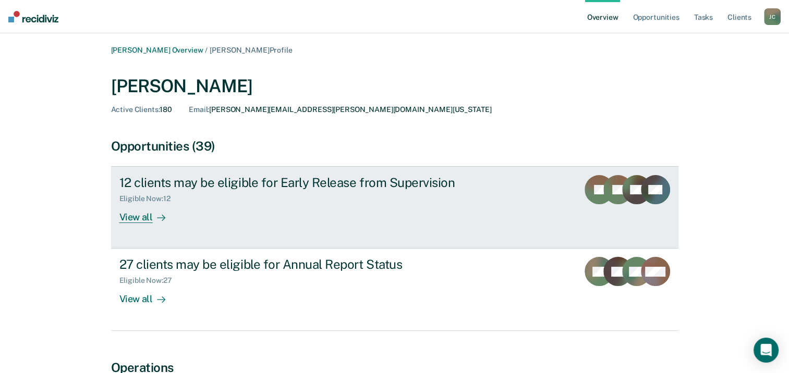
click at [135, 219] on div "View all" at bounding box center [148, 213] width 58 height 20
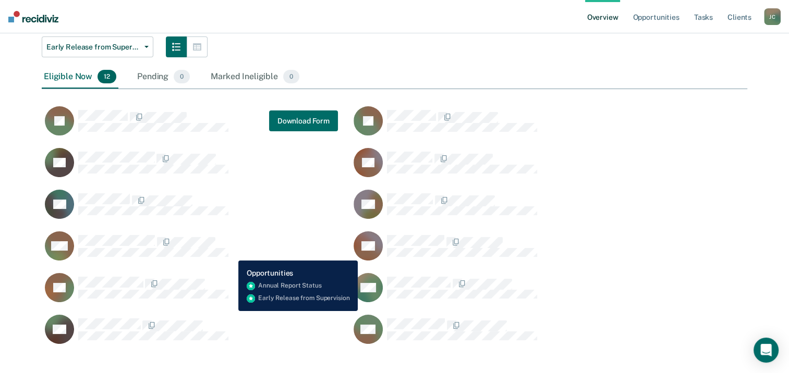
scroll to position [155, 0]
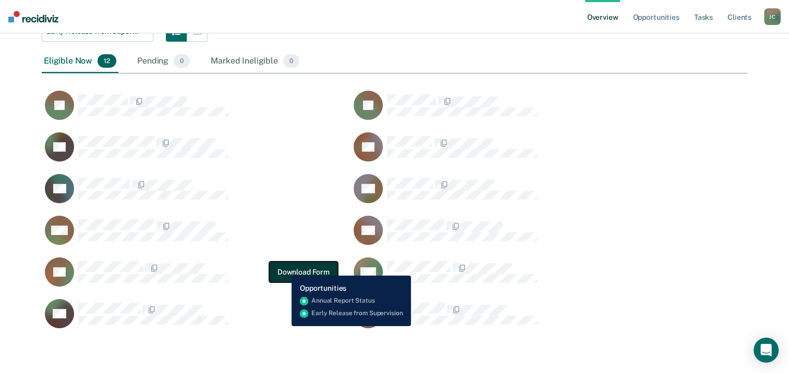
click at [284, 268] on button "Download Form" at bounding box center [303, 272] width 69 height 21
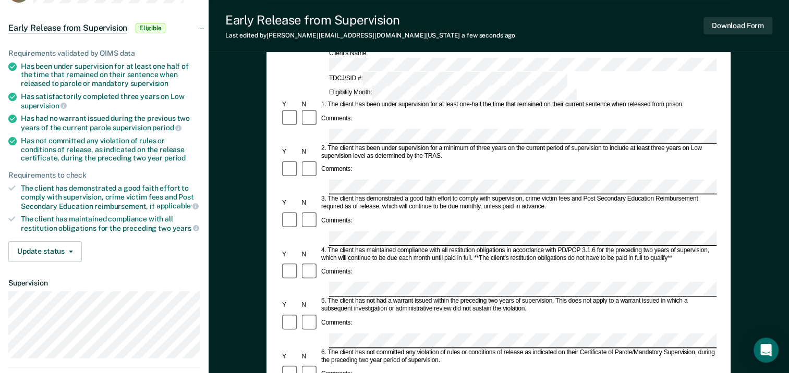
scroll to position [104, 0]
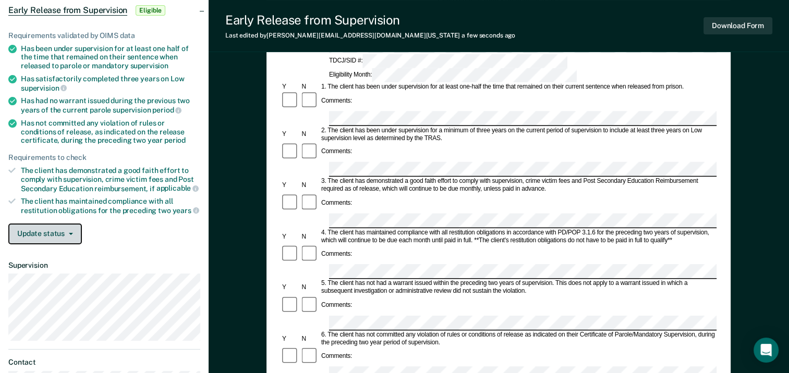
click at [56, 231] on button "Update status" at bounding box center [45, 234] width 74 height 21
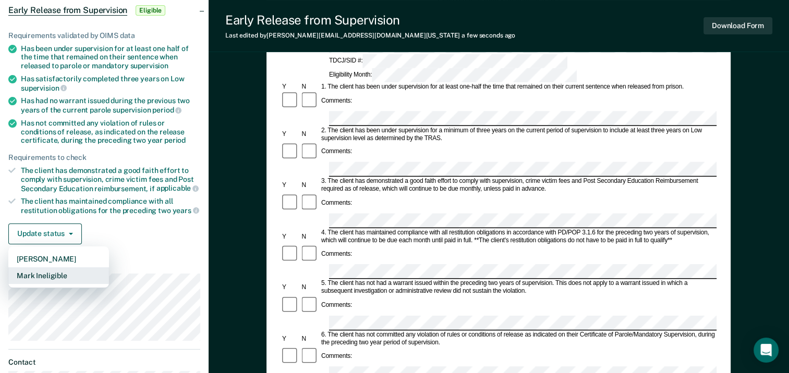
click at [63, 273] on button "Mark Ineligible" at bounding box center [58, 275] width 101 height 17
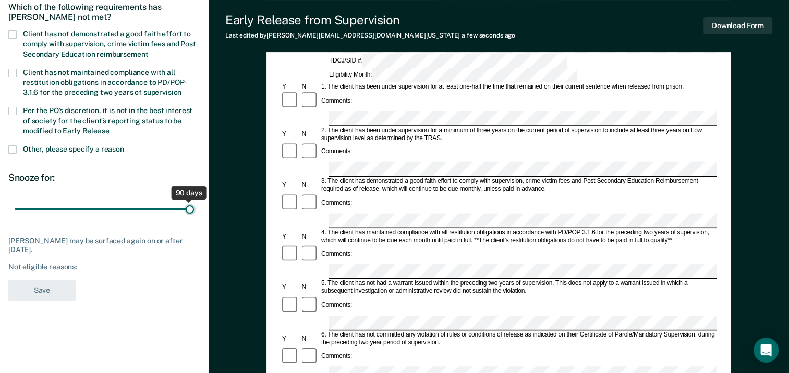
drag, startPoint x: 76, startPoint y: 210, endPoint x: 221, endPoint y: 209, distance: 144.9
type input "90"
click at [194, 209] on input "range" at bounding box center [104, 209] width 179 height 18
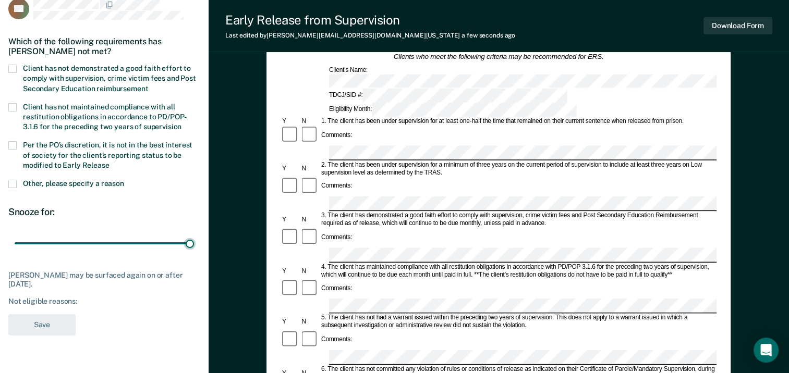
scroll to position [52, 0]
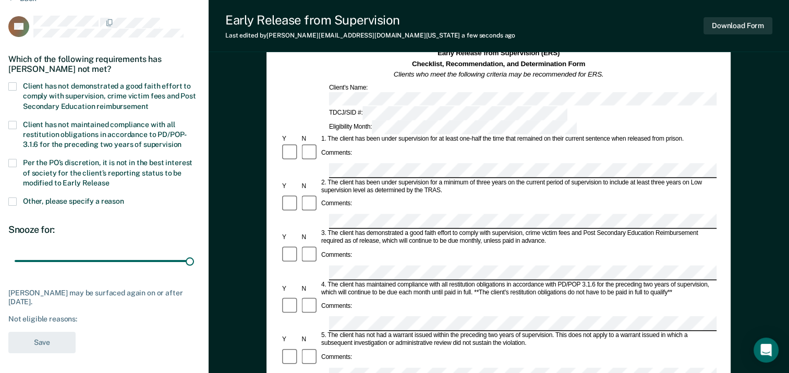
click at [15, 86] on span at bounding box center [12, 86] width 8 height 8
click at [148, 103] on input "Client has not demonstrated a good faith effort to comply with supervision, cri…" at bounding box center [148, 103] width 0 height 0
click at [56, 338] on button "Save" at bounding box center [41, 342] width 67 height 21
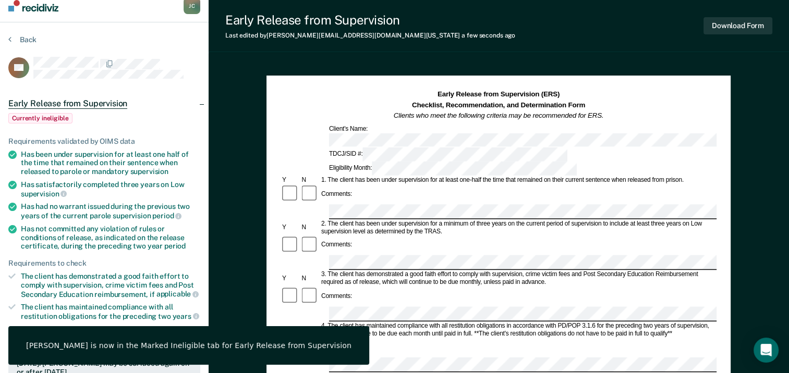
scroll to position [0, 0]
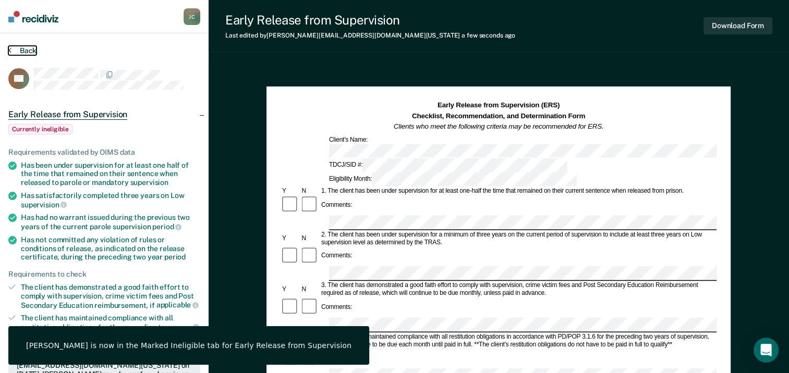
drag, startPoint x: 19, startPoint y: 50, endPoint x: 26, endPoint y: 50, distance: 6.8
click at [19, 50] on button "Back" at bounding box center [22, 50] width 28 height 9
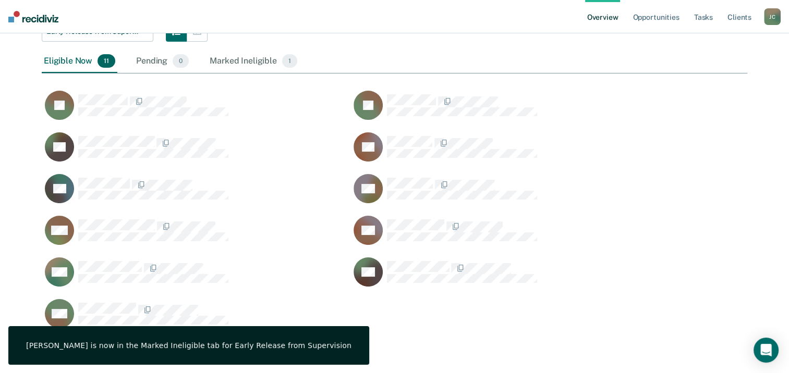
scroll to position [415, 697]
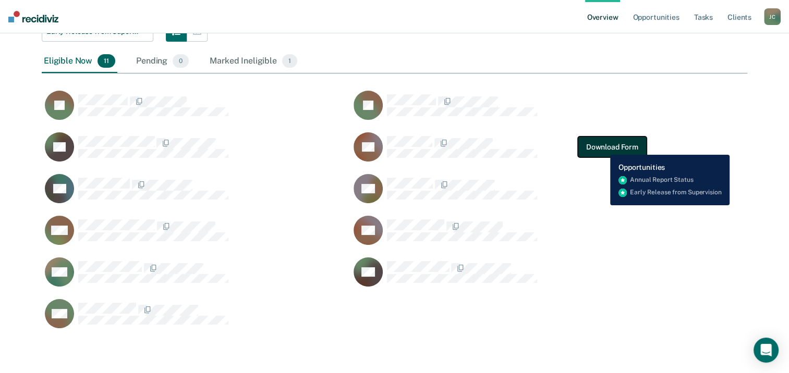
click at [602, 147] on button "Download Form" at bounding box center [612, 147] width 69 height 21
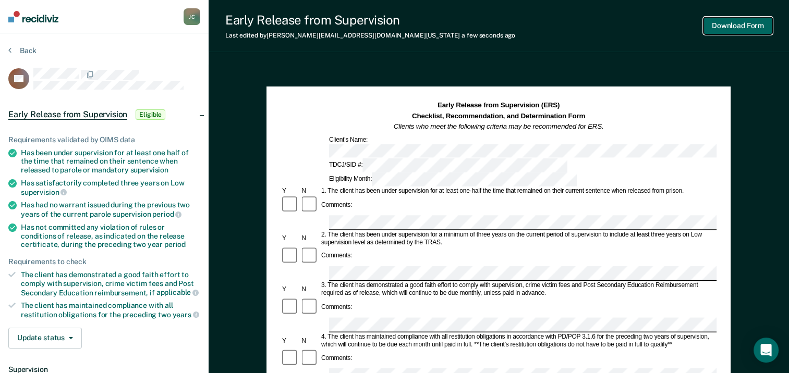
click at [734, 27] on button "Download Form" at bounding box center [737, 25] width 69 height 17
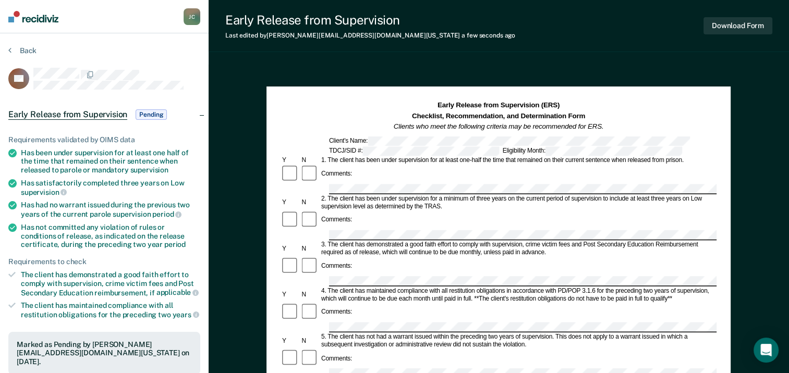
click at [29, 45] on section "Back TK Early Release from Supervision Pending Requirements validated by OIMS d…" at bounding box center [104, 320] width 209 height 574
drag, startPoint x: 17, startPoint y: 48, endPoint x: 26, endPoint y: 51, distance: 9.2
click at [17, 48] on button "Back" at bounding box center [22, 50] width 28 height 9
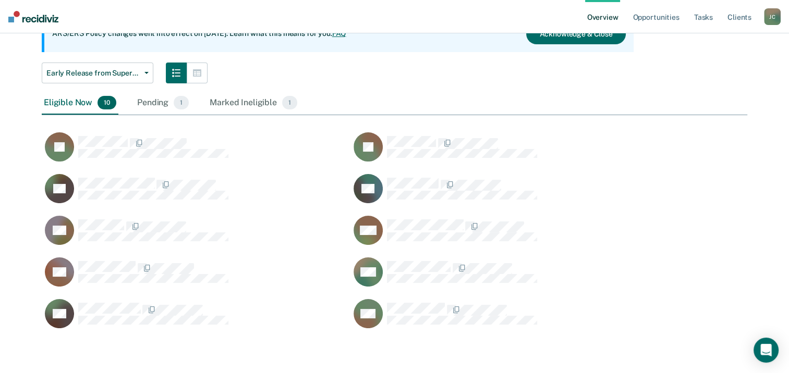
scroll to position [374, 697]
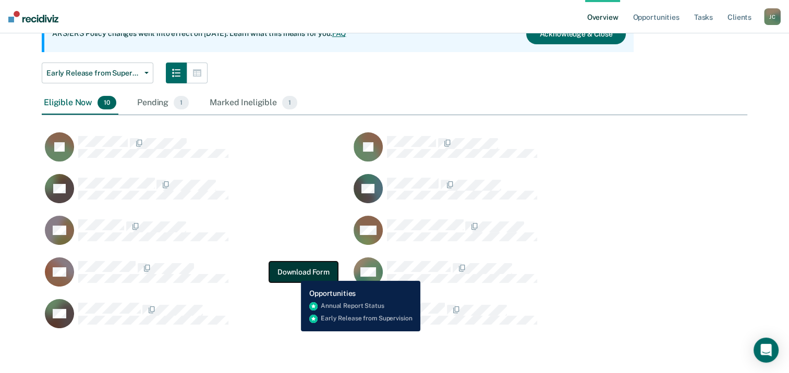
click at [293, 273] on button "Download Form" at bounding box center [303, 272] width 69 height 21
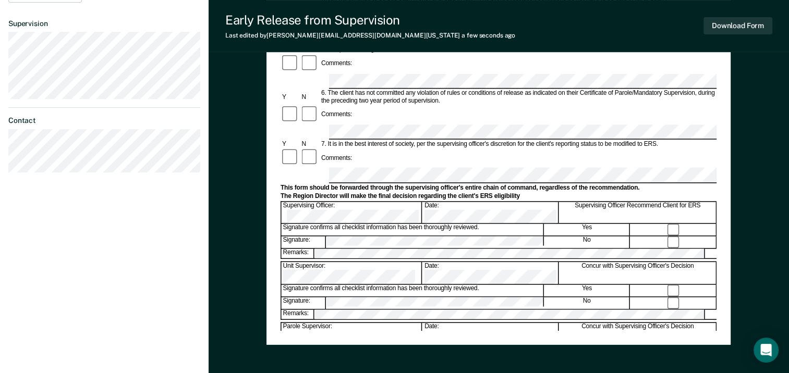
scroll to position [365, 0]
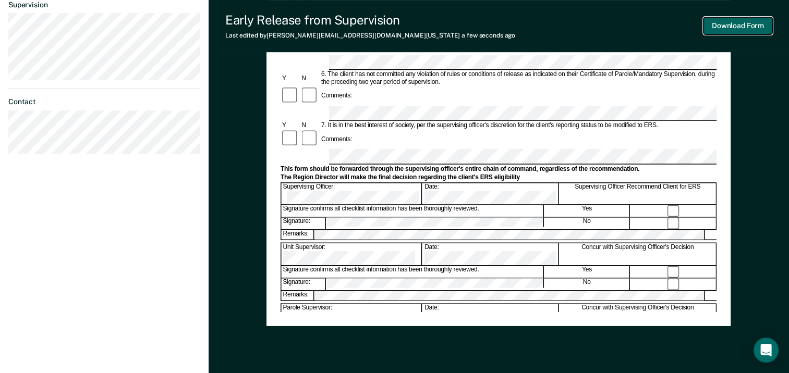
click at [752, 29] on button "Download Form" at bounding box center [737, 25] width 69 height 17
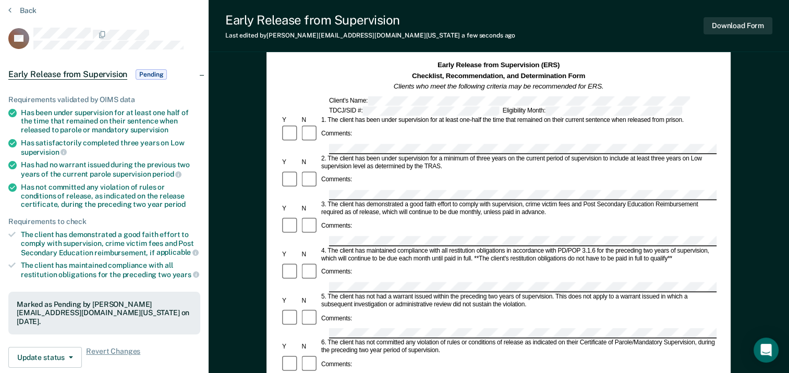
scroll to position [0, 0]
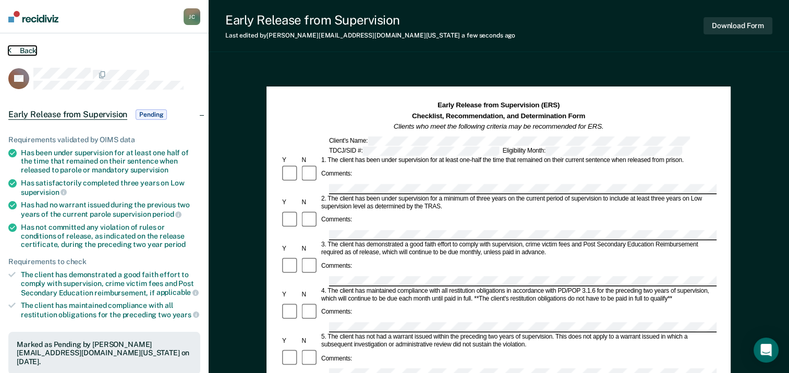
click at [23, 50] on button "Back" at bounding box center [22, 50] width 28 height 9
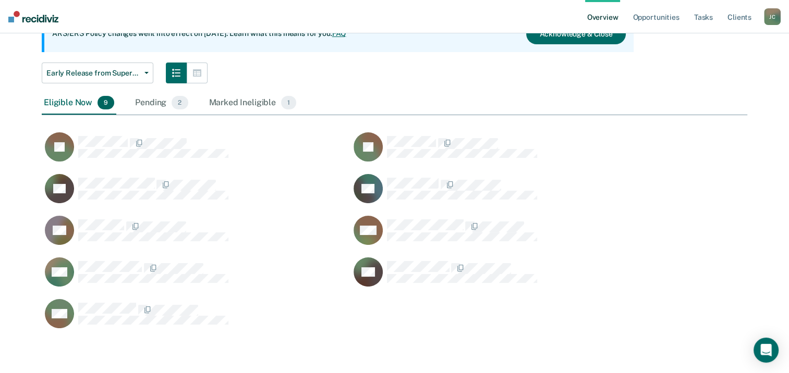
scroll to position [374, 697]
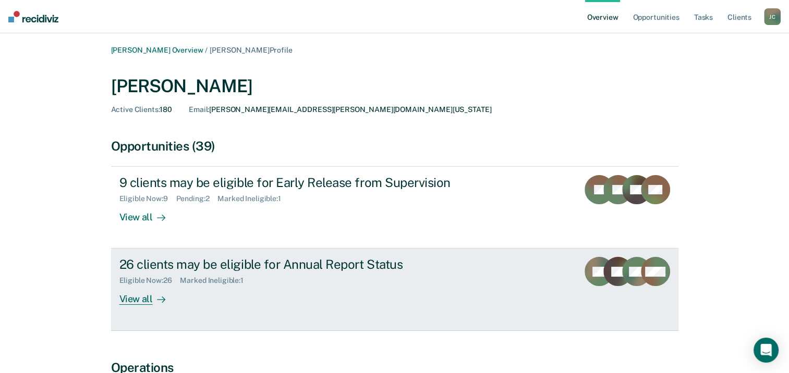
click at [135, 300] on div "View all" at bounding box center [148, 295] width 58 height 20
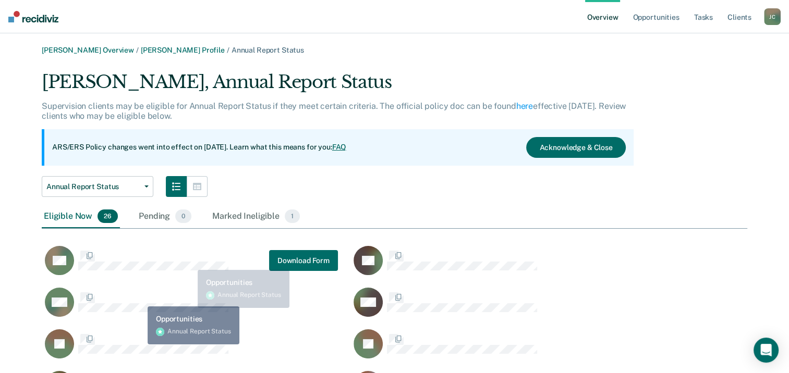
scroll to position [707, 697]
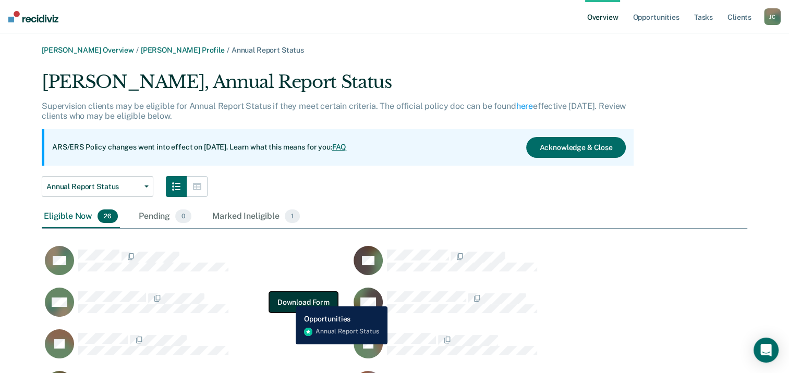
click at [288, 299] on button "Download Form" at bounding box center [303, 302] width 69 height 21
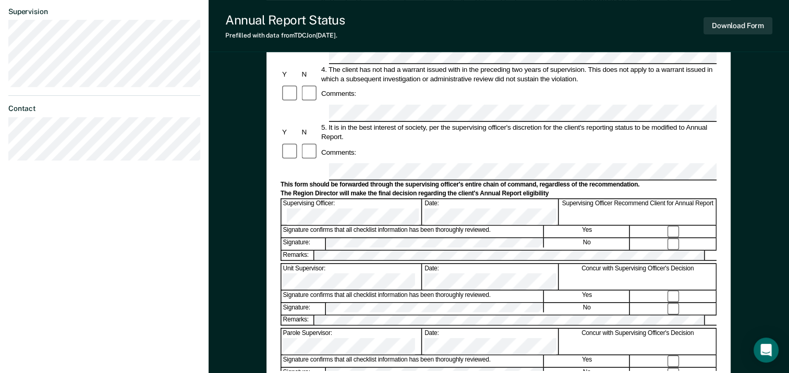
scroll to position [313, 0]
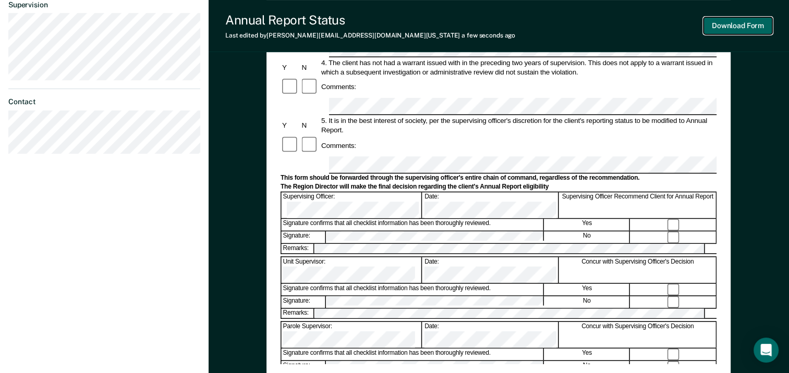
click at [740, 25] on button "Download Form" at bounding box center [737, 25] width 69 height 17
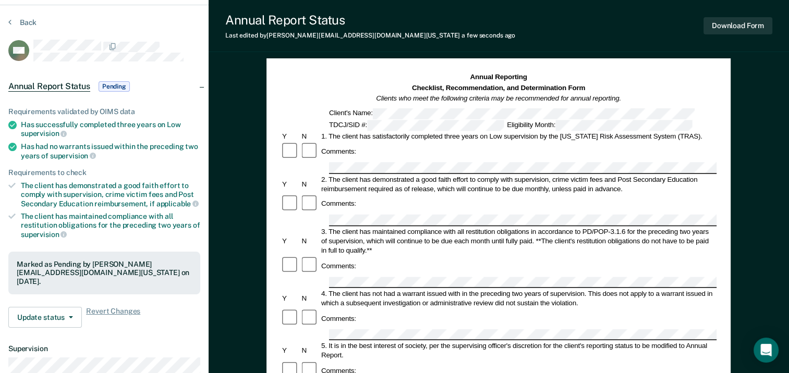
scroll to position [0, 0]
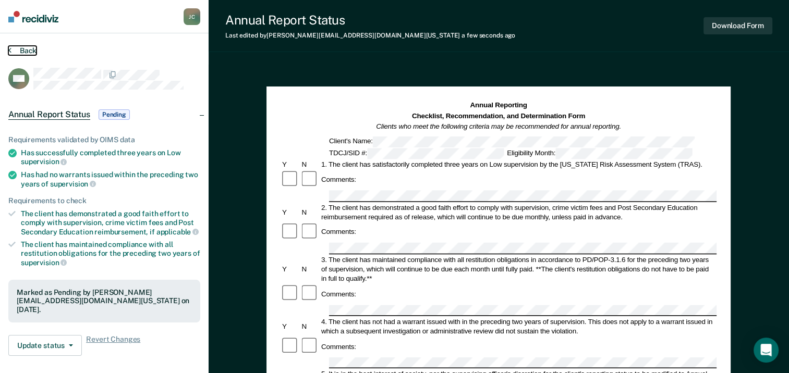
click at [14, 50] on button "Back" at bounding box center [22, 50] width 28 height 9
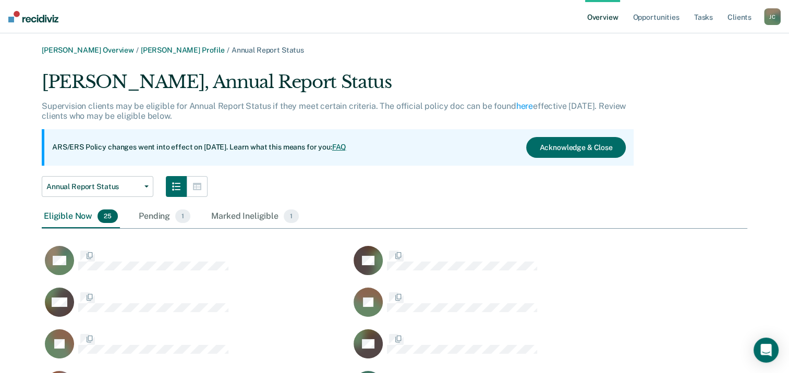
scroll to position [707, 697]
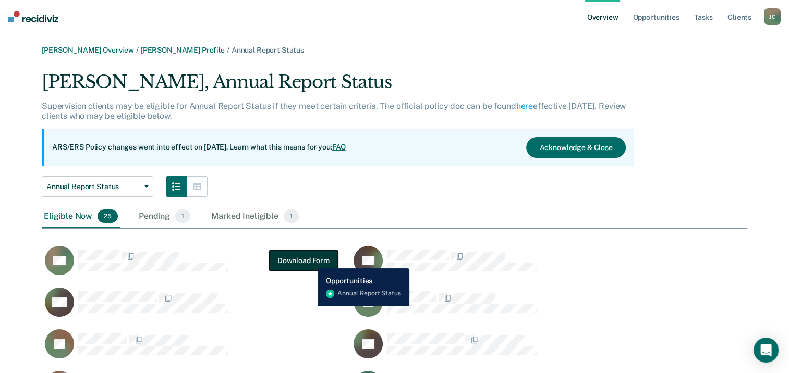
click at [310, 260] on button "Download Form" at bounding box center [303, 260] width 69 height 21
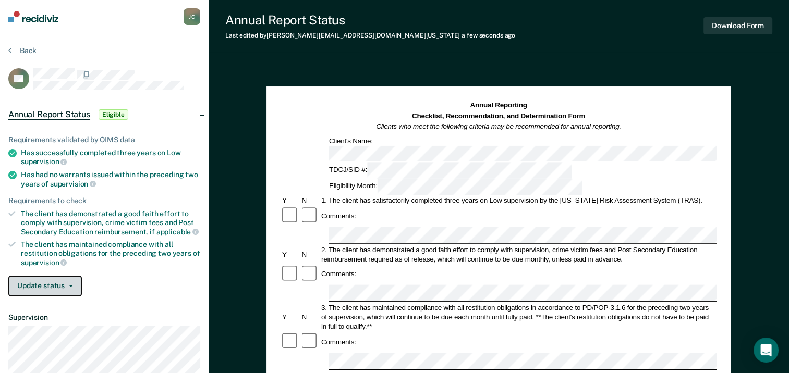
click at [69, 285] on button "Update status" at bounding box center [45, 286] width 74 height 21
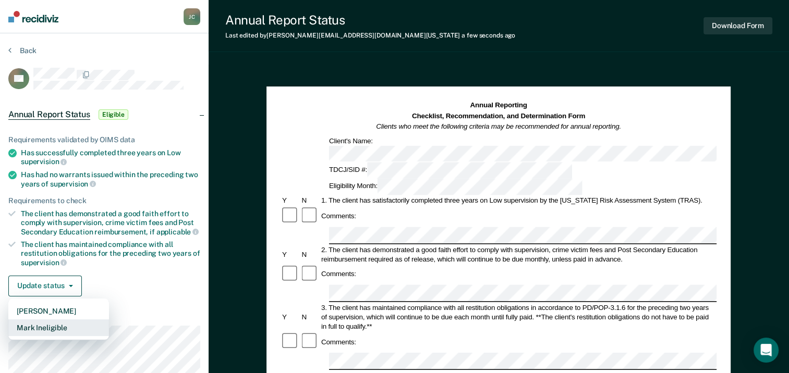
click at [68, 324] on button "Mark Ineligible" at bounding box center [58, 328] width 101 height 17
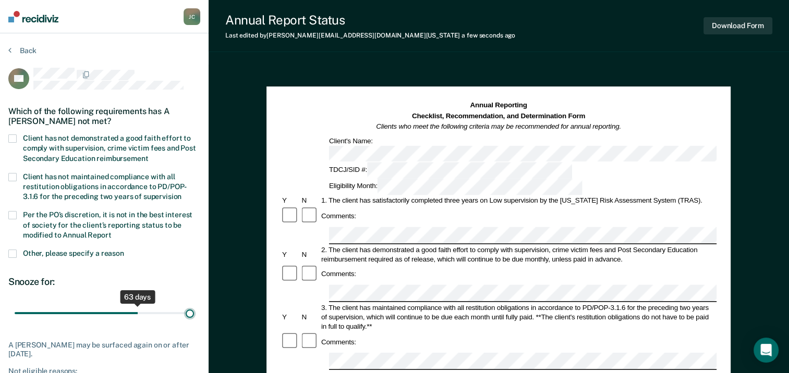
drag, startPoint x: 75, startPoint y: 316, endPoint x: 216, endPoint y: 311, distance: 141.4
type input "90"
click at [194, 311] on input "range" at bounding box center [104, 313] width 179 height 18
click at [13, 137] on span at bounding box center [12, 138] width 8 height 8
click at [148, 155] on input "Client has not demonstrated a good faith effort to comply with supervision, cri…" at bounding box center [148, 155] width 0 height 0
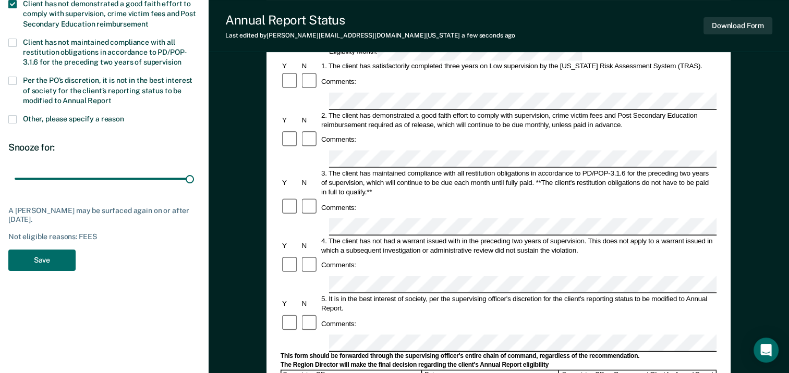
scroll to position [313, 0]
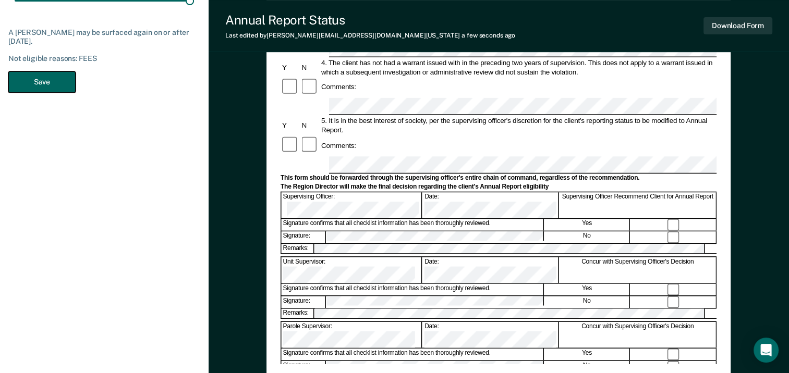
click at [43, 84] on button "Save" at bounding box center [41, 81] width 67 height 21
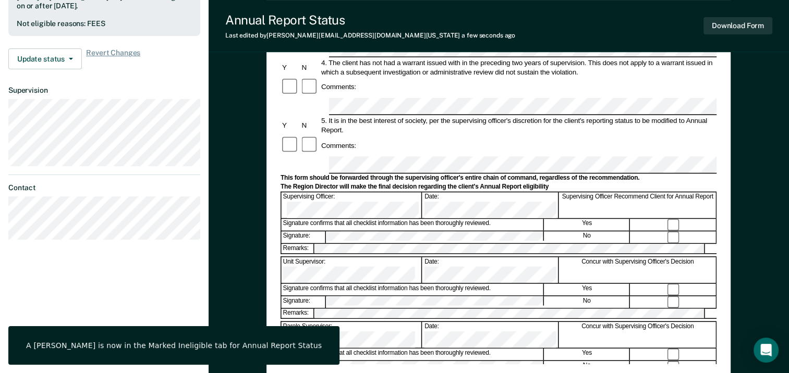
scroll to position [0, 0]
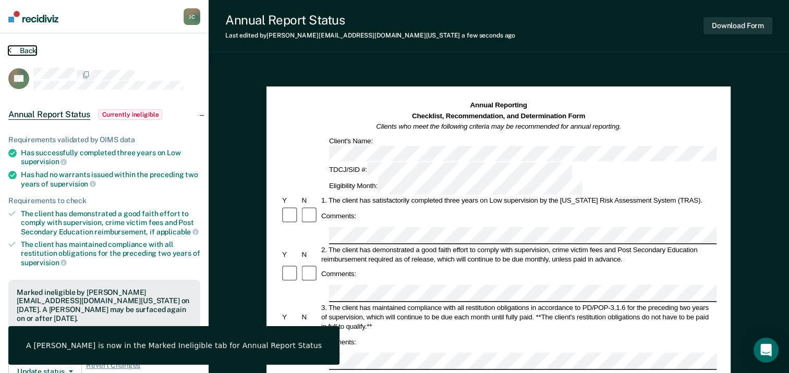
click at [27, 48] on button "Back" at bounding box center [22, 50] width 28 height 9
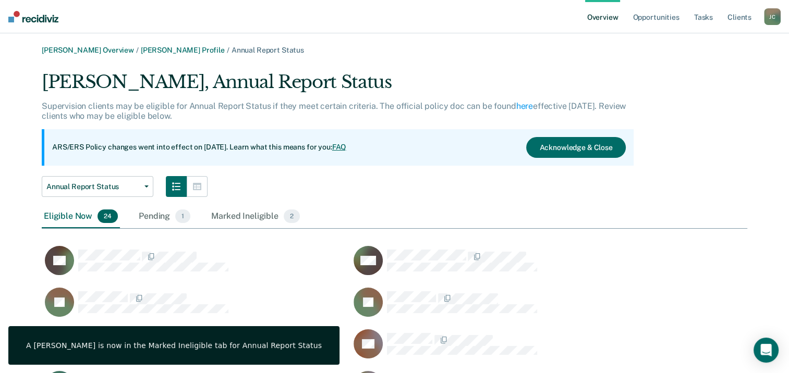
scroll to position [666, 697]
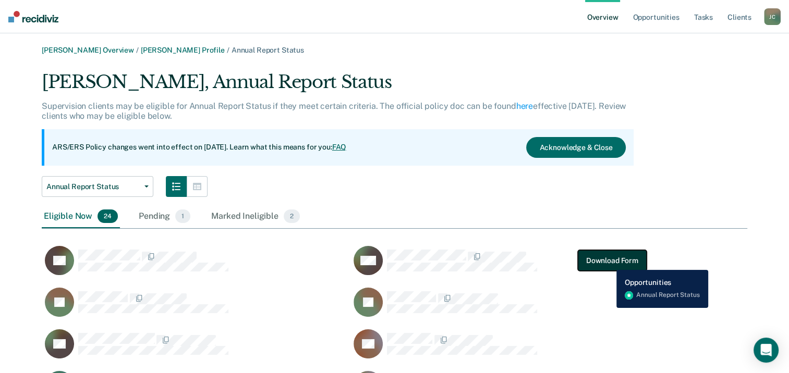
click at [609, 260] on button "Download Form" at bounding box center [612, 260] width 69 height 21
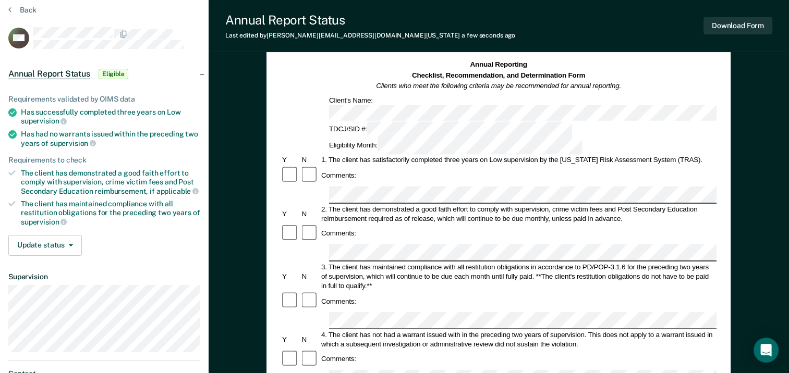
scroll to position [104, 0]
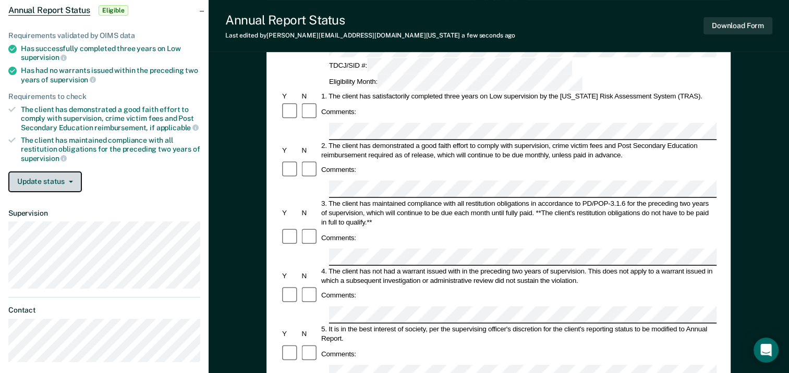
click at [37, 183] on button "Update status" at bounding box center [45, 182] width 74 height 21
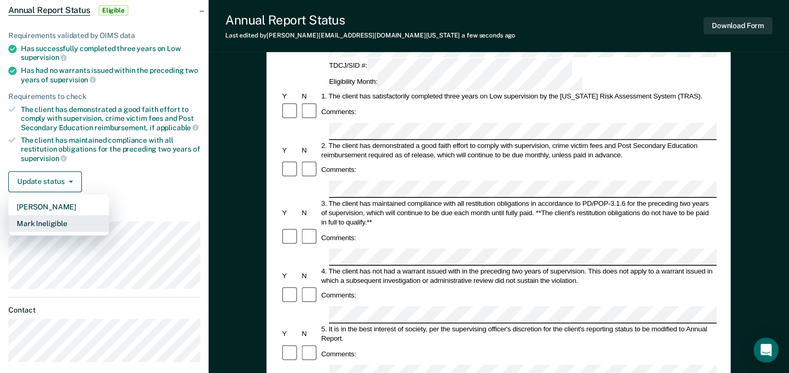
click at [41, 222] on button "Mark Ineligible" at bounding box center [58, 223] width 101 height 17
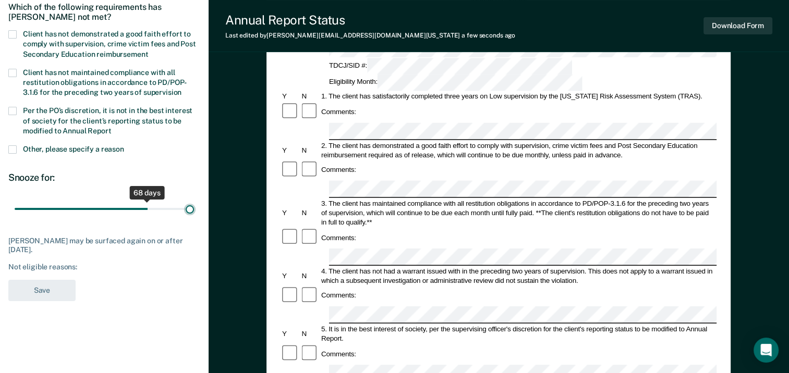
drag, startPoint x: 77, startPoint y: 209, endPoint x: 198, endPoint y: 204, distance: 121.0
type input "90"
click at [194, 204] on input "range" at bounding box center [104, 209] width 179 height 18
click at [15, 35] on span at bounding box center [12, 34] width 8 height 8
click at [148, 51] on input "Client has not demonstrated a good faith effort to comply with supervision, cri…" at bounding box center [148, 51] width 0 height 0
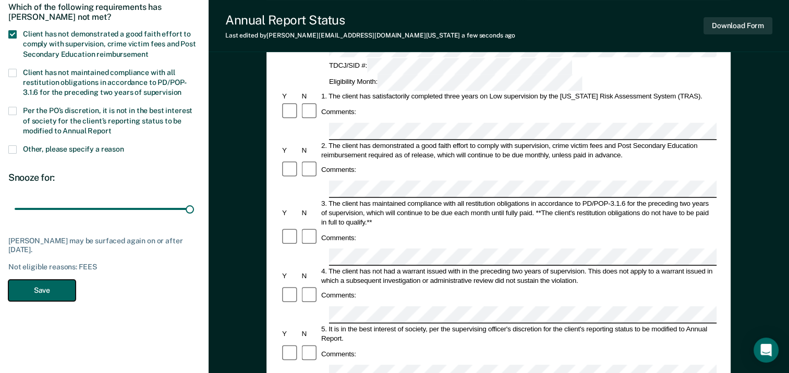
click at [44, 287] on button "Save" at bounding box center [41, 290] width 67 height 21
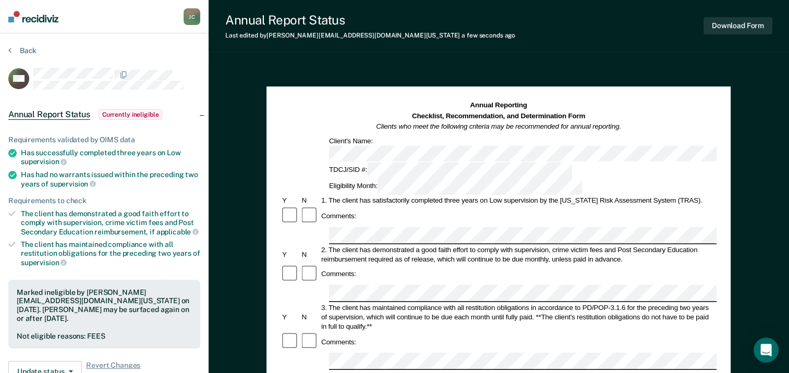
scroll to position [0, 0]
click at [23, 54] on button "Back" at bounding box center [22, 50] width 28 height 9
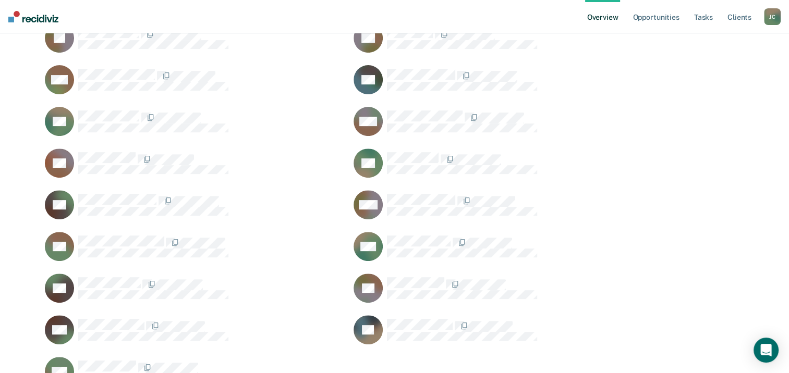
scroll to position [365, 0]
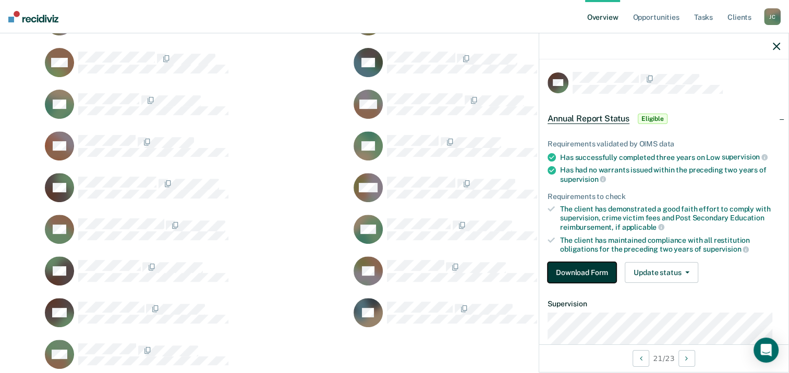
click at [580, 276] on button "Download Form" at bounding box center [581, 272] width 69 height 21
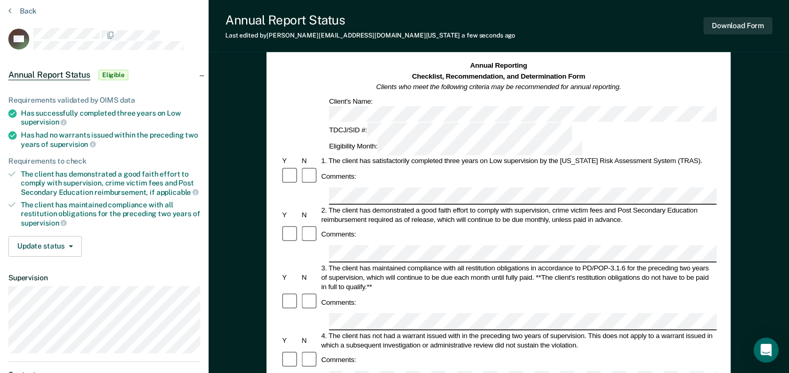
scroll to position [104, 0]
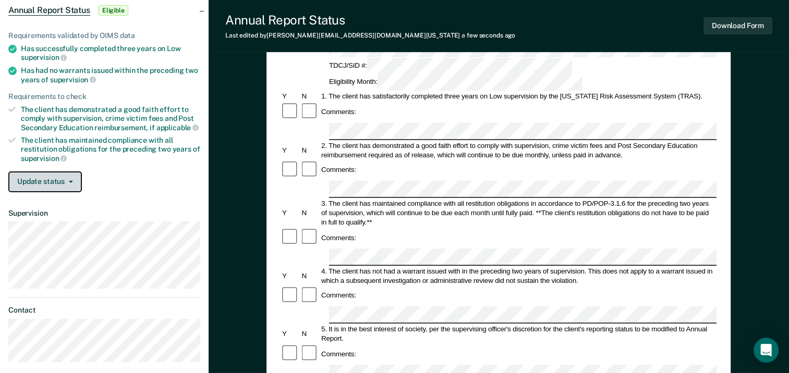
click at [54, 178] on button "Update status" at bounding box center [45, 182] width 74 height 21
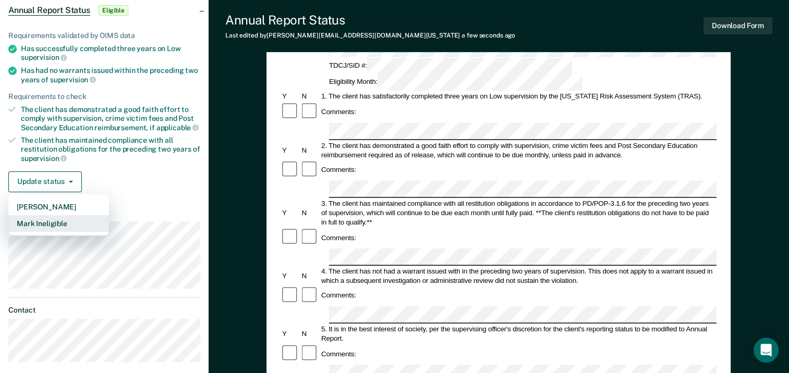
click at [46, 220] on button "Mark Ineligible" at bounding box center [58, 223] width 101 height 17
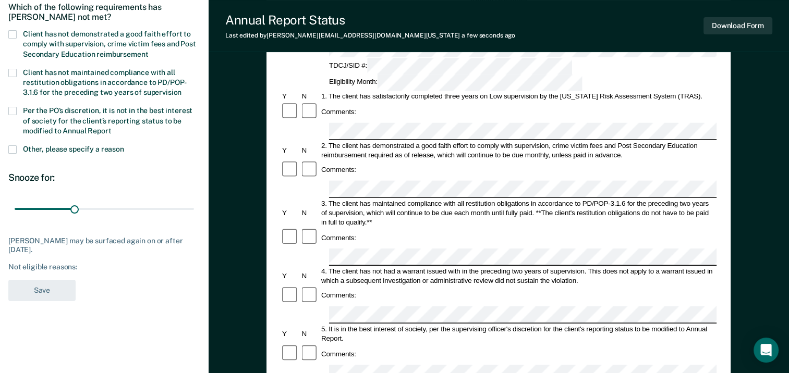
click at [13, 34] on span at bounding box center [12, 34] width 8 height 8
click at [148, 51] on input "Client has not demonstrated a good faith effort to comply with supervision, cri…" at bounding box center [148, 51] width 0 height 0
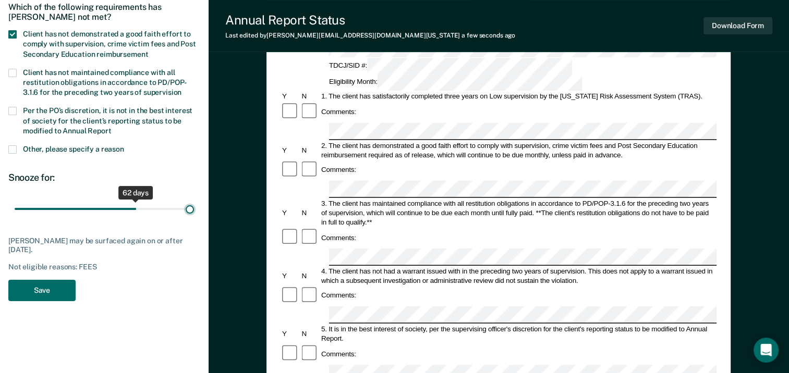
drag, startPoint x: 126, startPoint y: 213, endPoint x: 239, endPoint y: 229, distance: 114.8
type input "90"
click at [194, 218] on input "range" at bounding box center [104, 209] width 179 height 18
click at [39, 290] on button "Save" at bounding box center [41, 290] width 67 height 21
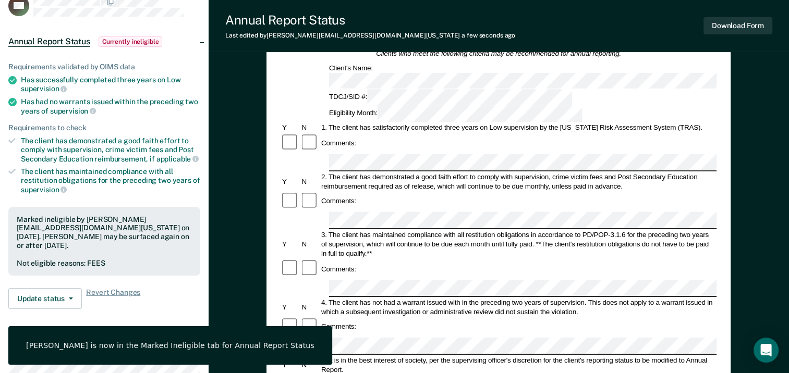
scroll to position [0, 0]
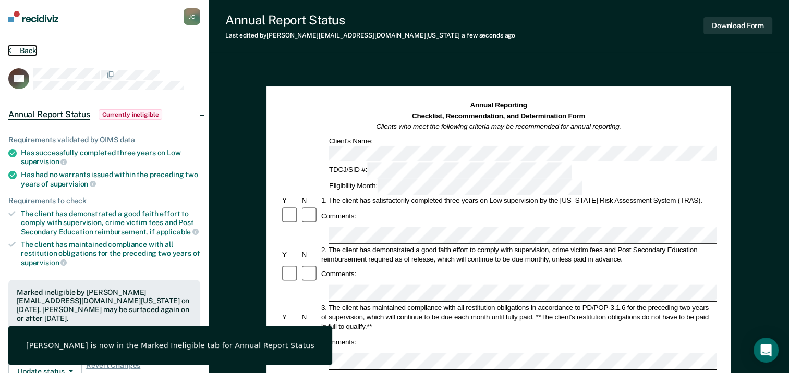
click at [29, 52] on button "Back" at bounding box center [22, 50] width 28 height 9
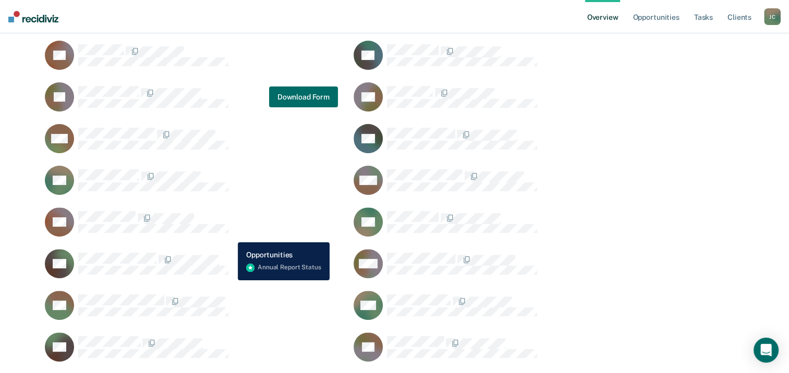
scroll to position [312, 0]
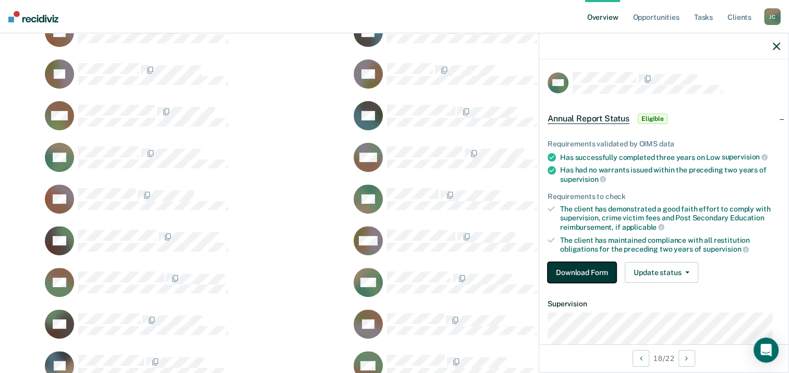
click at [584, 271] on button "Download Form" at bounding box center [581, 272] width 69 height 21
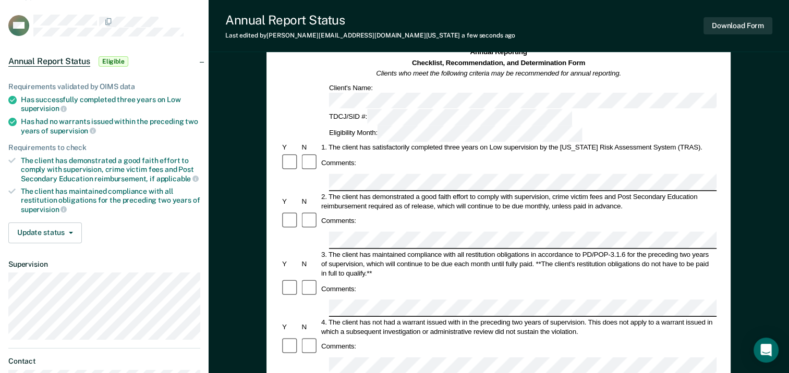
scroll to position [104, 0]
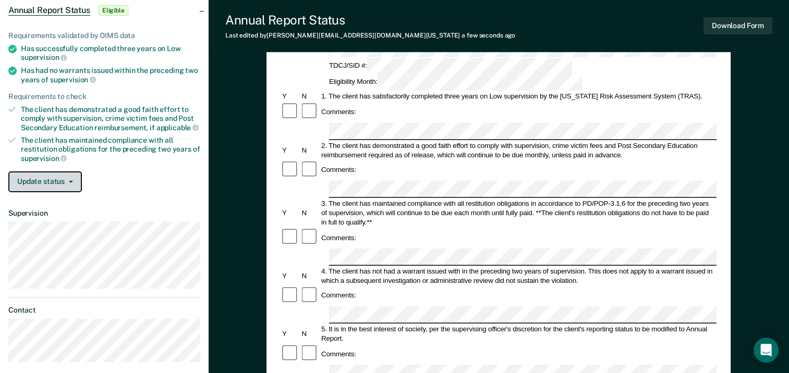
click at [66, 176] on button "Update status" at bounding box center [45, 182] width 74 height 21
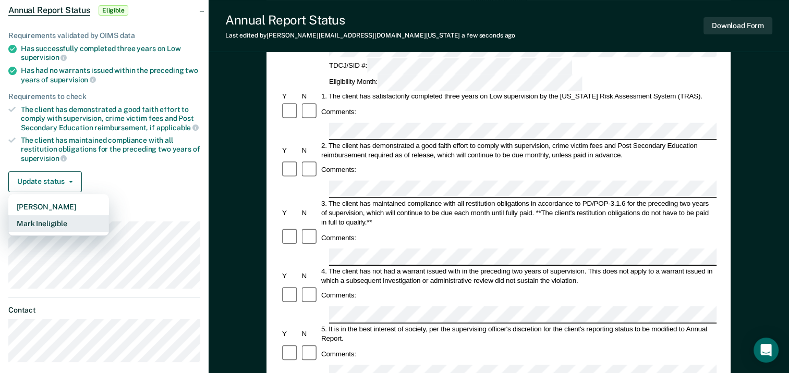
click at [62, 219] on button "Mark Ineligible" at bounding box center [58, 223] width 101 height 17
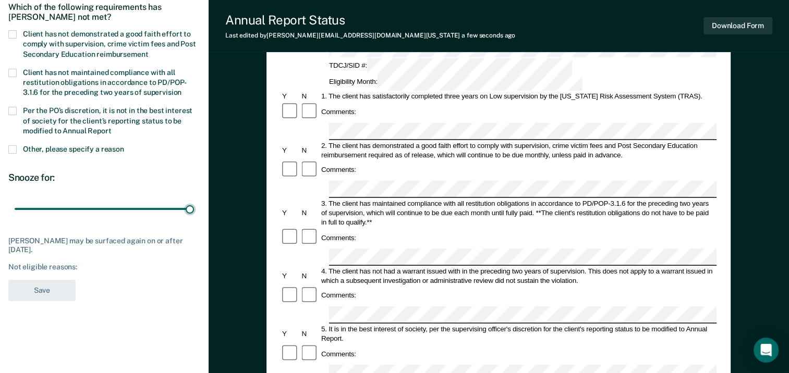
drag, startPoint x: 116, startPoint y: 210, endPoint x: 234, endPoint y: 214, distance: 117.9
type input "90"
click at [194, 217] on input "range" at bounding box center [104, 209] width 179 height 18
click at [14, 35] on span at bounding box center [12, 34] width 8 height 8
click at [148, 51] on input "Client has not demonstrated a good faith effort to comply with supervision, cri…" at bounding box center [148, 51] width 0 height 0
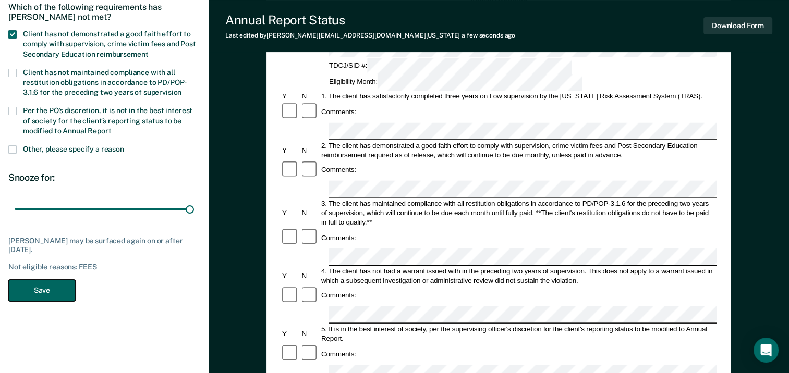
click at [50, 287] on button "Save" at bounding box center [41, 290] width 67 height 21
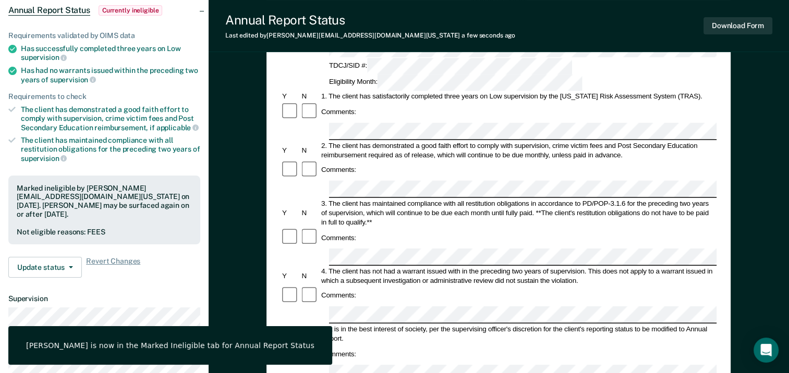
scroll to position [0, 0]
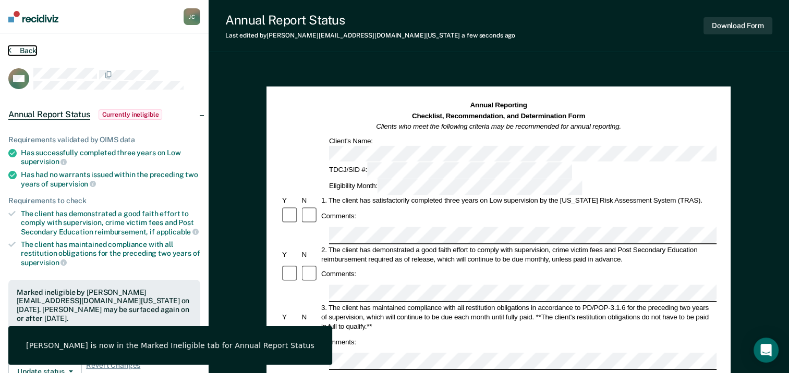
click at [23, 52] on button "Back" at bounding box center [22, 50] width 28 height 9
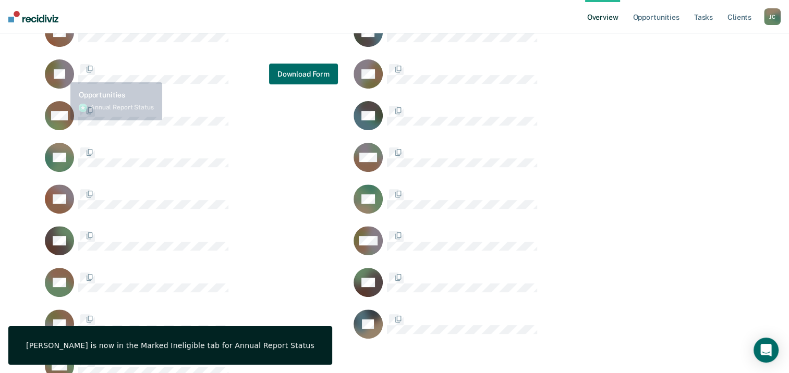
scroll to position [624, 697]
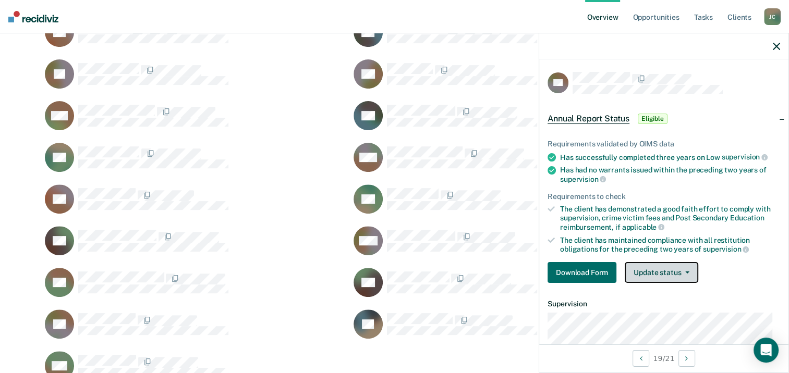
click at [686, 277] on button "Update status" at bounding box center [661, 272] width 74 height 21
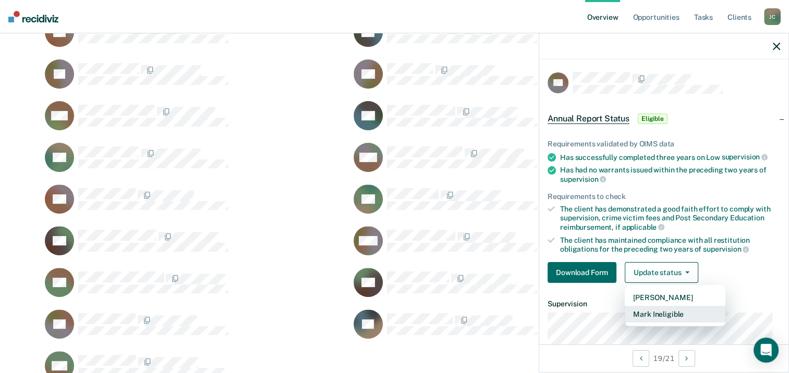
click at [688, 313] on button "Mark Ineligible" at bounding box center [674, 314] width 101 height 17
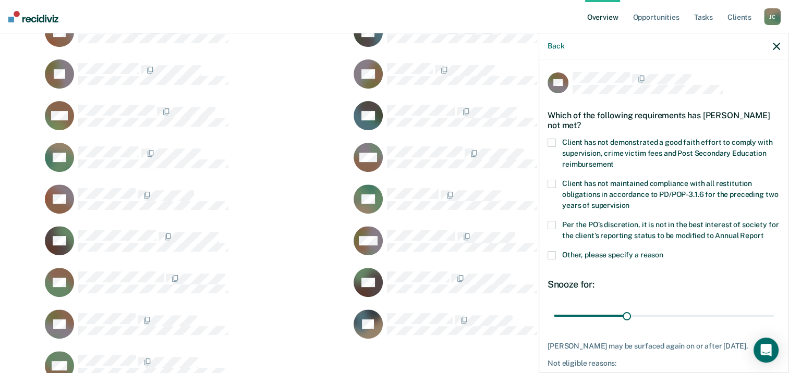
click at [550, 143] on span at bounding box center [551, 143] width 8 height 8
click at [614, 161] on input "Client has not demonstrated a good faith effort to comply with supervision, cri…" at bounding box center [614, 161] width 0 height 0
drag, startPoint x: 624, startPoint y: 325, endPoint x: 783, endPoint y: 321, distance: 159.6
type input "90"
click at [774, 321] on input "range" at bounding box center [664, 316] width 220 height 18
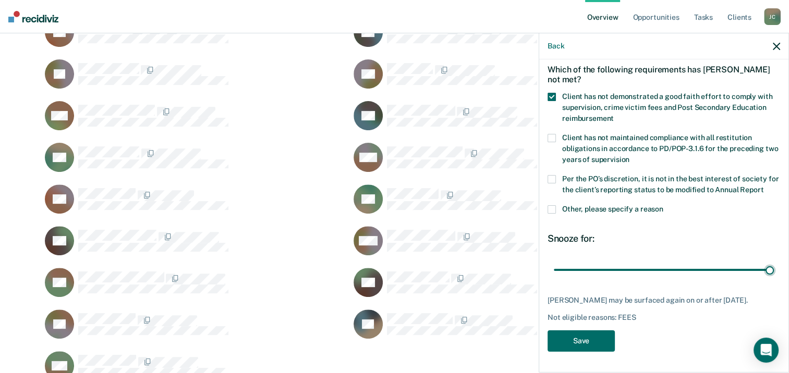
scroll to position [64, 0]
click at [601, 342] on button "Save" at bounding box center [580, 340] width 67 height 21
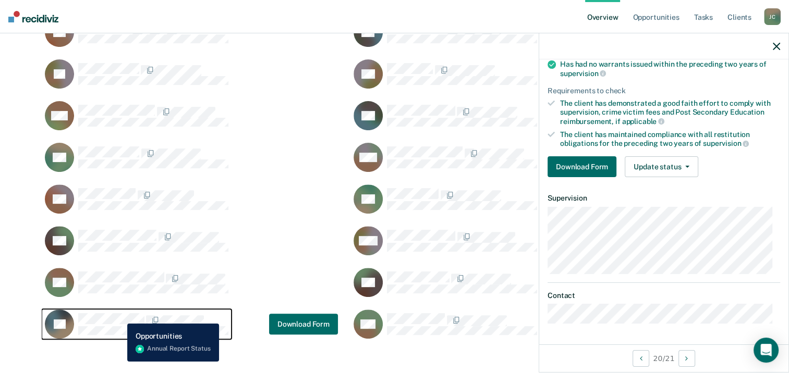
scroll to position [102, 0]
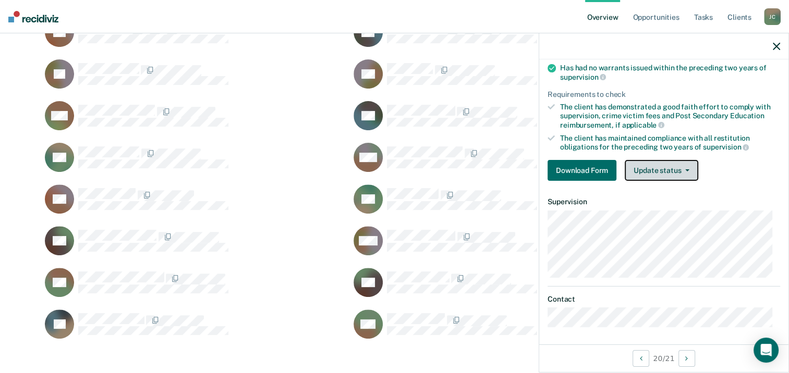
click at [661, 172] on button "Update status" at bounding box center [661, 170] width 74 height 21
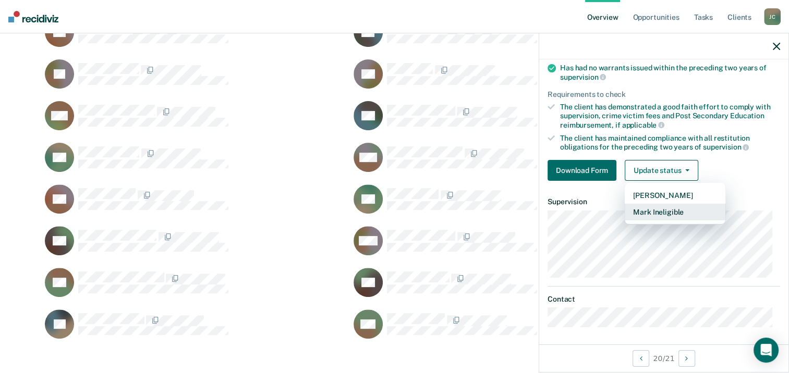
click at [663, 214] on button "Mark Ineligible" at bounding box center [674, 212] width 101 height 17
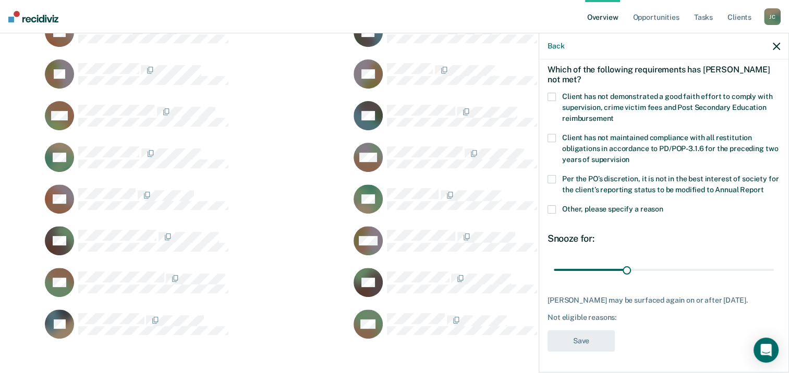
scroll to position [64, 0]
click at [553, 93] on span at bounding box center [551, 97] width 8 height 8
click at [614, 115] on input "Client has not demonstrated a good faith effort to comply with supervision, cri…" at bounding box center [614, 115] width 0 height 0
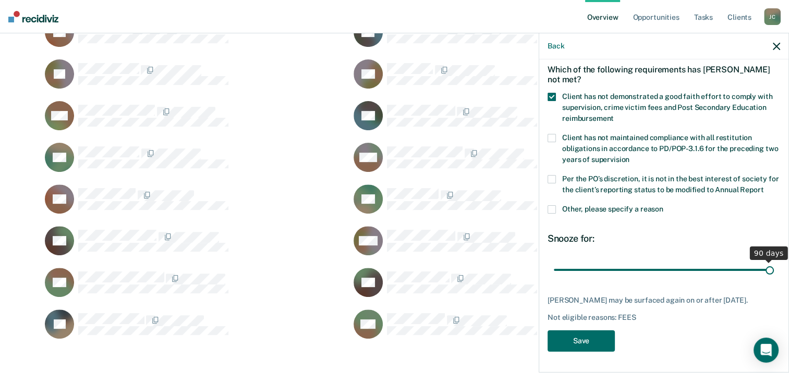
drag, startPoint x: 624, startPoint y: 261, endPoint x: 785, endPoint y: 263, distance: 161.1
type input "90"
click at [774, 263] on input "range" at bounding box center [664, 270] width 220 height 18
click at [585, 344] on button "Save" at bounding box center [580, 340] width 67 height 21
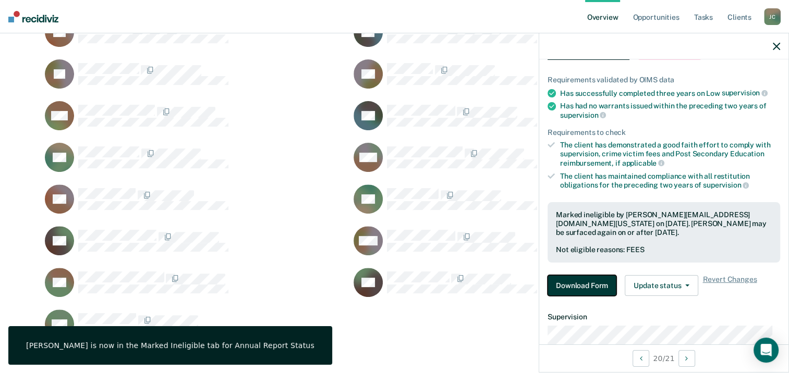
click at [597, 285] on button "Download Form" at bounding box center [581, 285] width 69 height 21
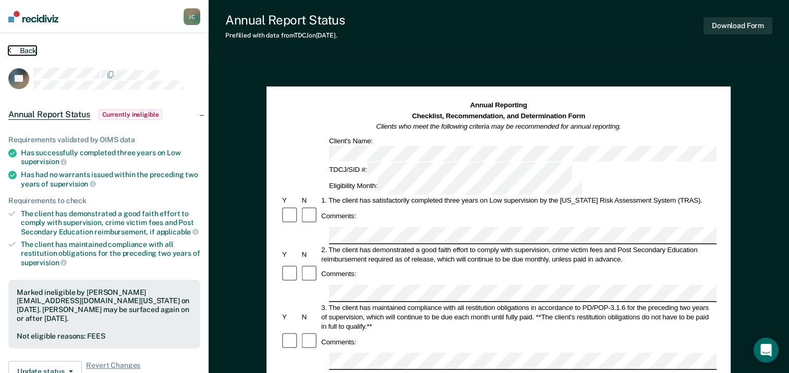
click at [29, 50] on button "Back" at bounding box center [22, 50] width 28 height 9
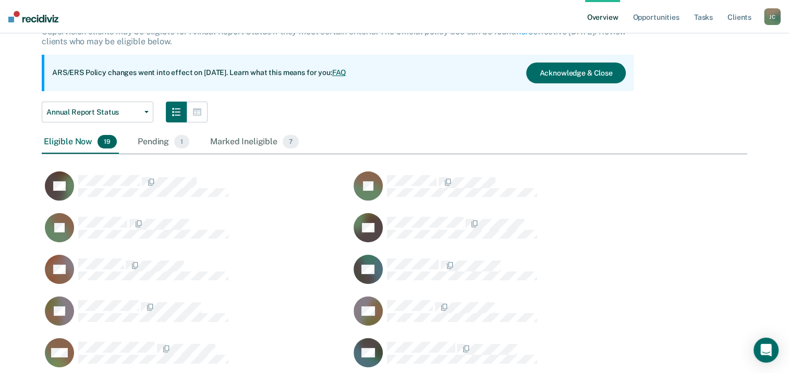
scroll to position [62, 0]
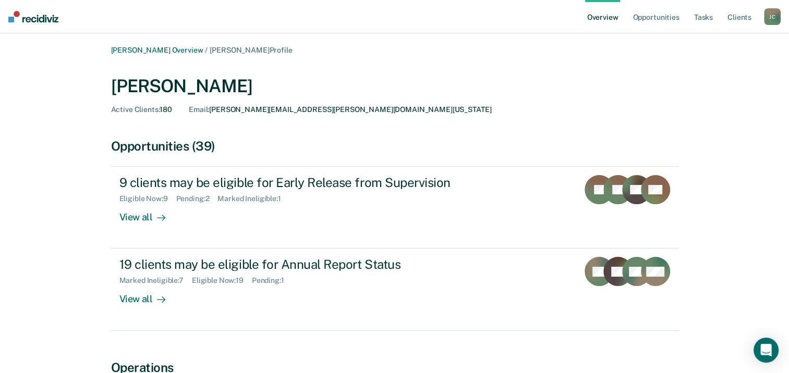
click at [609, 17] on link "Overview" at bounding box center [602, 16] width 35 height 33
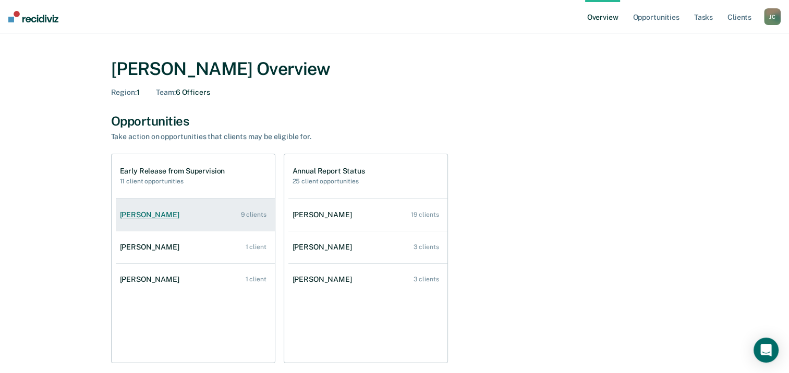
click at [204, 211] on link "Melissa Lucido 9 clients" at bounding box center [195, 215] width 159 height 30
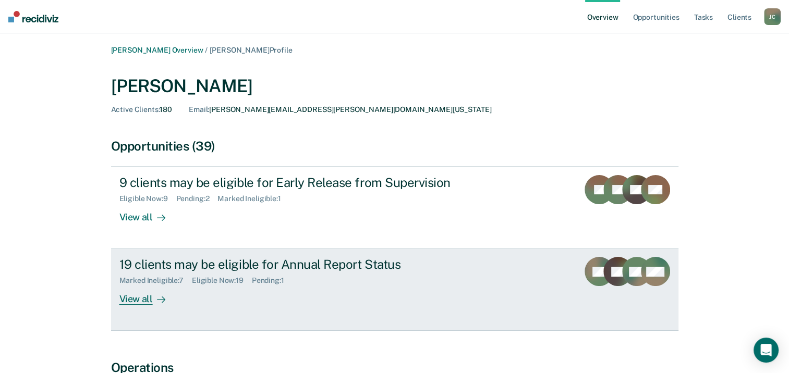
click at [122, 296] on div "View all" at bounding box center [148, 295] width 58 height 20
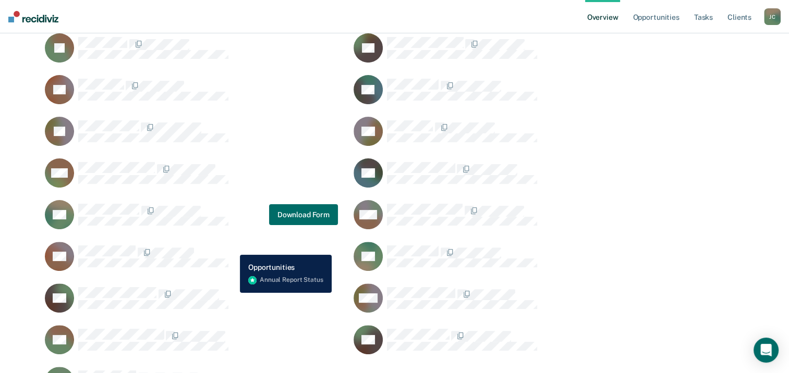
scroll to position [261, 0]
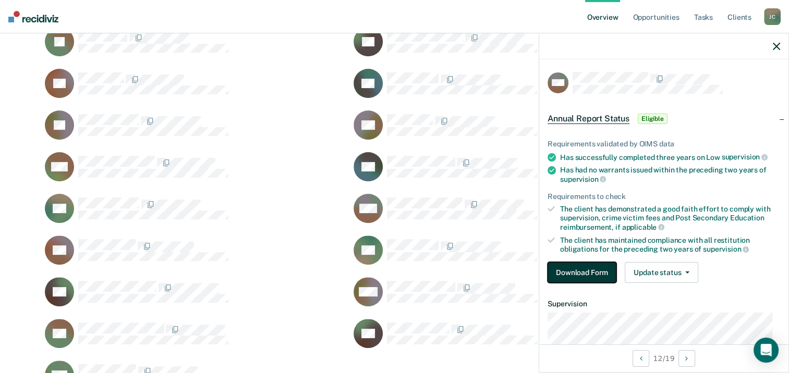
click at [588, 271] on button "Download Form" at bounding box center [581, 272] width 69 height 21
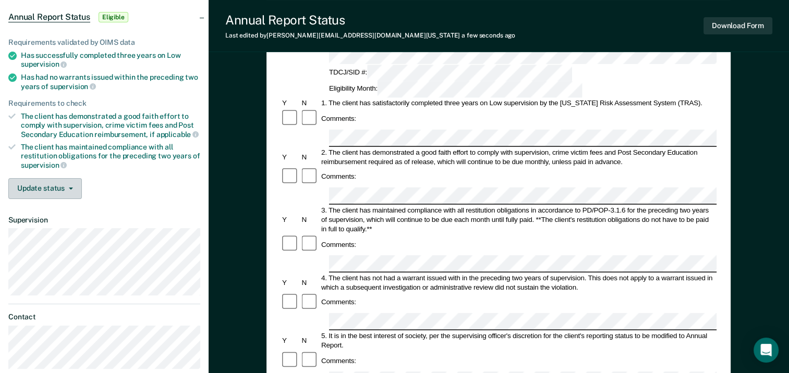
scroll to position [104, 0]
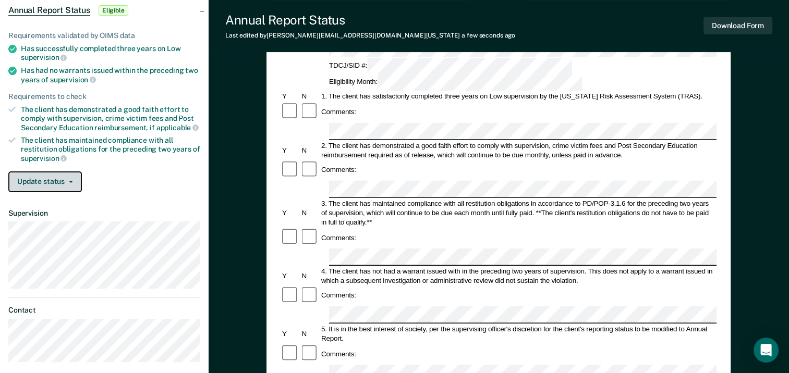
click at [59, 178] on button "Update status" at bounding box center [45, 182] width 74 height 21
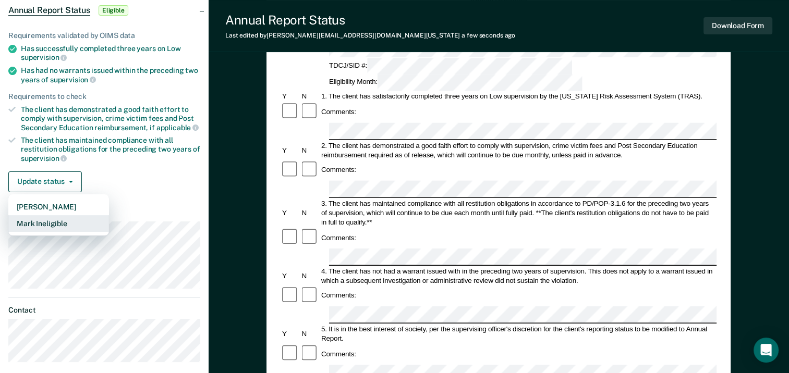
click at [53, 218] on button "Mark Ineligible" at bounding box center [58, 223] width 101 height 17
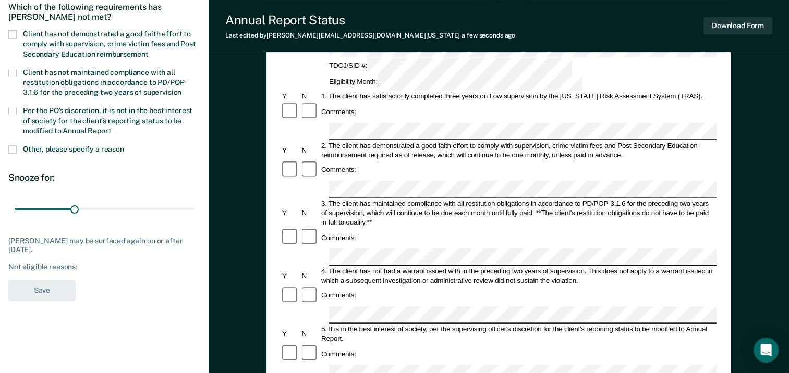
click at [13, 151] on span at bounding box center [12, 149] width 8 height 8
click at [124, 145] on input "Other, please specify a reason" at bounding box center [124, 145] width 0 height 0
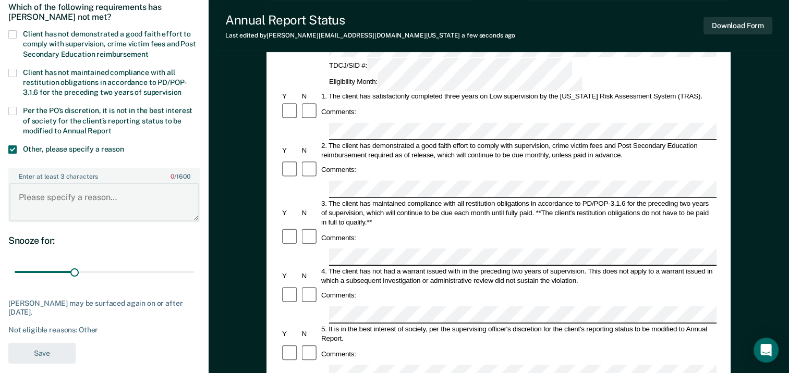
click at [65, 197] on textarea "Enter at least 3 characters 0 / 1600" at bounding box center [104, 202] width 190 height 39
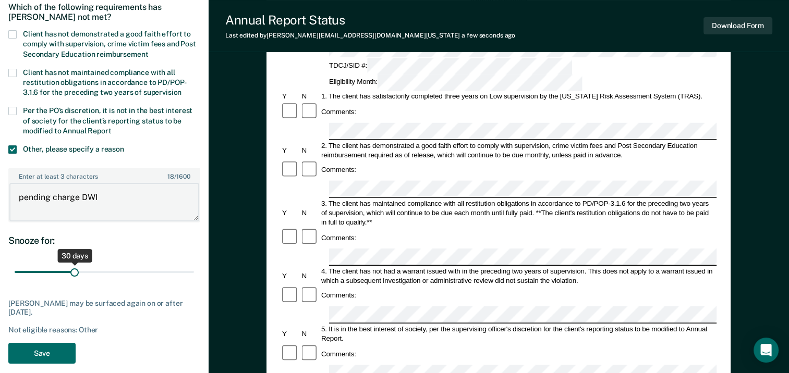
type textarea "pending charge DWI"
drag, startPoint x: 73, startPoint y: 270, endPoint x: 224, endPoint y: 270, distance: 150.7
type input "90"
click at [194, 270] on input "range" at bounding box center [104, 272] width 179 height 18
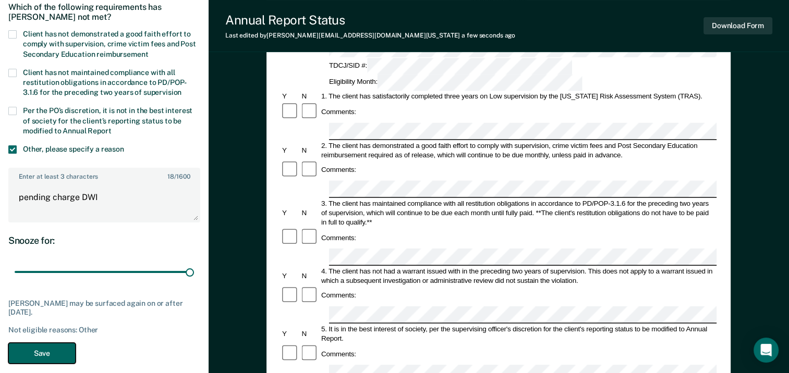
click at [40, 352] on button "Save" at bounding box center [41, 353] width 67 height 21
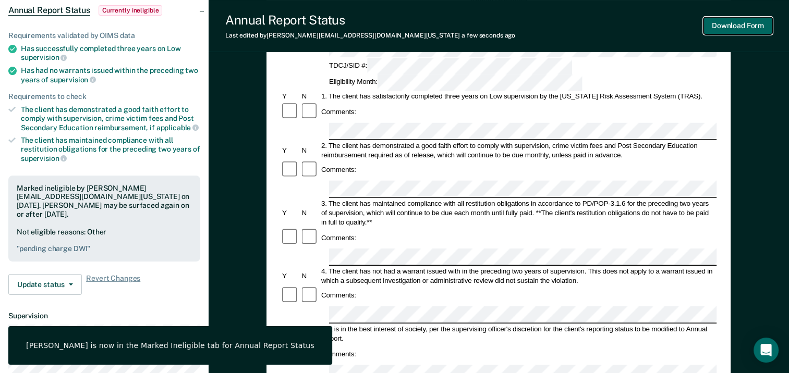
click at [749, 27] on button "Download Form" at bounding box center [737, 25] width 69 height 17
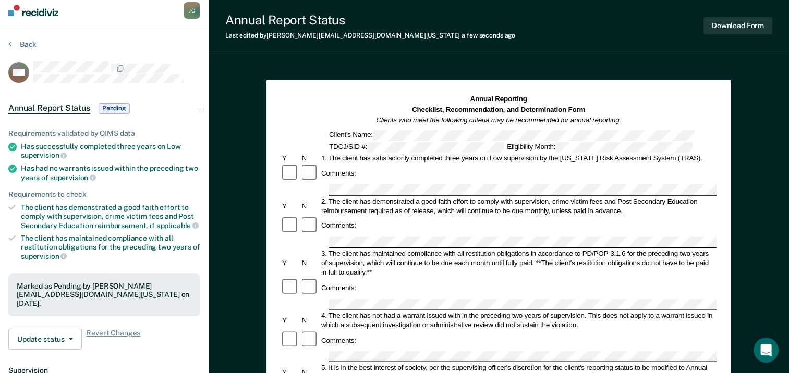
scroll to position [0, 0]
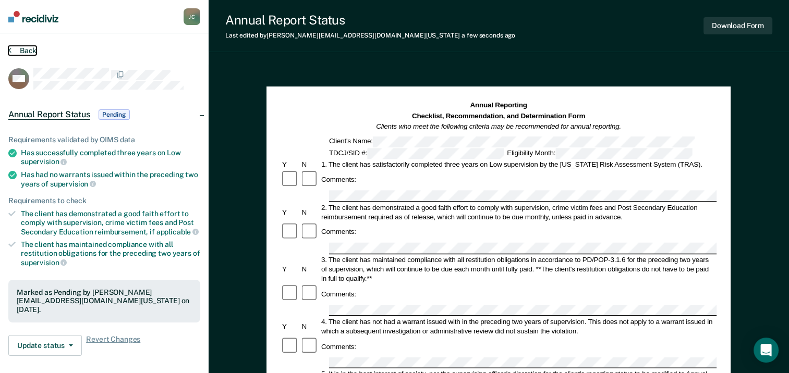
click at [31, 51] on button "Back" at bounding box center [22, 50] width 28 height 9
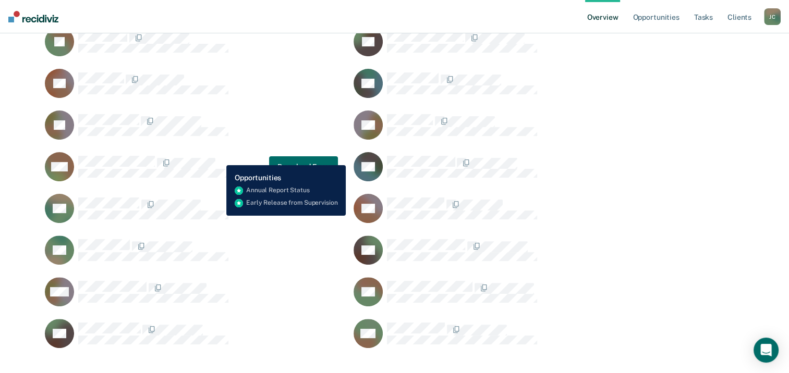
scroll to position [280, 0]
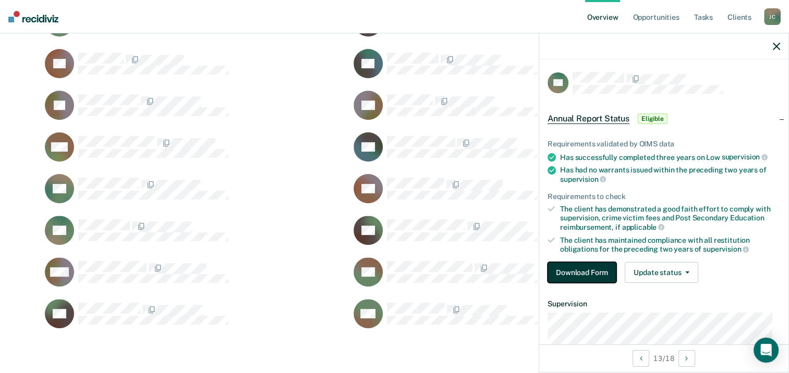
click at [580, 277] on button "Download Form" at bounding box center [581, 272] width 69 height 21
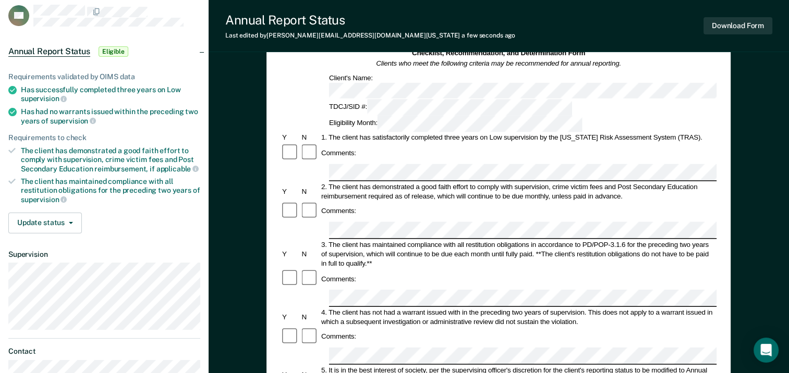
scroll to position [52, 0]
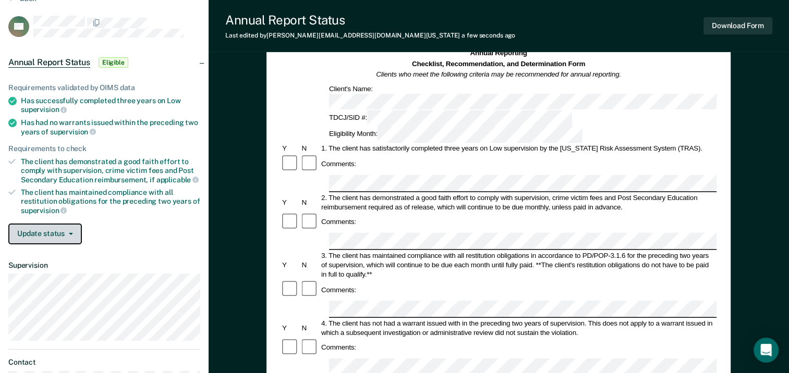
click at [40, 232] on button "Update status" at bounding box center [45, 234] width 74 height 21
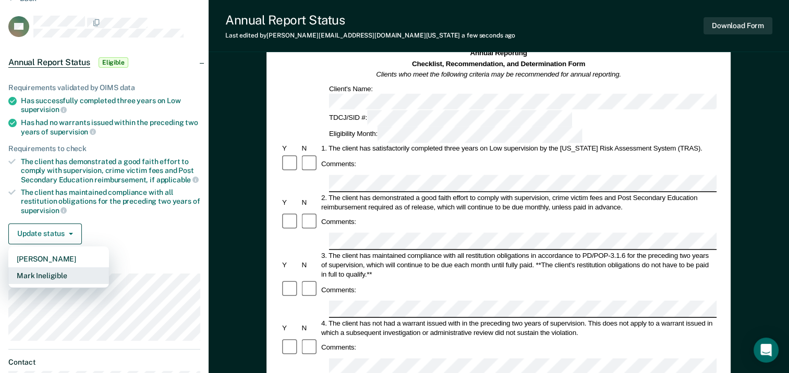
click at [45, 274] on button "Mark Ineligible" at bounding box center [58, 275] width 101 height 17
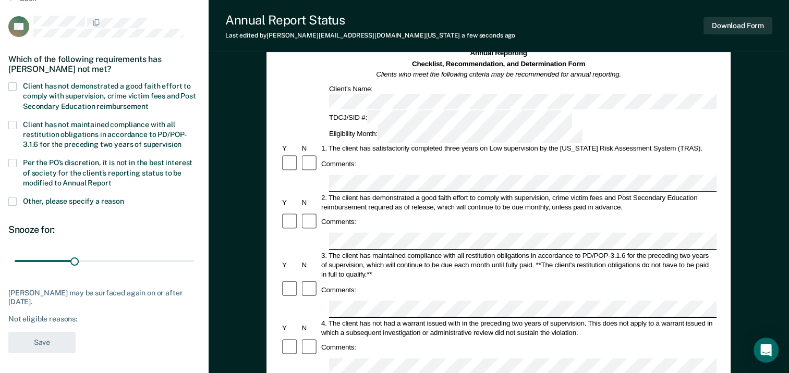
click at [15, 90] on label "Client has not demonstrated a good faith effort to comply with supervision, cri…" at bounding box center [104, 97] width 192 height 30
click at [148, 103] on input "Client has not demonstrated a good faith effort to comply with supervision, cri…" at bounding box center [148, 103] width 0 height 0
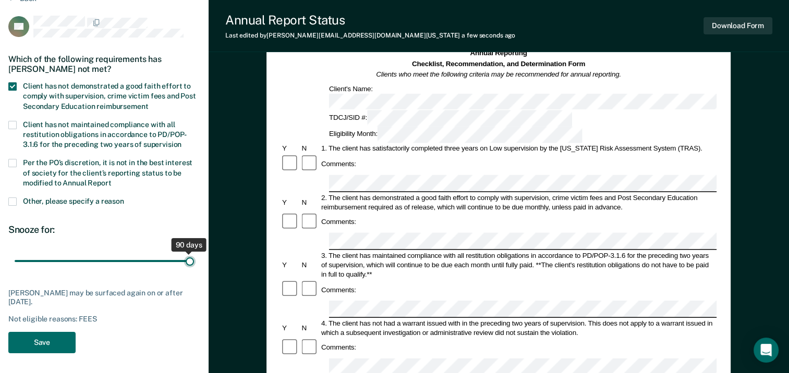
drag, startPoint x: 73, startPoint y: 262, endPoint x: 227, endPoint y: 260, distance: 153.8
type input "90"
click at [194, 260] on input "range" at bounding box center [104, 261] width 179 height 18
click at [50, 341] on button "Save" at bounding box center [41, 342] width 67 height 21
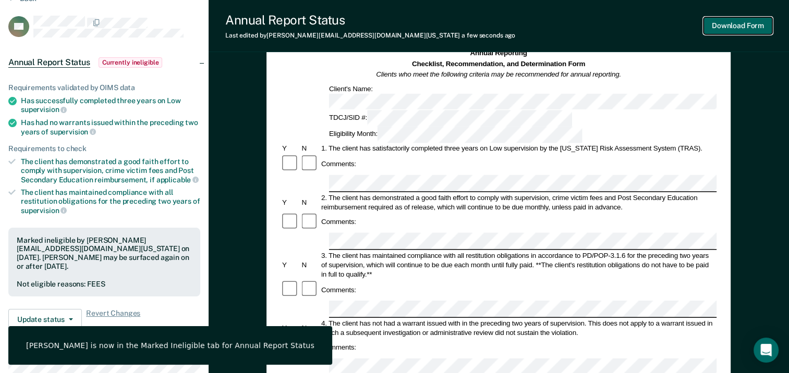
click at [740, 29] on button "Download Form" at bounding box center [737, 25] width 69 height 17
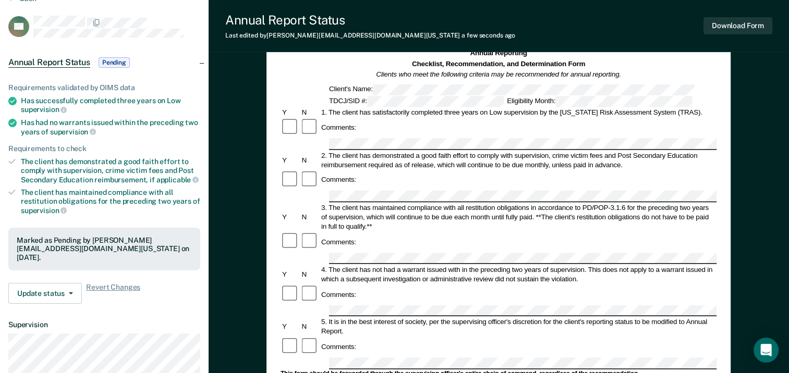
scroll to position [0, 0]
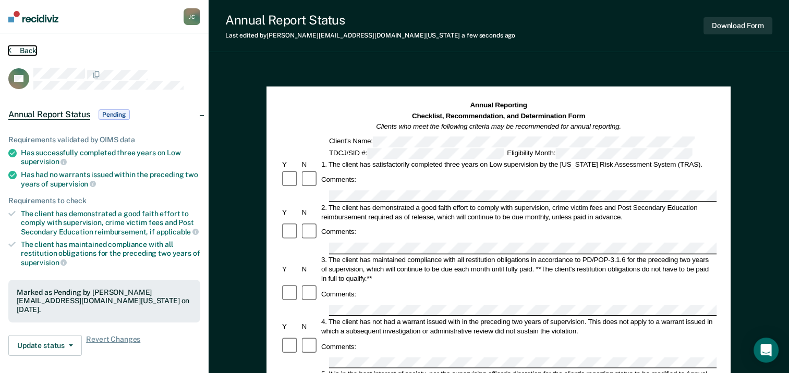
click at [27, 47] on button "Back" at bounding box center [22, 50] width 28 height 9
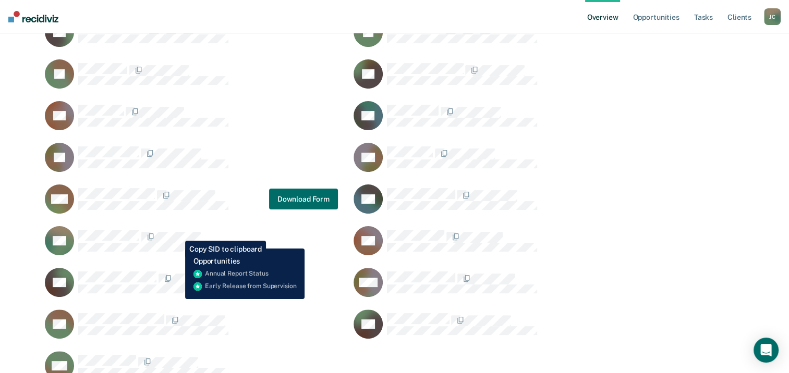
scroll to position [280, 0]
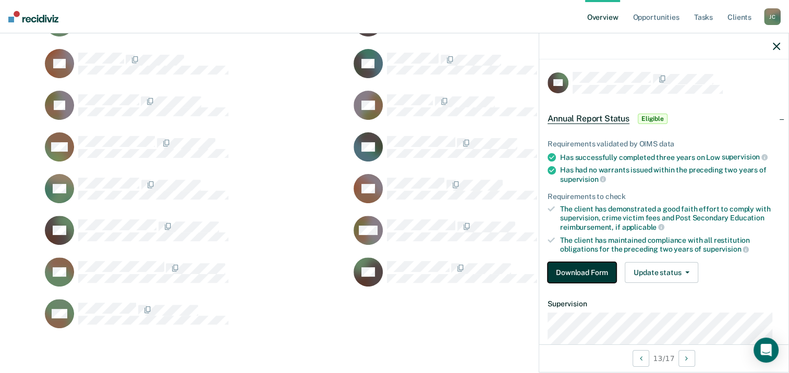
click at [581, 266] on button "Download Form" at bounding box center [581, 272] width 69 height 21
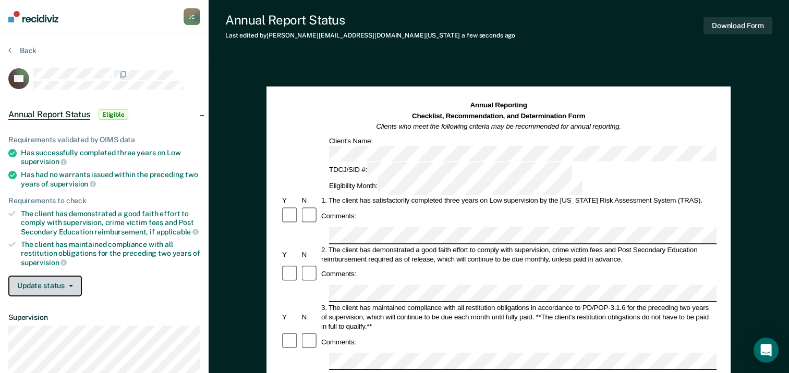
click at [39, 290] on button "Update status" at bounding box center [45, 286] width 74 height 21
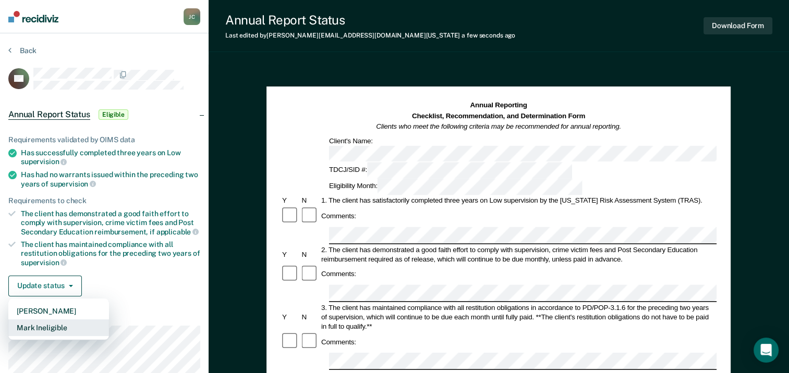
click at [41, 327] on button "Mark Ineligible" at bounding box center [58, 328] width 101 height 17
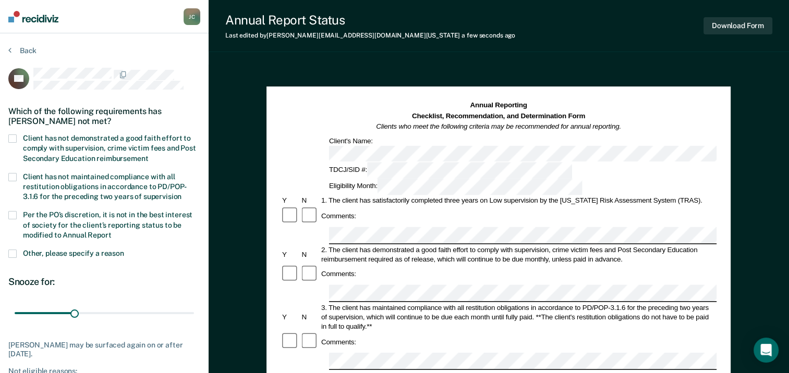
click at [13, 139] on span at bounding box center [12, 138] width 8 height 8
click at [148, 155] on input "Client has not demonstrated a good faith effort to comply with supervision, cri…" at bounding box center [148, 155] width 0 height 0
click at [15, 254] on span at bounding box center [12, 254] width 8 height 8
click at [124, 250] on input "Other, please specify a reason" at bounding box center [124, 250] width 0 height 0
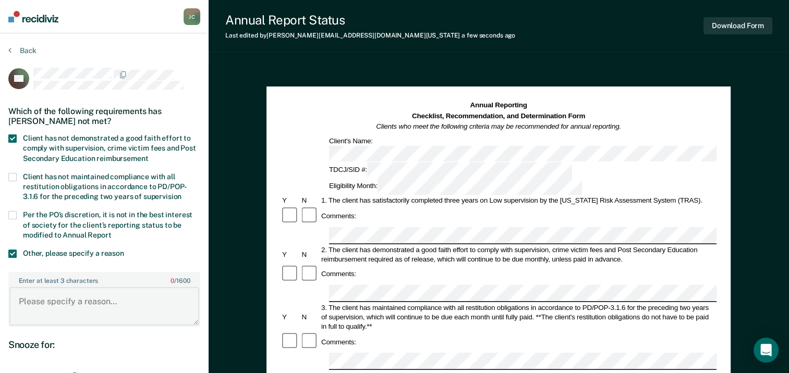
click at [79, 302] on textarea "Enter at least 3 characters 0 / 1600" at bounding box center [104, 306] width 190 height 39
type textarea "P"
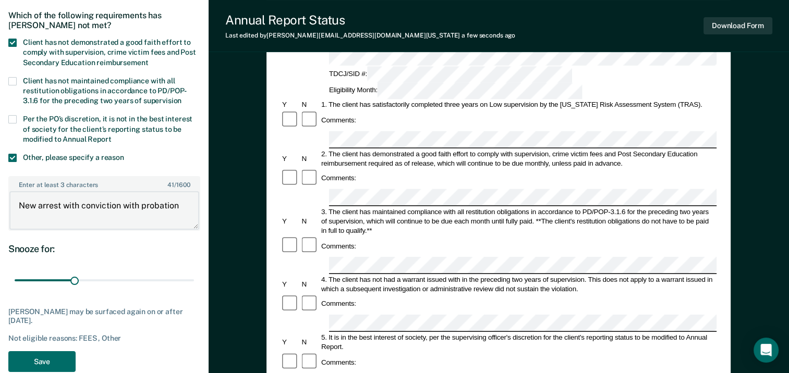
scroll to position [261, 0]
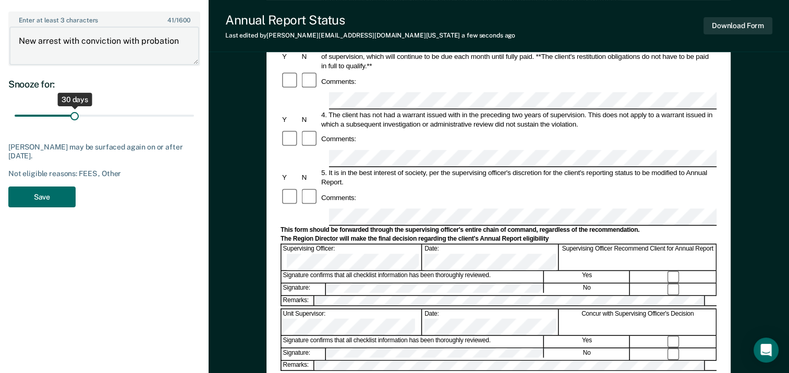
type textarea "New arrest with conviction with probation"
drag, startPoint x: 76, startPoint y: 111, endPoint x: 203, endPoint y: 115, distance: 127.2
type input "90"
click at [194, 115] on input "range" at bounding box center [104, 115] width 179 height 18
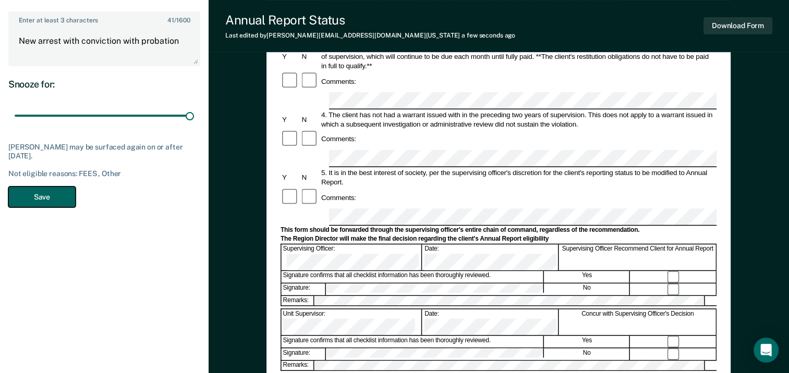
click at [56, 194] on button "Save" at bounding box center [41, 197] width 67 height 21
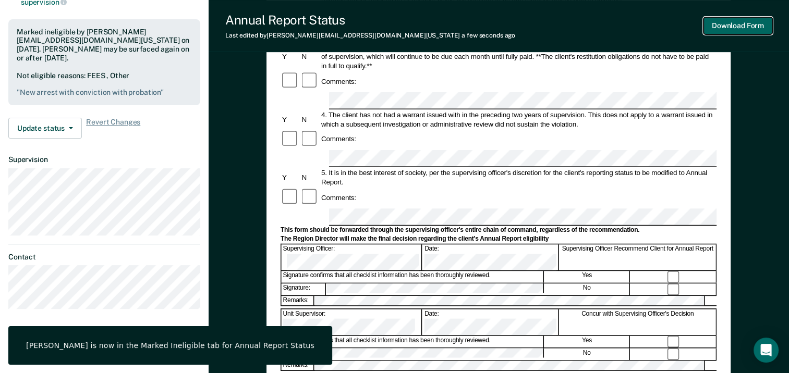
click at [721, 27] on button "Download Form" at bounding box center [737, 25] width 69 height 17
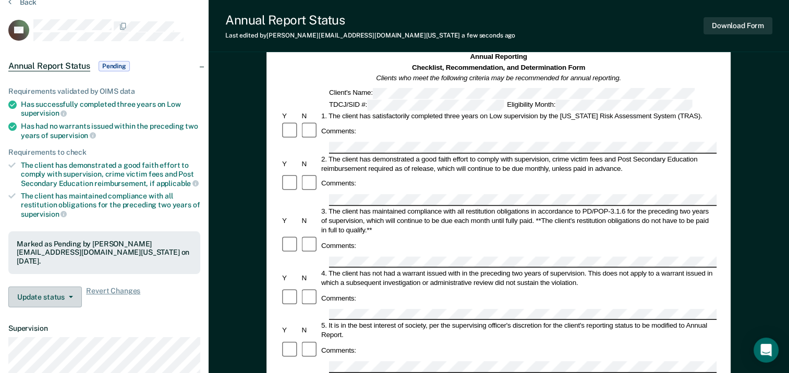
scroll to position [0, 0]
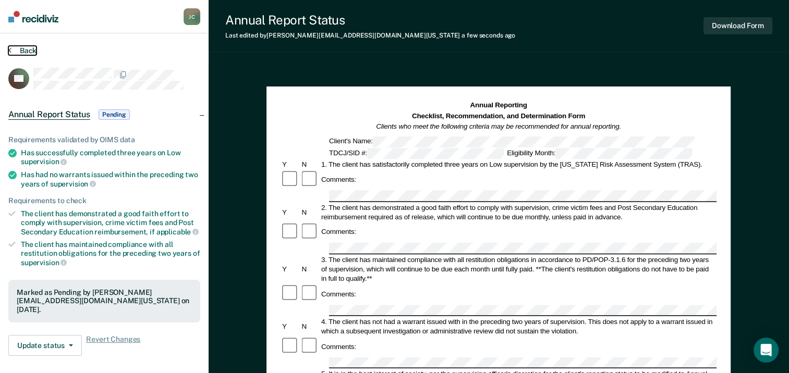
click at [30, 51] on button "Back" at bounding box center [22, 50] width 28 height 9
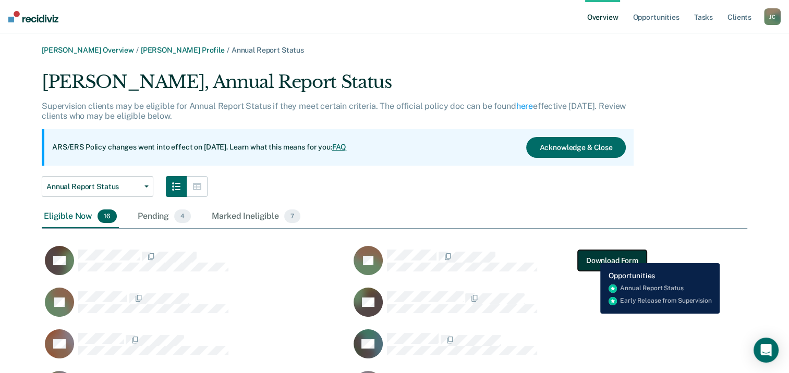
click at [592, 255] on button "Download Form" at bounding box center [612, 260] width 69 height 21
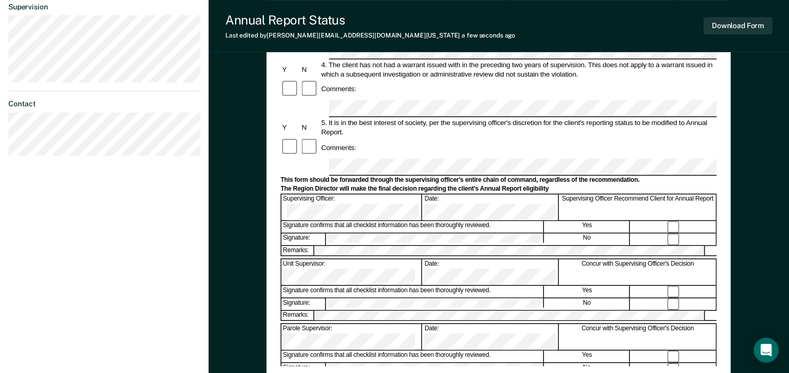
scroll to position [313, 0]
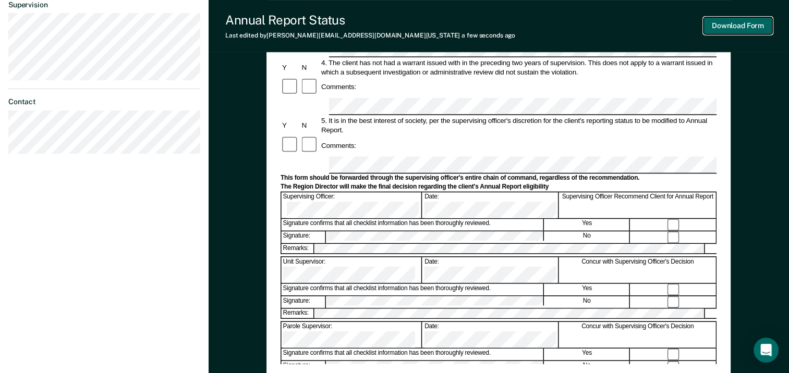
click at [730, 23] on button "Download Form" at bounding box center [737, 25] width 69 height 17
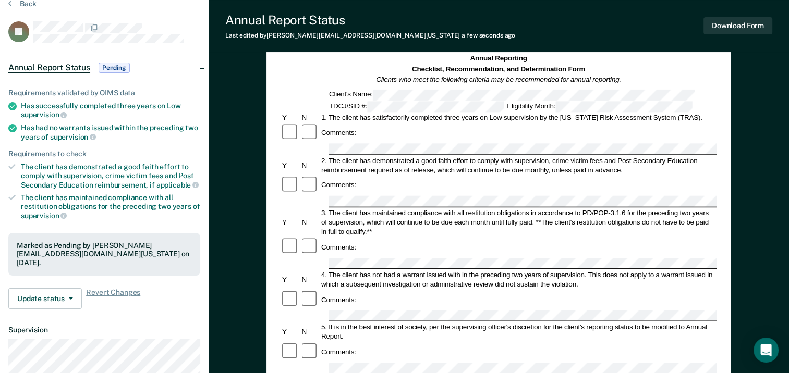
scroll to position [0, 0]
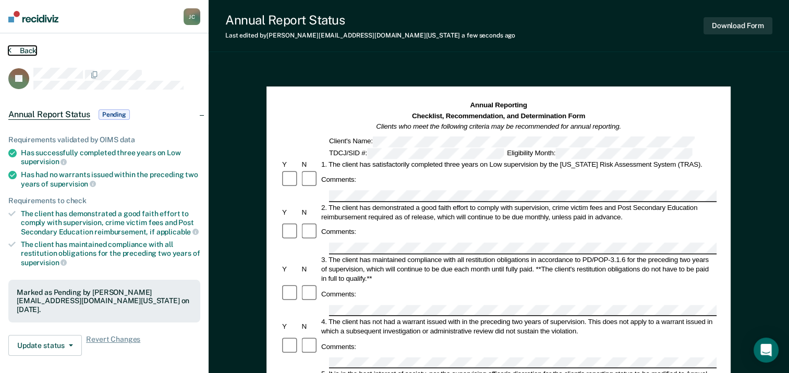
click at [30, 54] on button "Back" at bounding box center [22, 50] width 28 height 9
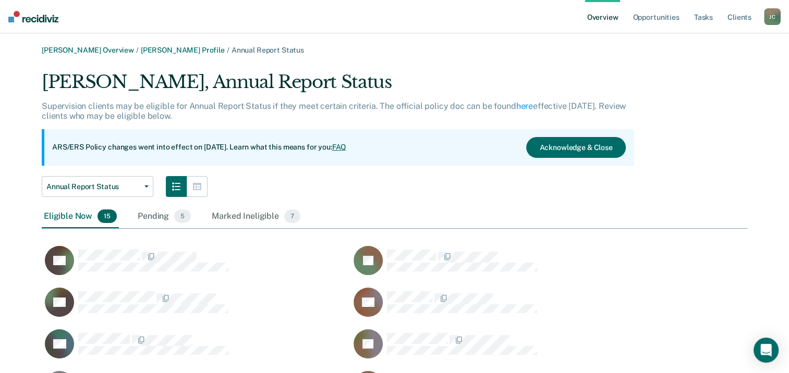
scroll to position [499, 697]
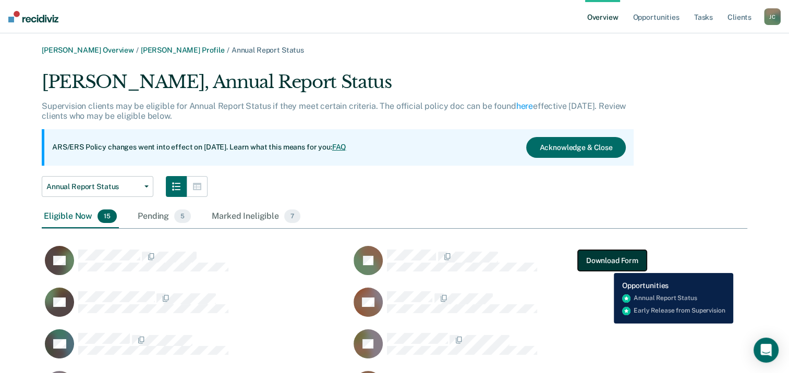
click at [606, 265] on button "Download Form" at bounding box center [612, 260] width 69 height 21
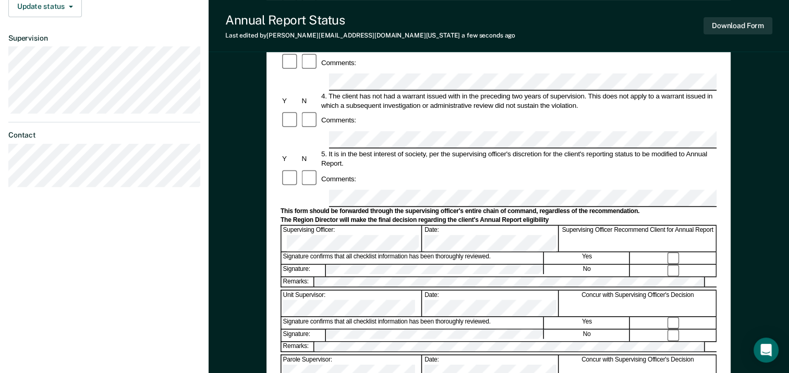
scroll to position [313, 0]
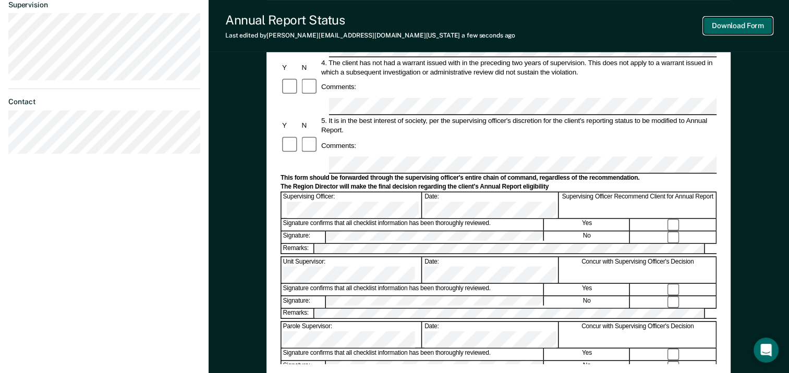
click at [754, 24] on button "Download Form" at bounding box center [737, 25] width 69 height 17
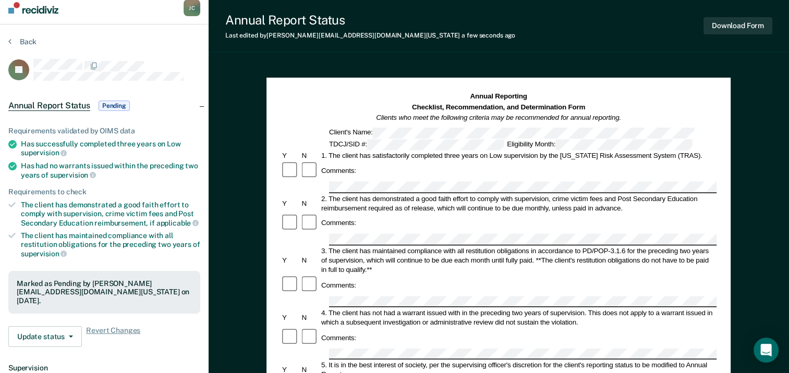
scroll to position [7, 0]
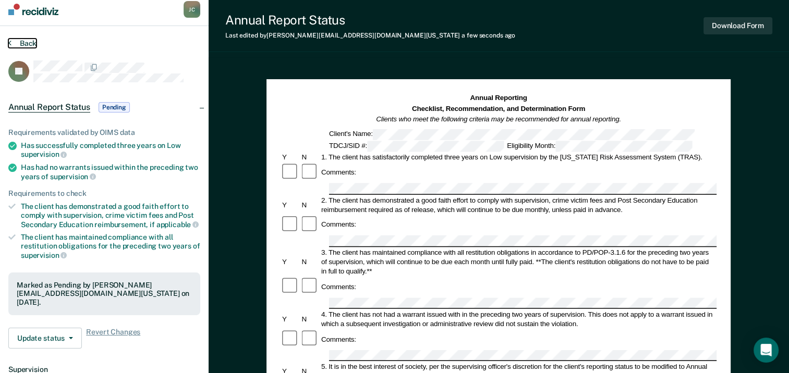
click at [25, 40] on button "Back" at bounding box center [22, 43] width 28 height 9
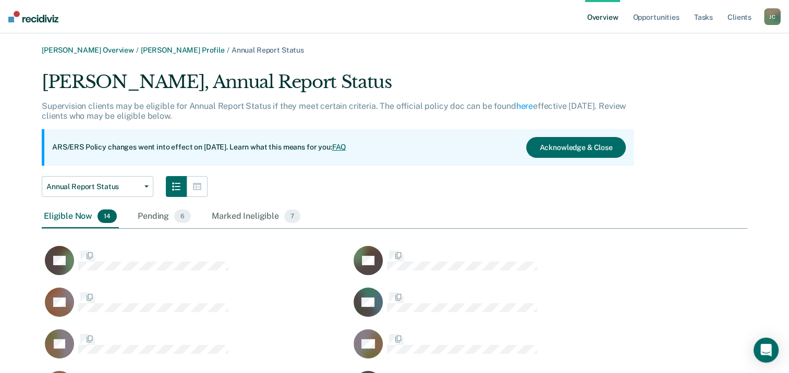
scroll to position [457, 697]
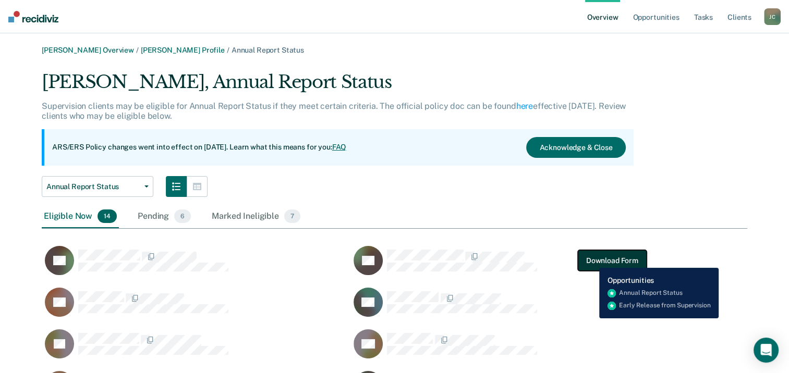
click at [591, 260] on button "Download Form" at bounding box center [612, 260] width 69 height 21
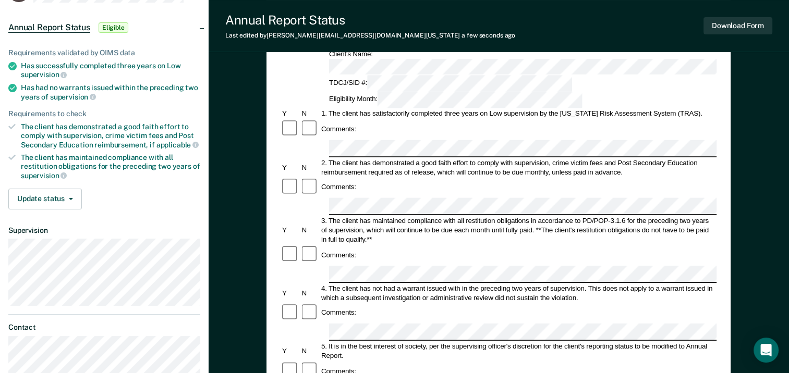
scroll to position [104, 0]
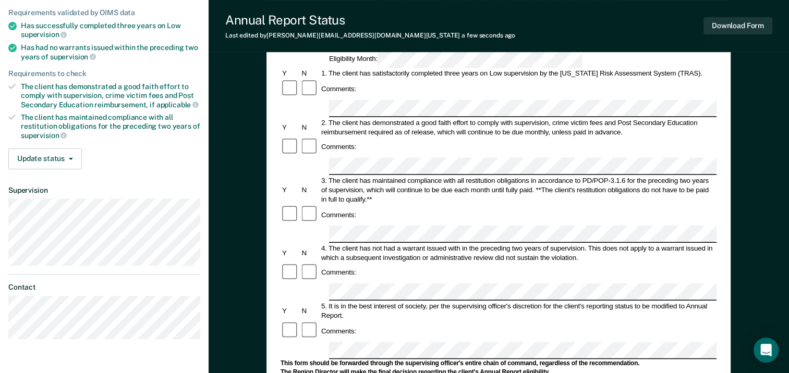
scroll to position [52, 0]
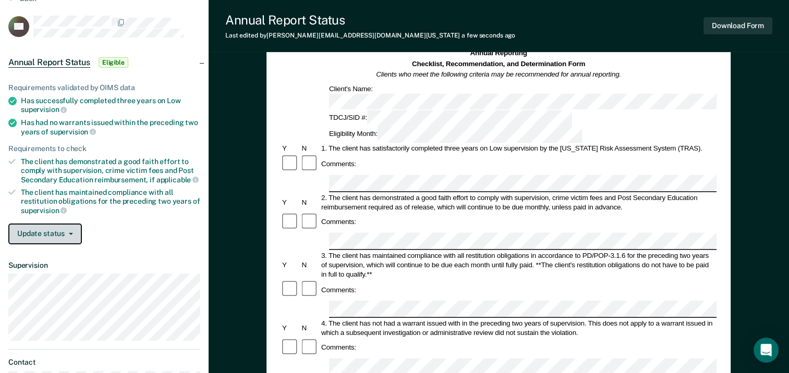
click at [69, 233] on icon "button" at bounding box center [71, 234] width 4 height 2
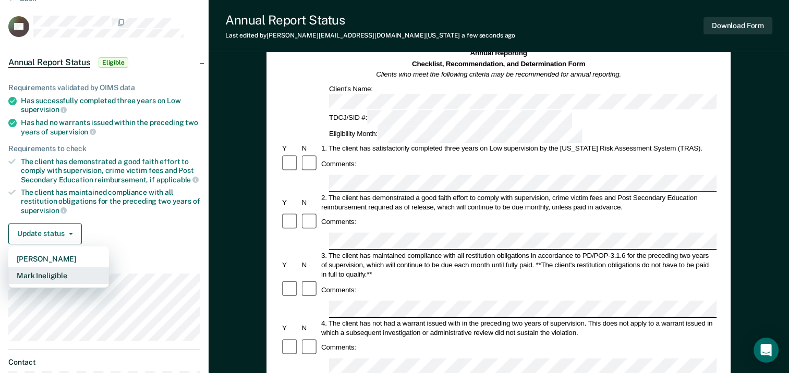
click at [66, 273] on button "Mark Ineligible" at bounding box center [58, 275] width 101 height 17
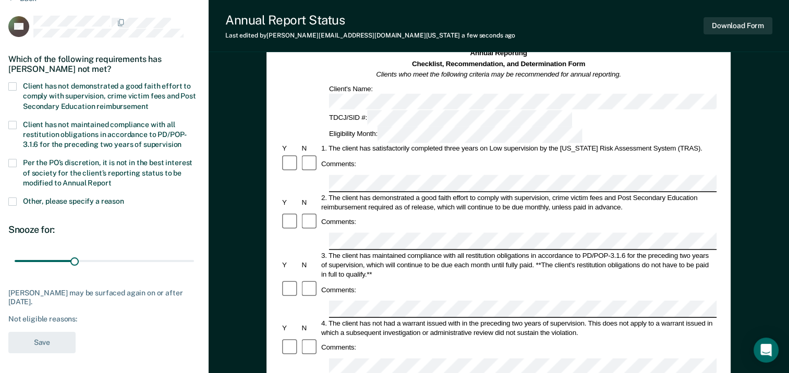
click at [11, 84] on span at bounding box center [12, 86] width 8 height 8
click at [148, 103] on input "Client has not demonstrated a good faith effort to comply with supervision, cri…" at bounding box center [148, 103] width 0 height 0
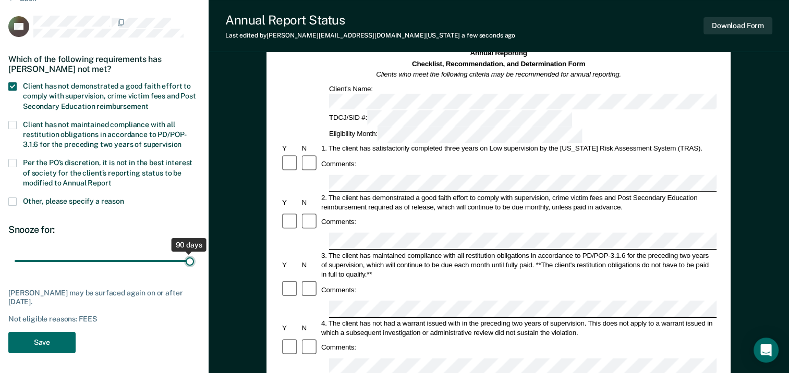
drag, startPoint x: 76, startPoint y: 261, endPoint x: 195, endPoint y: 266, distance: 119.0
type input "90"
click at [194, 266] on input "range" at bounding box center [104, 261] width 179 height 18
click at [38, 344] on button "Save" at bounding box center [41, 342] width 67 height 21
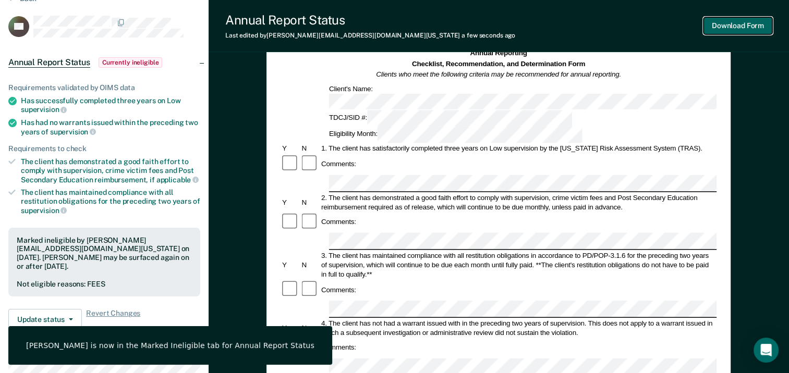
click at [740, 26] on button "Download Form" at bounding box center [737, 25] width 69 height 17
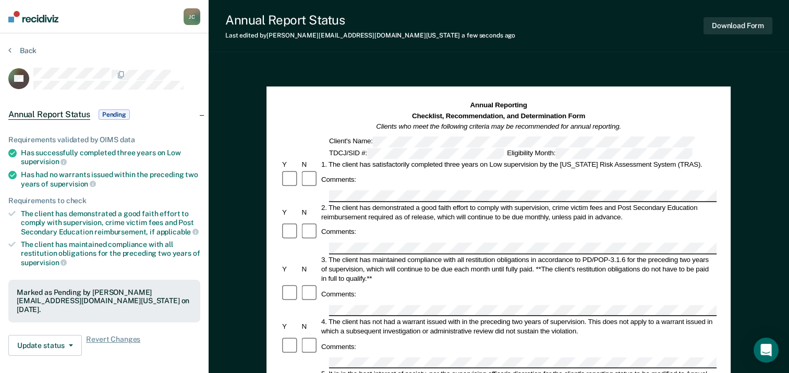
scroll to position [0, 0]
click at [22, 52] on button "Back" at bounding box center [22, 50] width 28 height 9
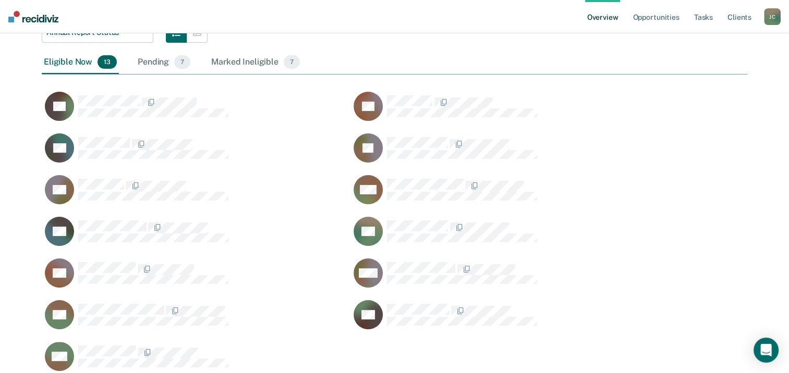
scroll to position [197, 0]
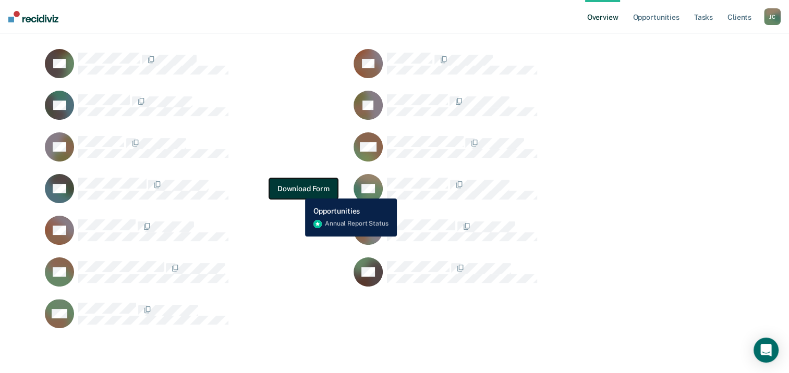
click at [297, 190] on button "Download Form" at bounding box center [303, 188] width 69 height 21
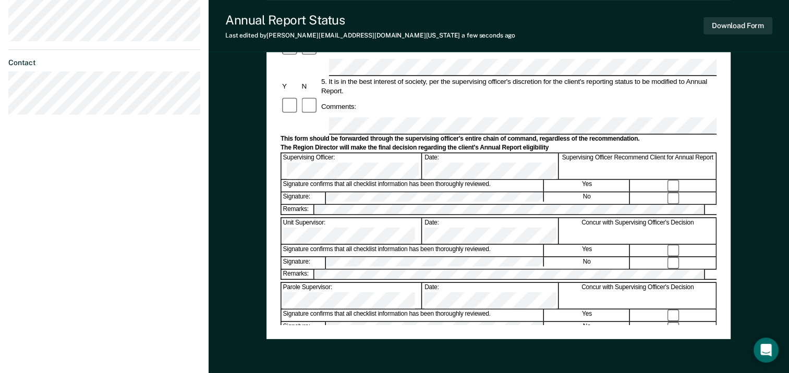
scroll to position [365, 0]
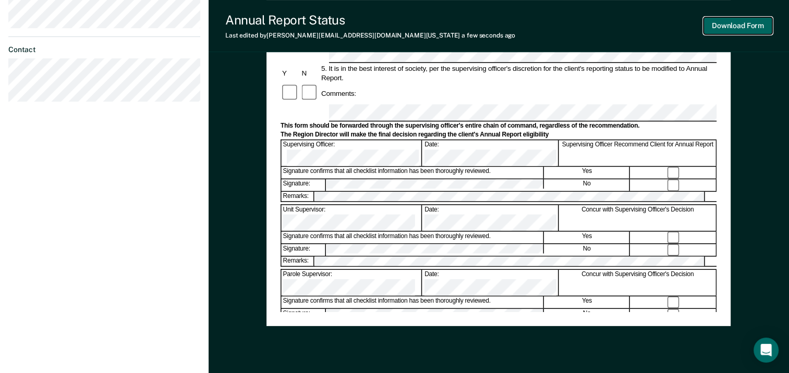
click at [728, 28] on button "Download Form" at bounding box center [737, 25] width 69 height 17
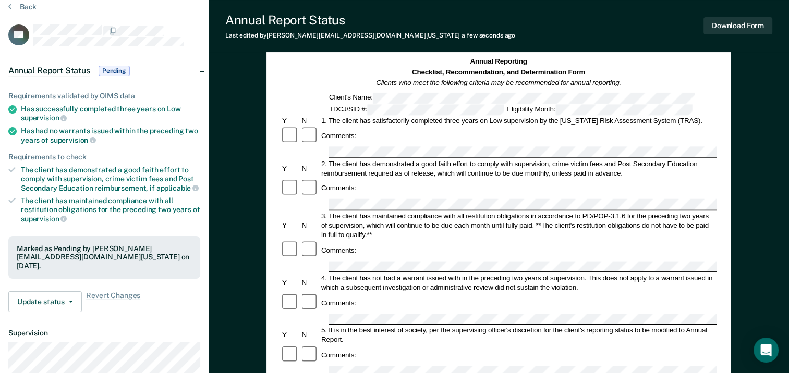
scroll to position [0, 0]
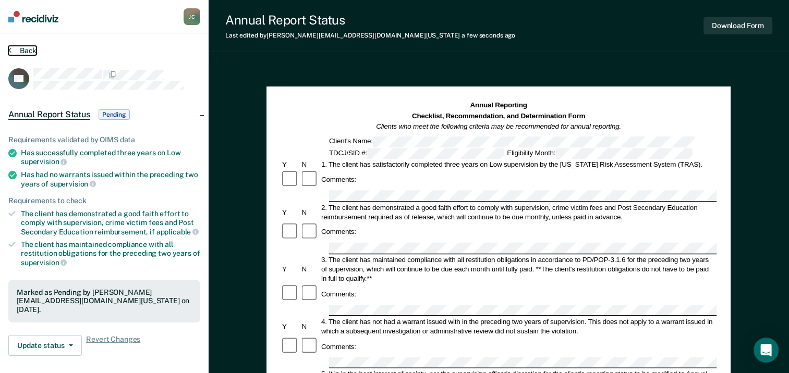
click at [29, 49] on button "Back" at bounding box center [22, 50] width 28 height 9
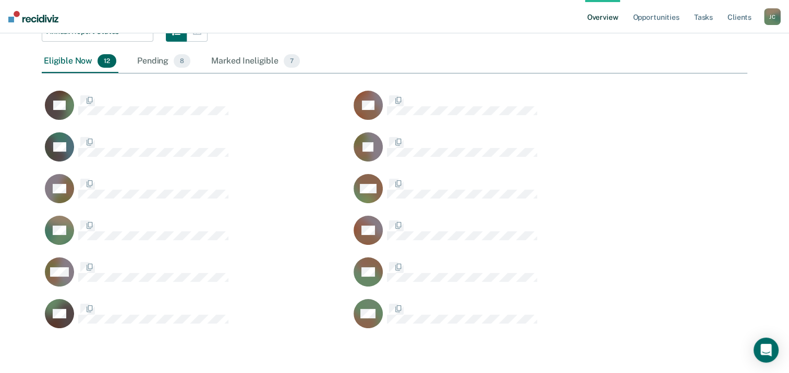
scroll to position [415, 697]
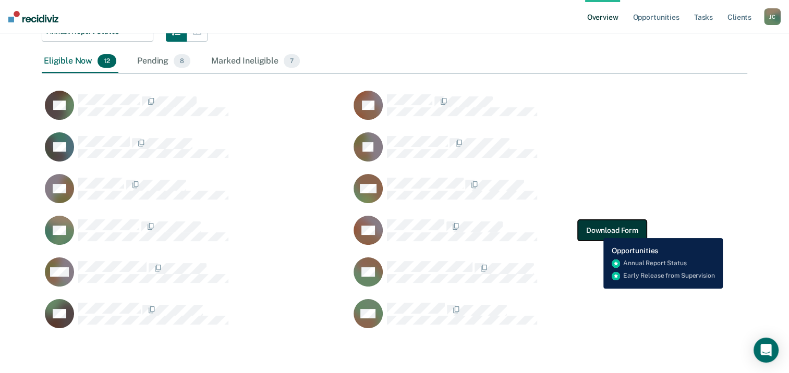
click at [595, 230] on button "Download Form" at bounding box center [612, 230] width 69 height 21
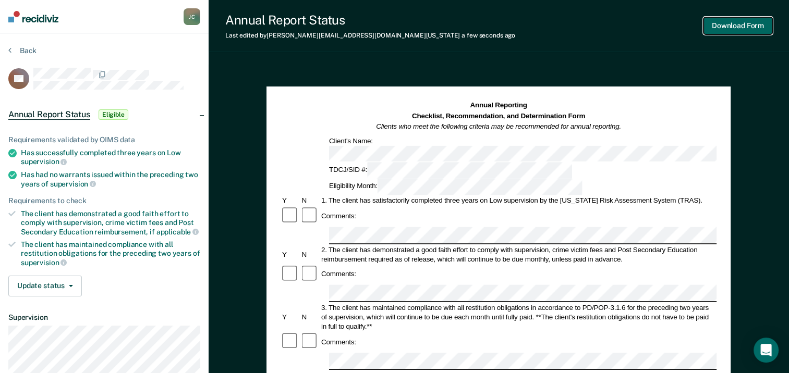
click at [760, 28] on button "Download Form" at bounding box center [737, 25] width 69 height 17
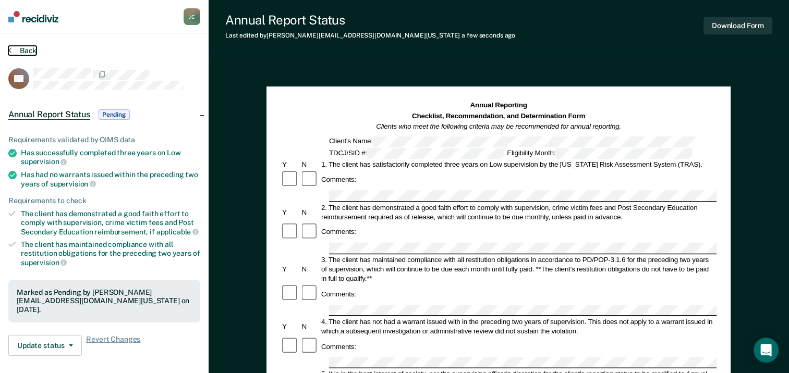
click at [30, 50] on button "Back" at bounding box center [22, 50] width 28 height 9
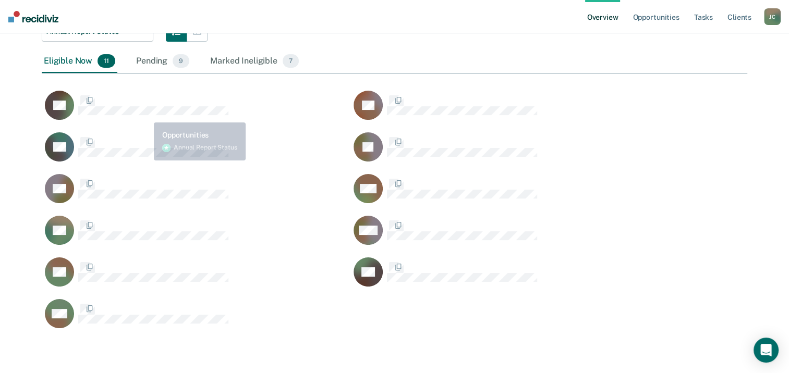
scroll to position [415, 697]
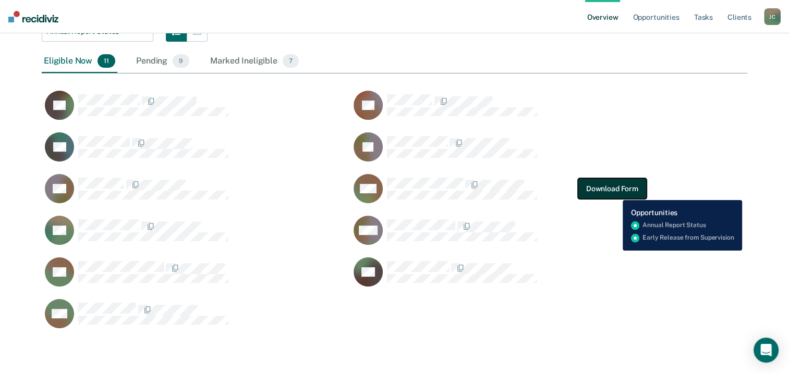
click at [618, 188] on button "Download Form" at bounding box center [612, 188] width 69 height 21
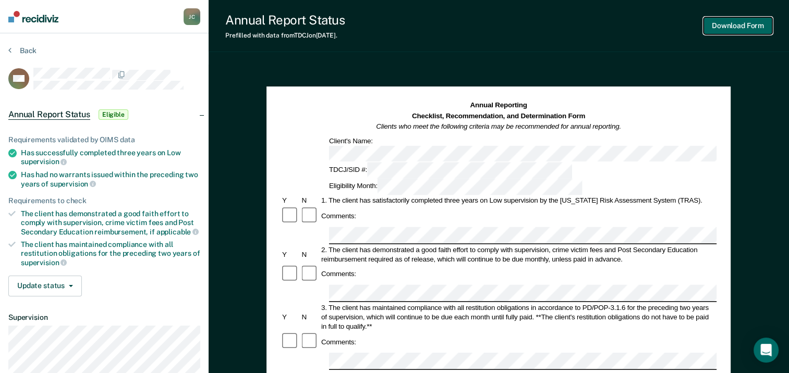
click at [729, 28] on button "Download Form" at bounding box center [737, 25] width 69 height 17
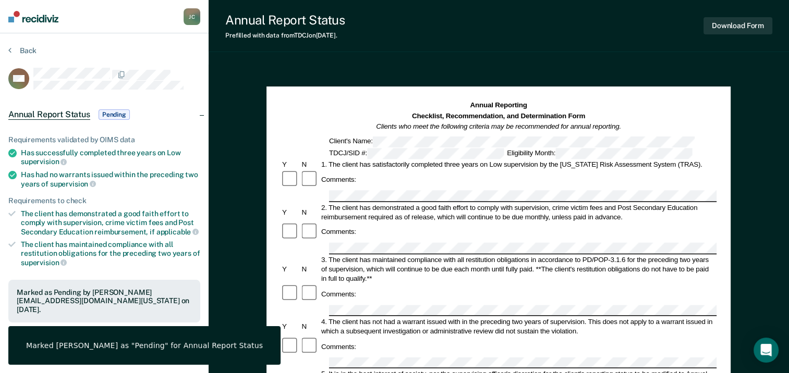
click at [458, 32] on div "Annual Report Status Prefilled with data from TDCJ on 09-15-2025 . Download Form" at bounding box center [499, 26] width 580 height 52
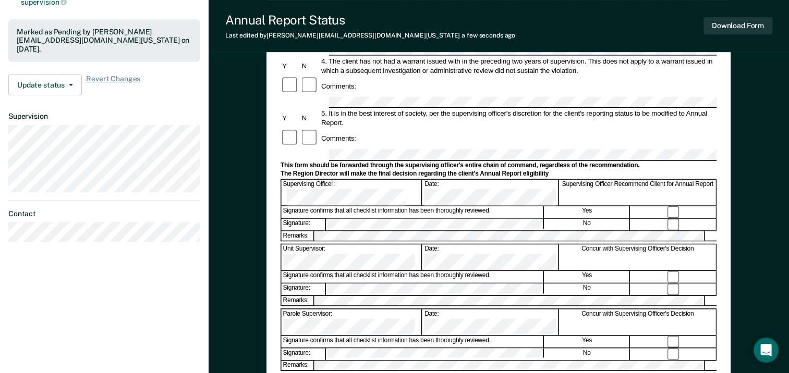
scroll to position [313, 0]
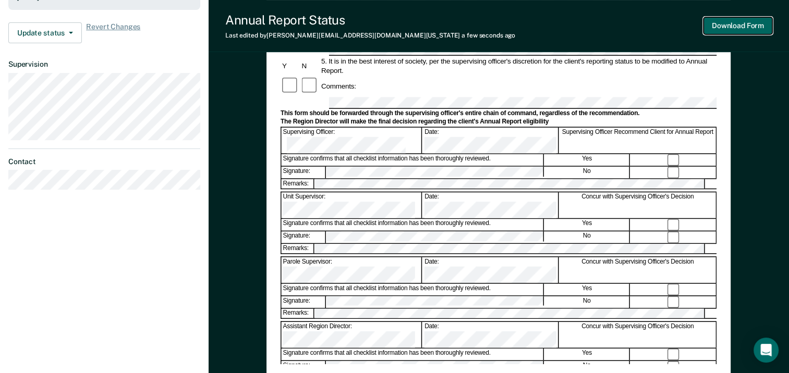
click at [743, 30] on button "Download Form" at bounding box center [737, 25] width 69 height 17
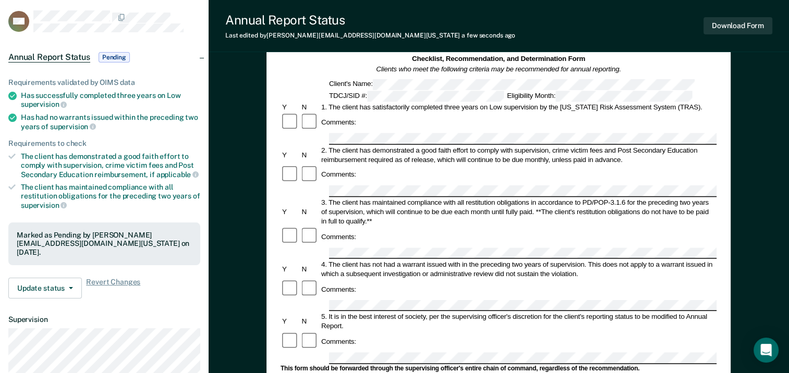
scroll to position [0, 0]
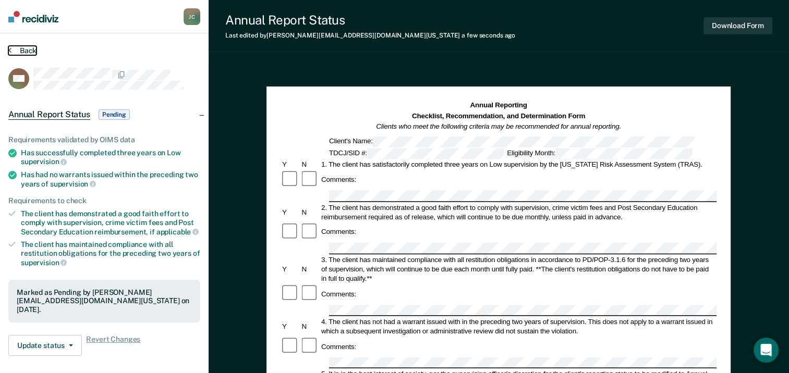
click at [30, 48] on button "Back" at bounding box center [22, 50] width 28 height 9
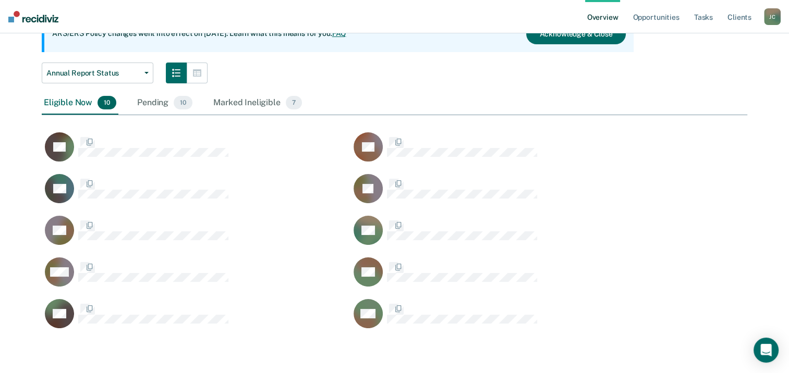
scroll to position [374, 697]
